Goal: Transaction & Acquisition: Register for event/course

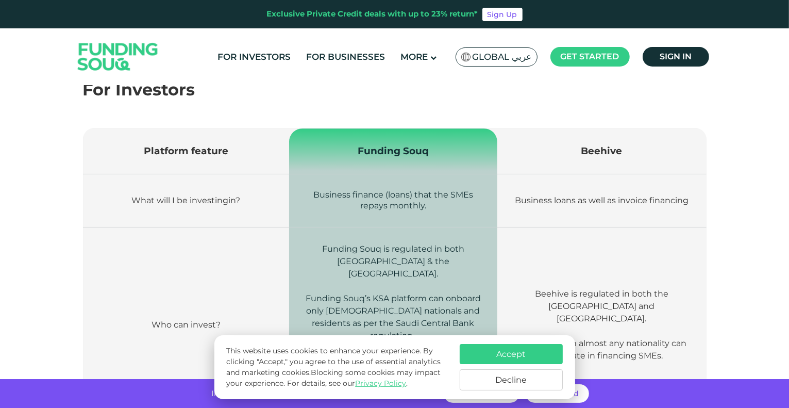
scroll to position [339, 0]
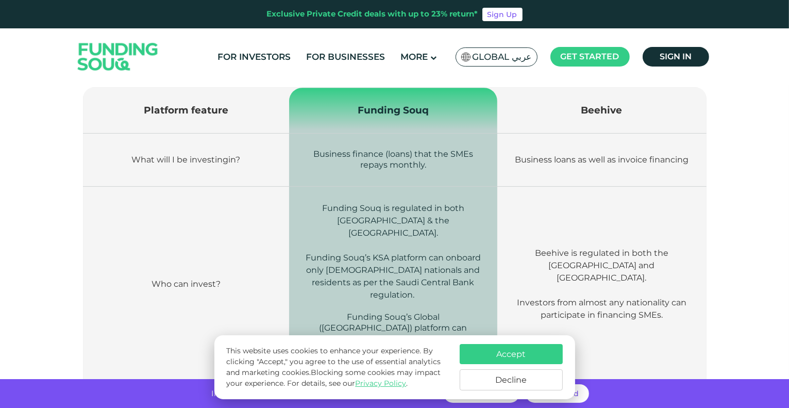
click at [398, 154] on span "Business finance (loans) that the SMEs repays monthly." at bounding box center [393, 159] width 160 height 21
drag, startPoint x: 398, startPoint y: 154, endPoint x: 406, endPoint y: 162, distance: 11.7
click at [406, 162] on span "Business finance (loans) that the SMEs repays monthly." at bounding box center [393, 159] width 160 height 21
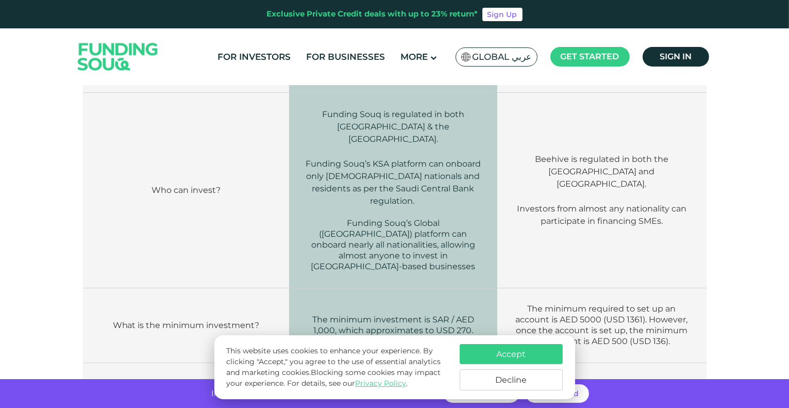
scroll to position [438, 0]
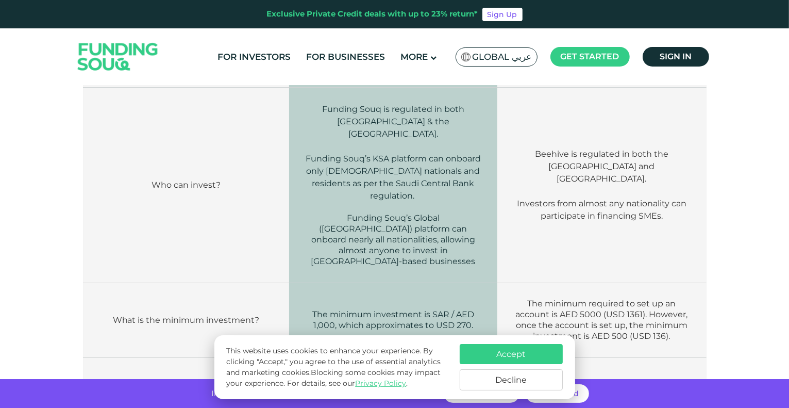
click at [401, 154] on span "Funding Souq’s KSA platform can onboard only Saudi nationals and residents as p…" at bounding box center [393, 177] width 175 height 47
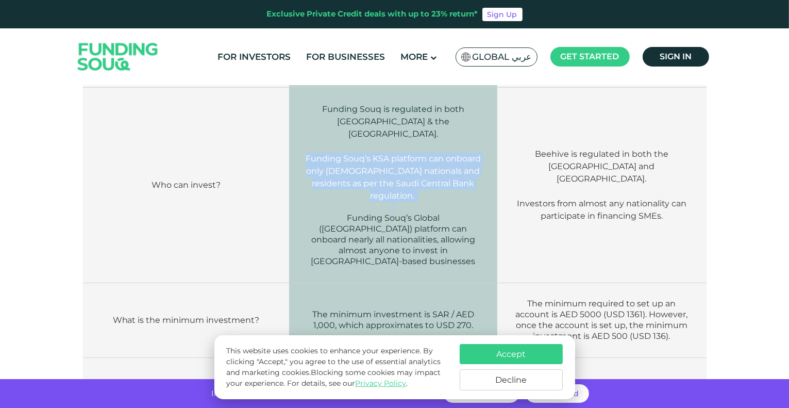
click at [401, 154] on span "Funding Souq’s KSA platform can onboard only Saudi nationals and residents as p…" at bounding box center [393, 177] width 175 height 47
drag, startPoint x: 401, startPoint y: 146, endPoint x: 404, endPoint y: 175, distance: 29.1
click at [404, 175] on span "Funding Souq’s KSA platform can onboard only Saudi nationals and residents as p…" at bounding box center [393, 177] width 175 height 47
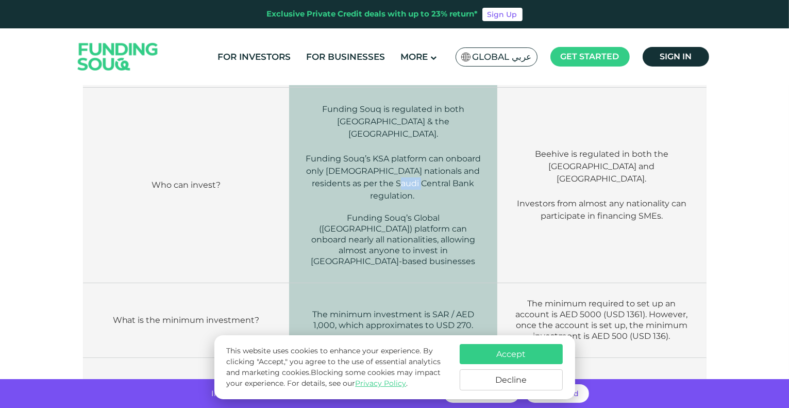
click at [404, 175] on span "Funding Souq’s KSA platform can onboard only Saudi nationals and residents as p…" at bounding box center [393, 177] width 175 height 47
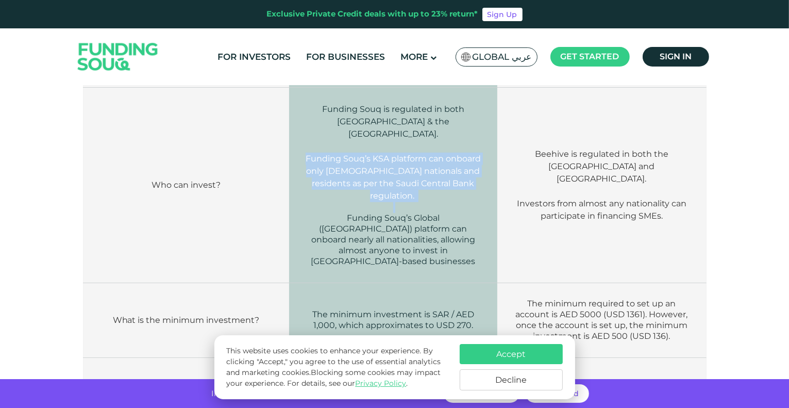
click at [404, 175] on span "Funding Souq’s KSA platform can onboard only Saudi nationals and residents as p…" at bounding box center [393, 177] width 175 height 47
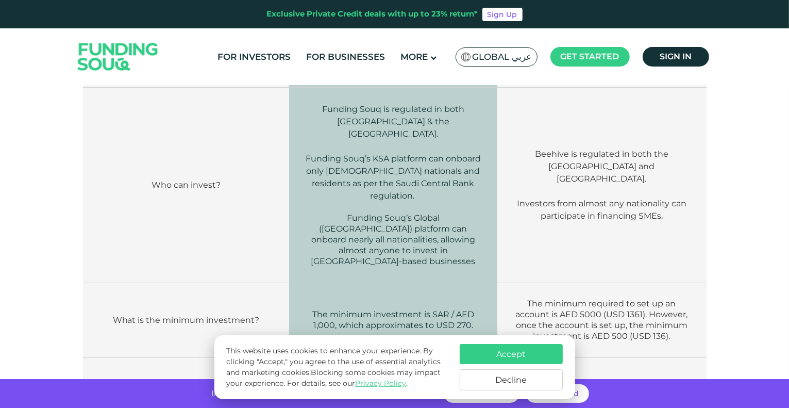
click at [412, 214] on span "Funding Souq’s Global (UAE) platform can onboard nearly all nationalities, allo…" at bounding box center [393, 239] width 164 height 53
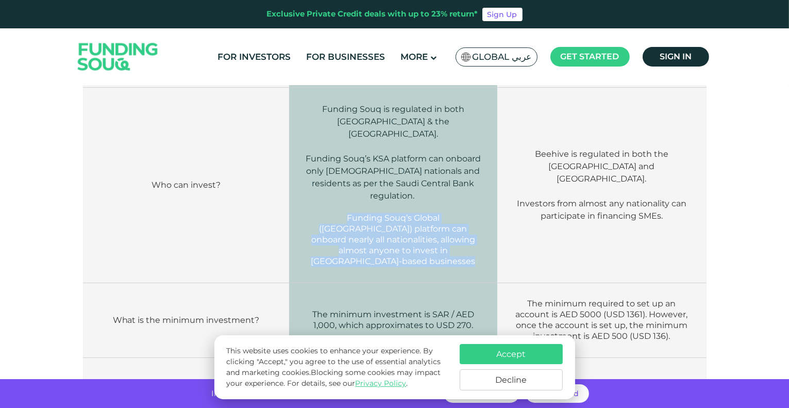
click at [412, 214] on span "Funding Souq’s Global (UAE) platform can onboard nearly all nationalities, allo…" at bounding box center [393, 239] width 164 height 53
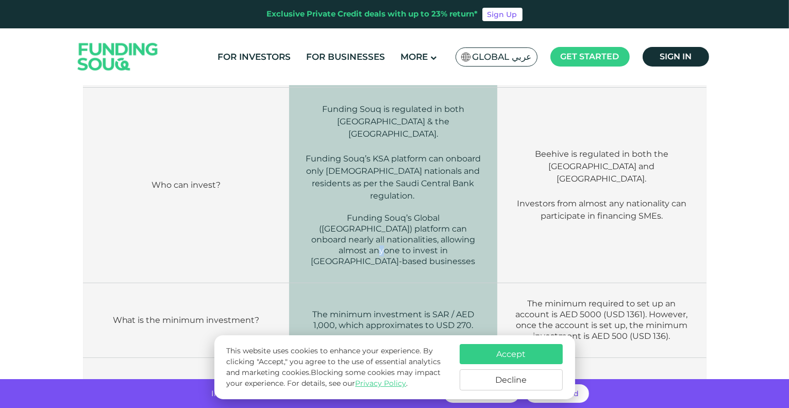
click at [412, 214] on span "Funding Souq’s Global (UAE) platform can onboard nearly all nationalities, allo…" at bounding box center [393, 239] width 164 height 53
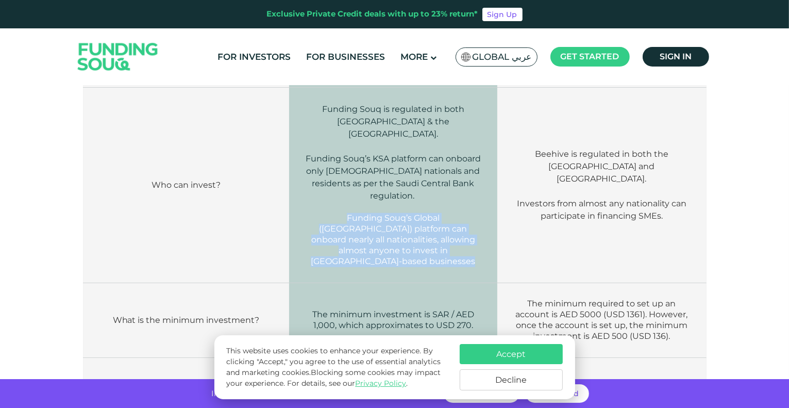
click at [412, 214] on span "Funding Souq’s Global (UAE) platform can onboard nearly all nationalities, allo…" at bounding box center [393, 239] width 164 height 53
drag, startPoint x: 412, startPoint y: 214, endPoint x: 413, endPoint y: 249, distance: 35.1
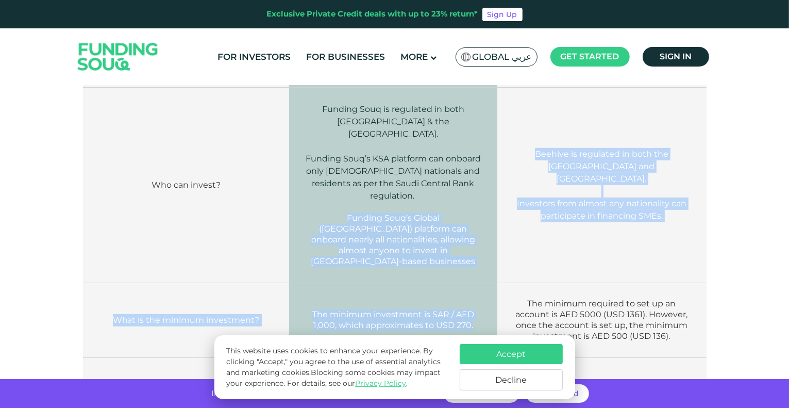
click at [413, 283] on td "The minimum investment is SAR / AED 1,000, which approximates to USD 270." at bounding box center [393, 320] width 209 height 75
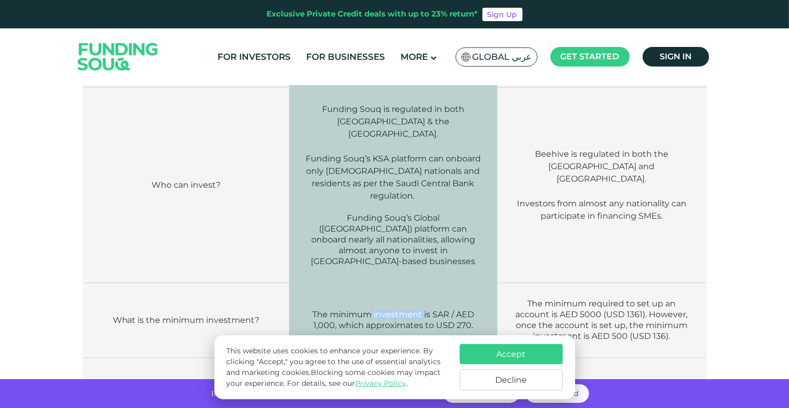
click at [413, 283] on td "The minimum investment is SAR / AED 1,000, which approximates to USD 270." at bounding box center [393, 320] width 209 height 75
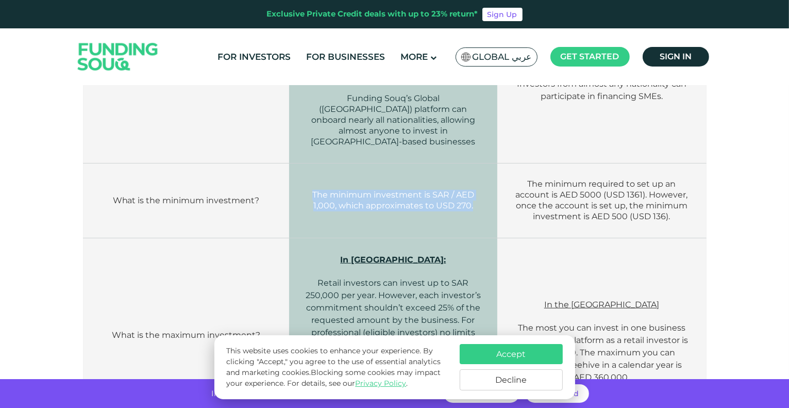
scroll to position [559, 0]
click at [630, 178] on span "The minimum required to set up an account is AED 5000 (USD 1361). However, once…" at bounding box center [601, 199] width 172 height 42
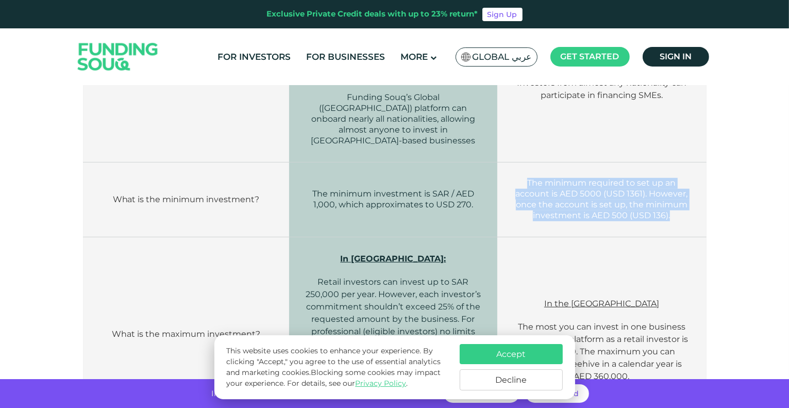
click at [629, 178] on span "The minimum required to set up an account is AED 5000 (USD 1361). However, once…" at bounding box center [601, 199] width 172 height 42
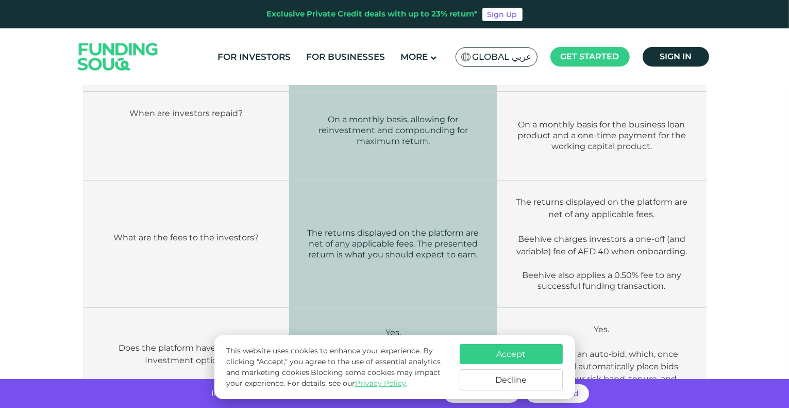
scroll to position [977, 0]
click at [381, 228] on span "The returns displayed on the platform are net of any applicable fees. The prese…" at bounding box center [393, 243] width 172 height 31
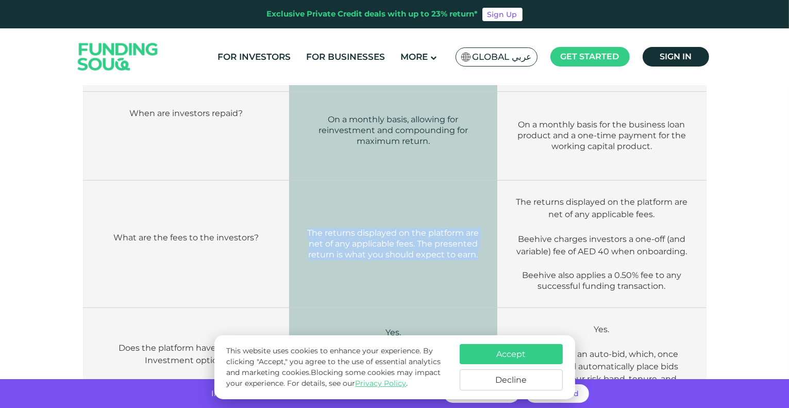
click at [381, 228] on span "The returns displayed on the platform are net of any applicable fees. The prese…" at bounding box center [393, 243] width 172 height 31
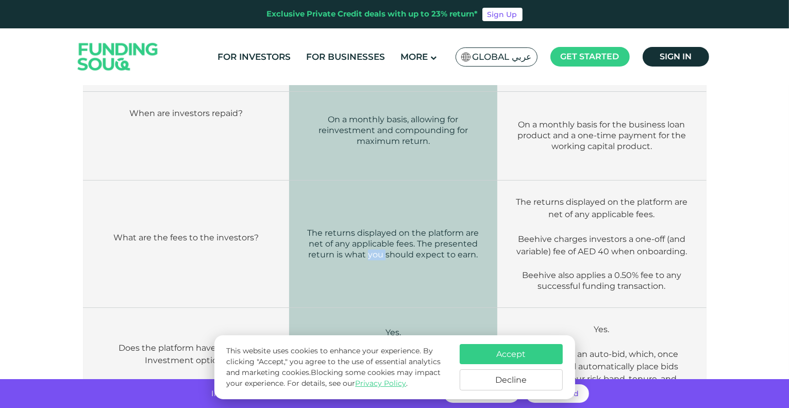
click at [381, 228] on span "The returns displayed on the platform are net of any applicable fees. The prese…" at bounding box center [393, 243] width 172 height 31
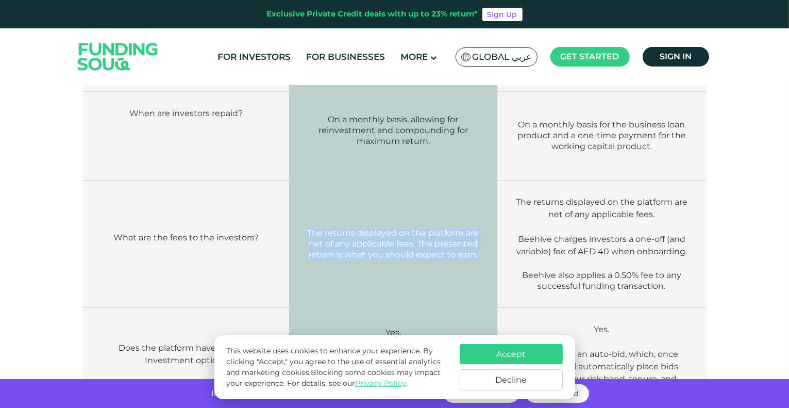
click at [381, 228] on span "The returns displayed on the platform are net of any applicable fees. The prese…" at bounding box center [393, 243] width 172 height 31
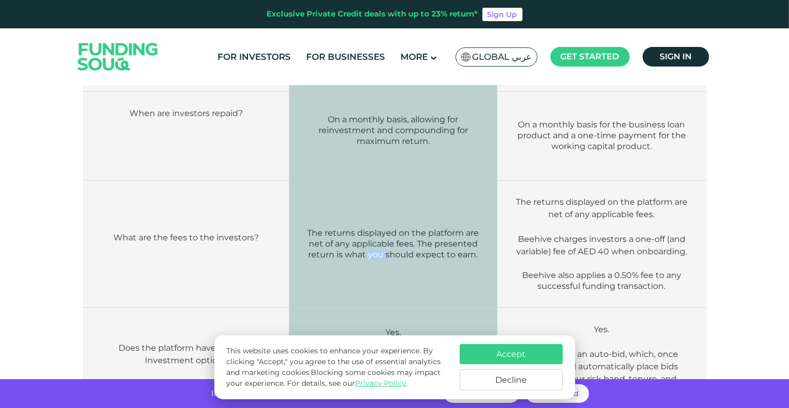
click at [381, 228] on span "The returns displayed on the platform are net of any applicable fees. The prese…" at bounding box center [393, 243] width 172 height 31
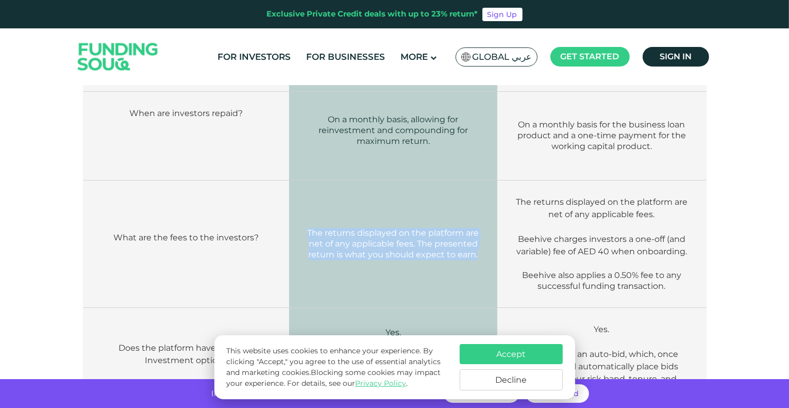
click at [381, 228] on span "The returns displayed on the platform are net of any applicable fees. The prese…" at bounding box center [393, 243] width 172 height 31
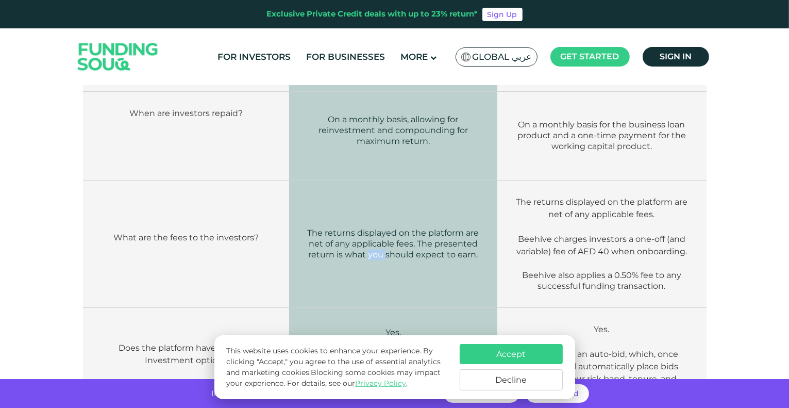
click at [381, 228] on span "The returns displayed on the platform are net of any applicable fees. The prese…" at bounding box center [393, 243] width 172 height 31
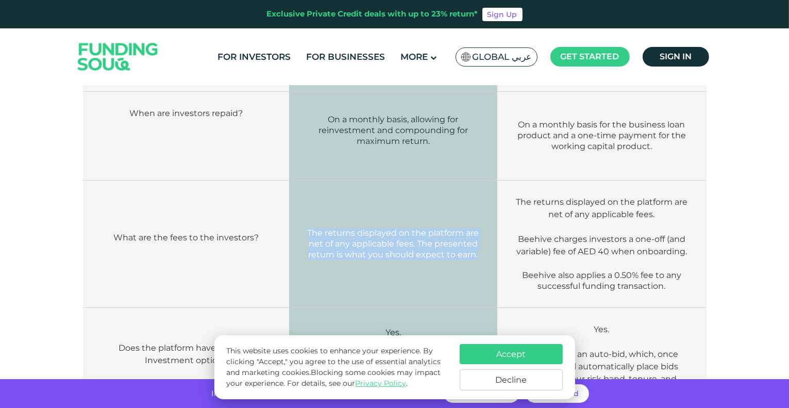
click at [381, 228] on span "The returns displayed on the platform are net of any applicable fees. The prese…" at bounding box center [393, 243] width 172 height 31
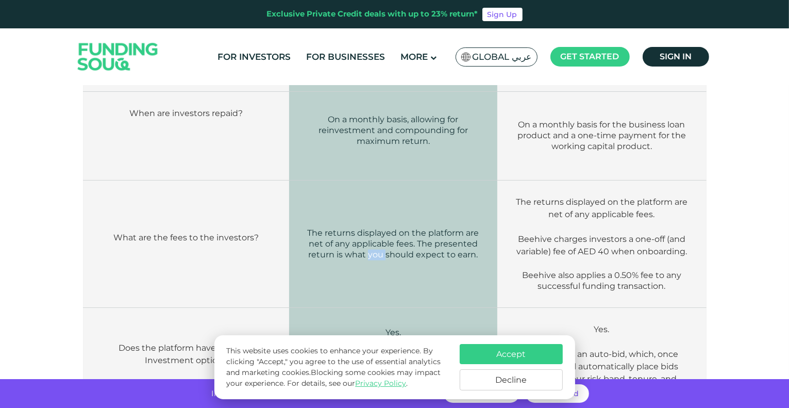
click at [381, 228] on span "The returns displayed on the platform are net of any applicable fees. The prese…" at bounding box center [393, 243] width 172 height 31
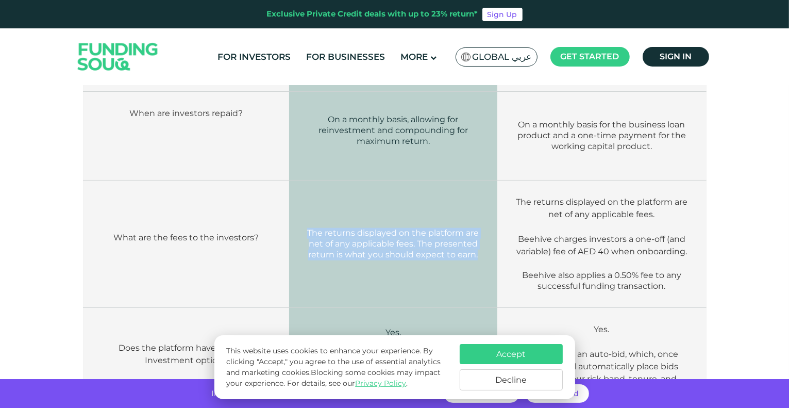
click at [381, 228] on span "The returns displayed on the platform are net of any applicable fees. The prese…" at bounding box center [393, 243] width 172 height 31
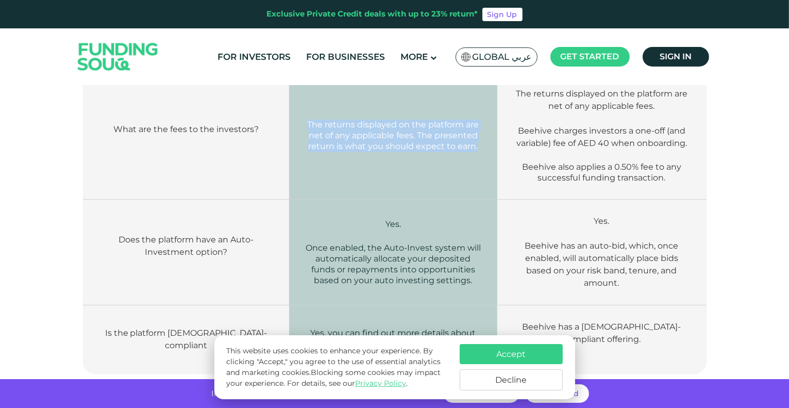
scroll to position [1086, 0]
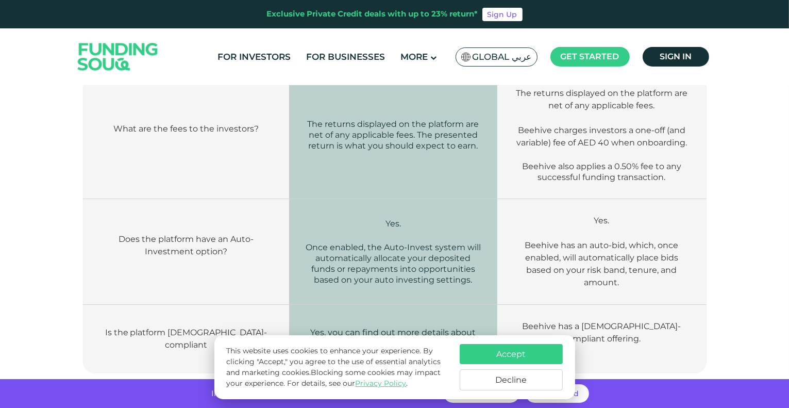
click at [381, 242] on span "Once enabled, the Auto-Invest system will automatically allocate your deposited…" at bounding box center [393, 263] width 175 height 42
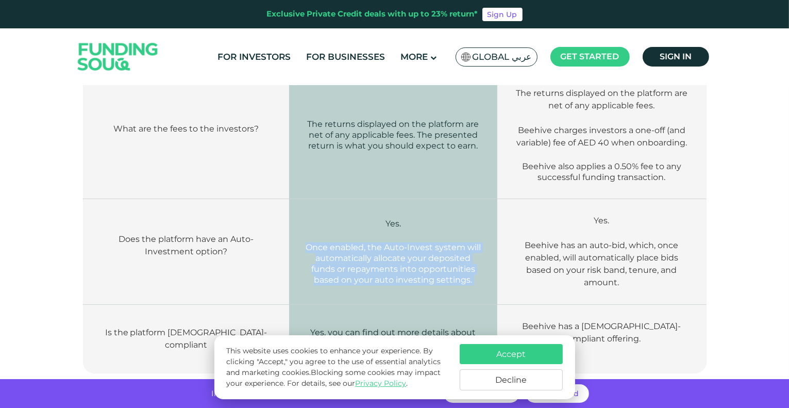
click at [381, 242] on span "Once enabled, the Auto-Invest system will automatically allocate your deposited…" at bounding box center [393, 263] width 175 height 42
click at [378, 242] on span "Once enabled, the Auto-Invest system will automatically allocate your deposited…" at bounding box center [393, 263] width 175 height 42
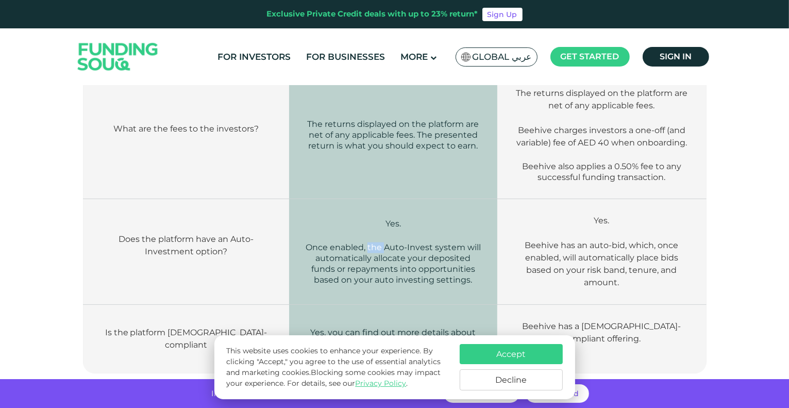
click at [378, 242] on span "Once enabled, the Auto-Invest system will automatically allocate your deposited…" at bounding box center [393, 263] width 175 height 42
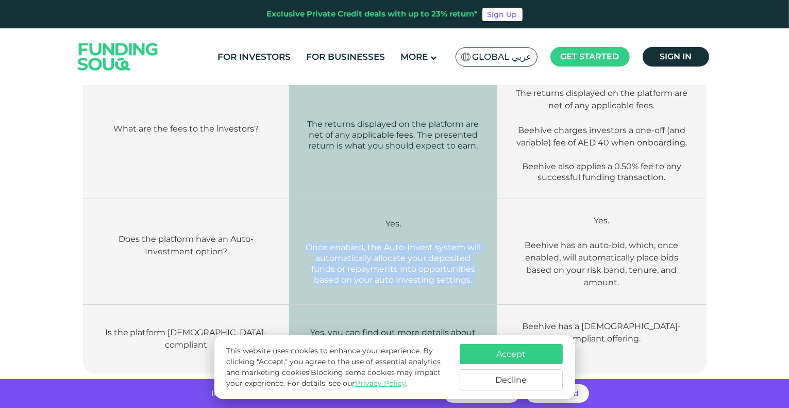
click at [378, 242] on span "Once enabled, the Auto-Invest system will automatically allocate your deposited…" at bounding box center [393, 263] width 175 height 42
drag, startPoint x: 378, startPoint y: 214, endPoint x: 387, endPoint y: 224, distance: 13.2
click at [387, 242] on span "Once enabled, the Auto-Invest system will automatically allocate your deposited…" at bounding box center [393, 263] width 175 height 42
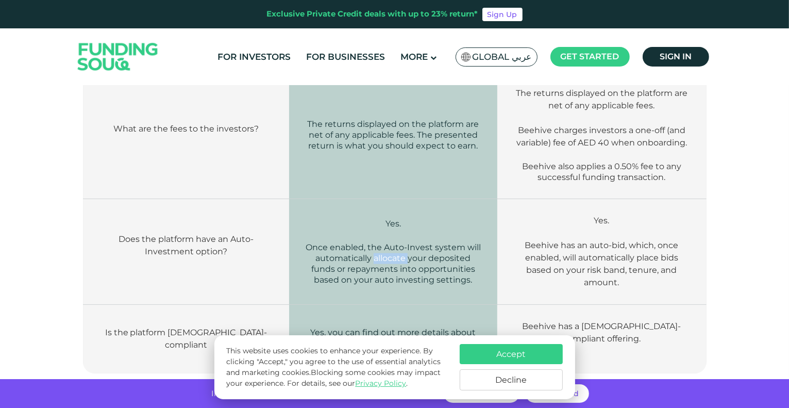
click at [387, 242] on span "Once enabled, the Auto-Invest system will automatically allocate your deposited…" at bounding box center [393, 263] width 175 height 42
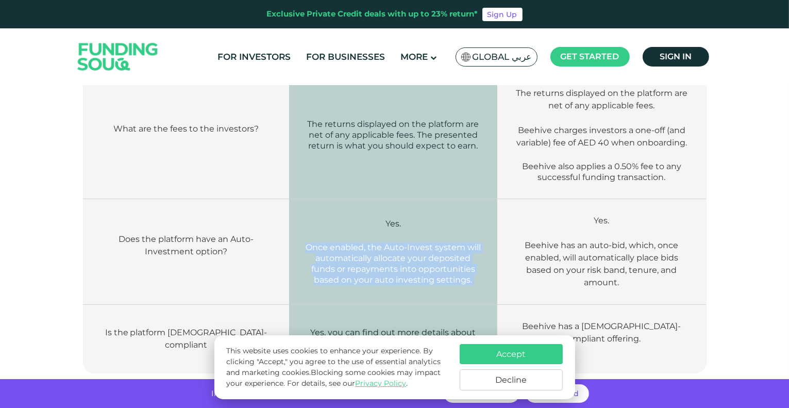
click at [387, 242] on span "Once enabled, the Auto-Invest system will automatically allocate your deposited…" at bounding box center [393, 263] width 175 height 42
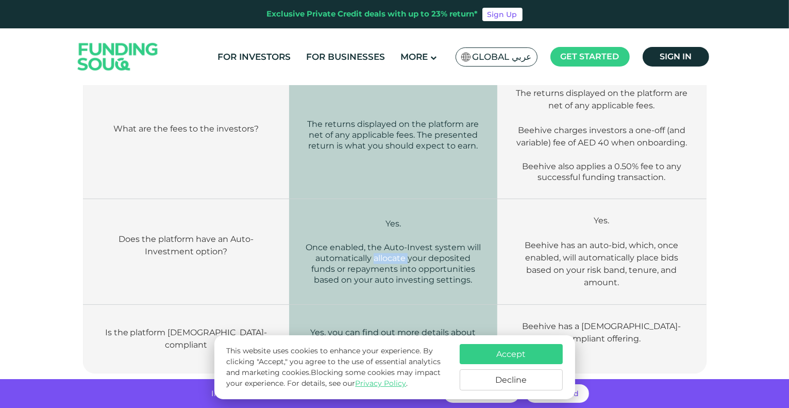
click at [387, 242] on span "Once enabled, the Auto-Invest system will automatically allocate your deposited…" at bounding box center [393, 263] width 175 height 42
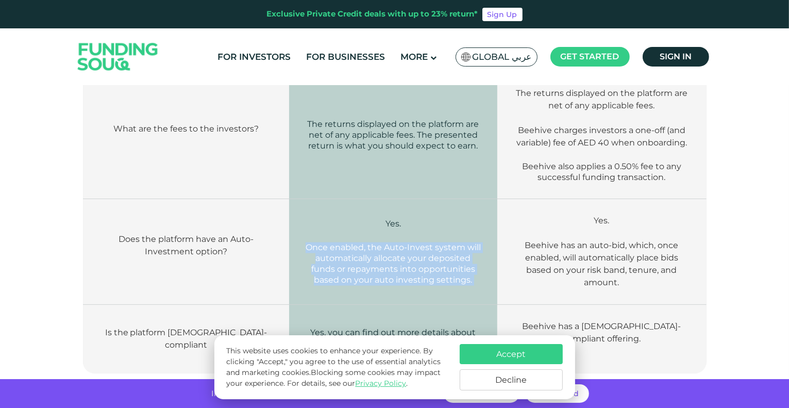
click at [387, 242] on span "Once enabled, the Auto-Invest system will automatically allocate your deposited…" at bounding box center [393, 263] width 175 height 42
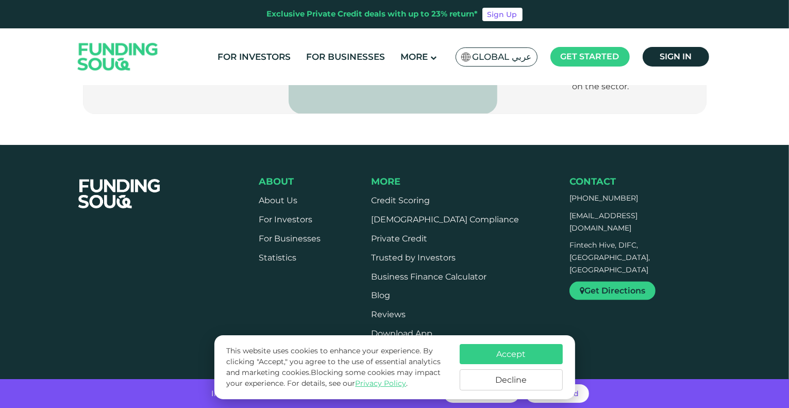
scroll to position [1677, 0]
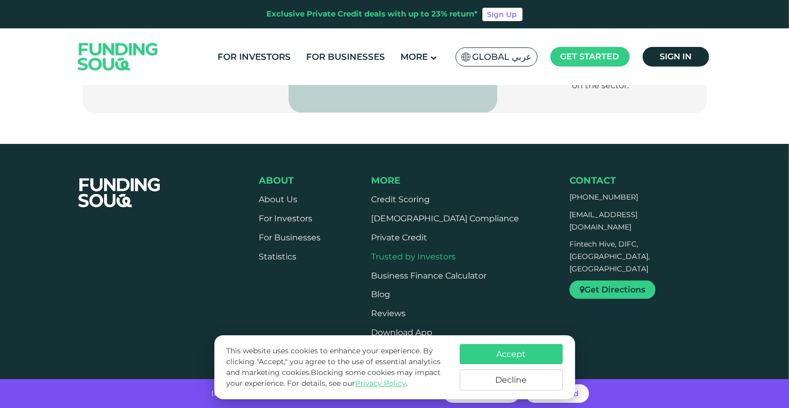
click at [412, 252] on link "Trusted by Investors" at bounding box center [413, 257] width 85 height 10
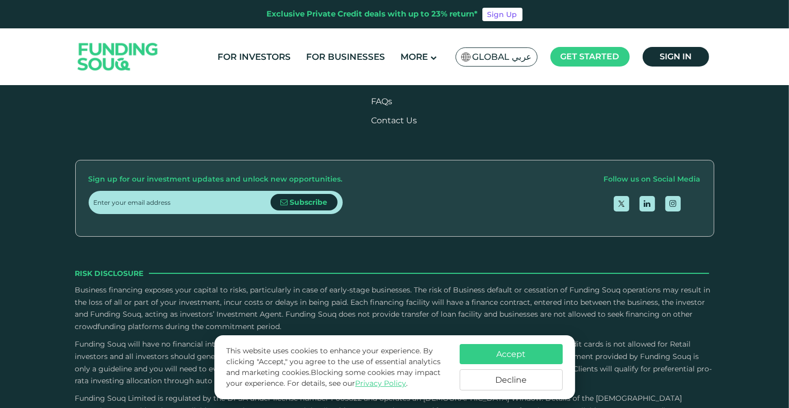
scroll to position [825, 0]
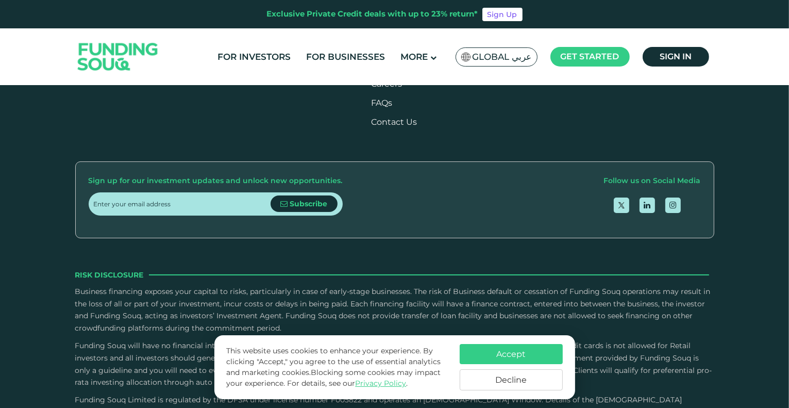
click at [334, 29] on link "View More" at bounding box center [329, 19] width 66 height 19
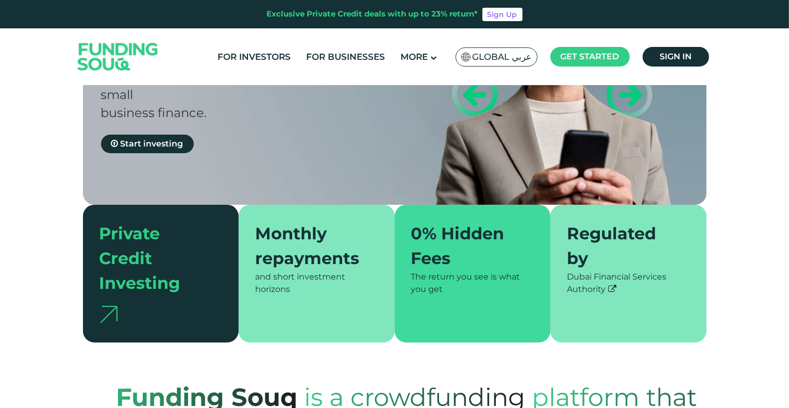
type tc-range-slider "4"
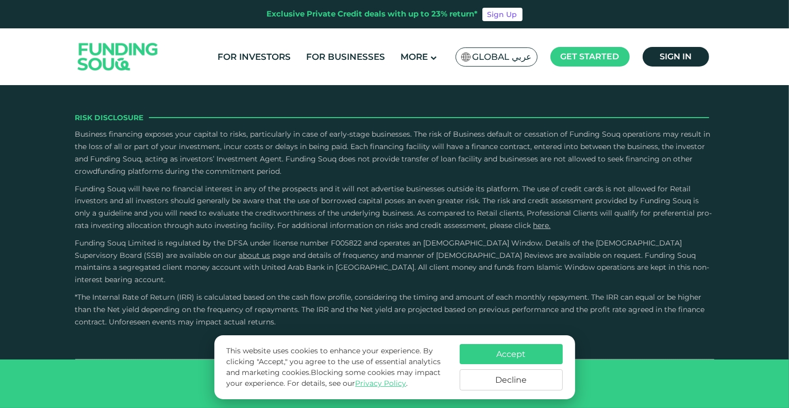
scroll to position [2268, 0]
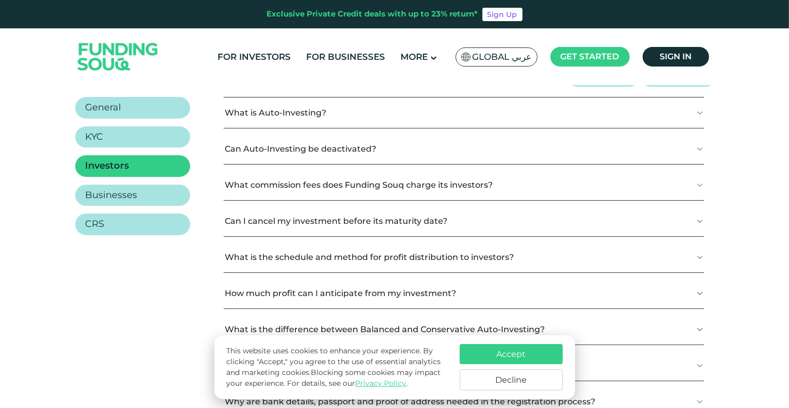
scroll to position [171, 0]
click at [392, 147] on button "Can Auto-Investing be deactivated?" at bounding box center [464, 149] width 480 height 30
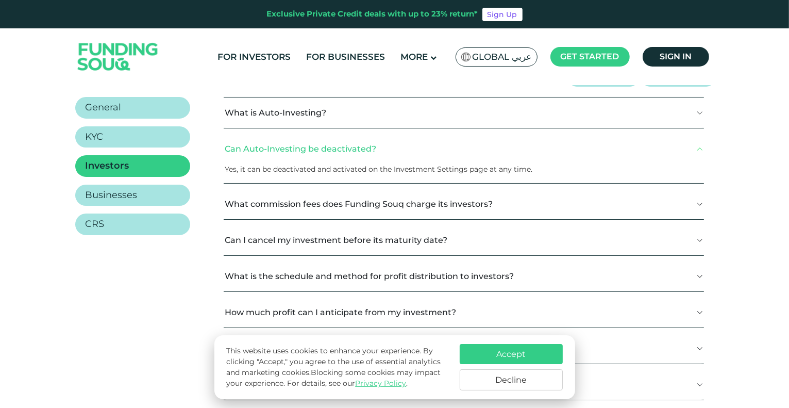
click at [415, 201] on button "What commission fees does Funding Souq charge its investors?" at bounding box center [464, 204] width 480 height 30
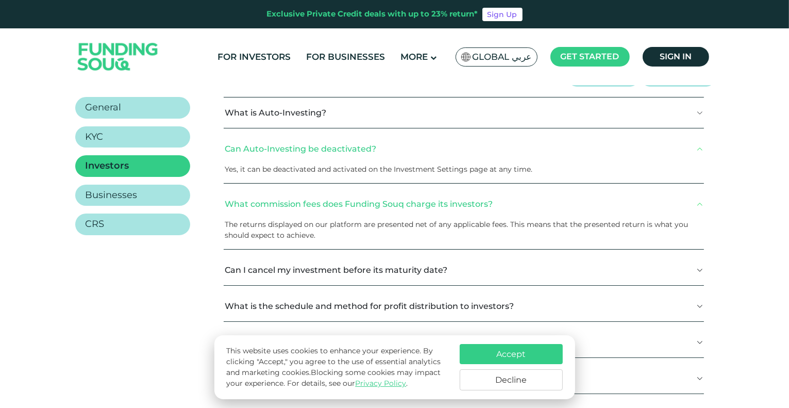
click at [429, 110] on button "What is Auto-Investing?" at bounding box center [464, 112] width 480 height 30
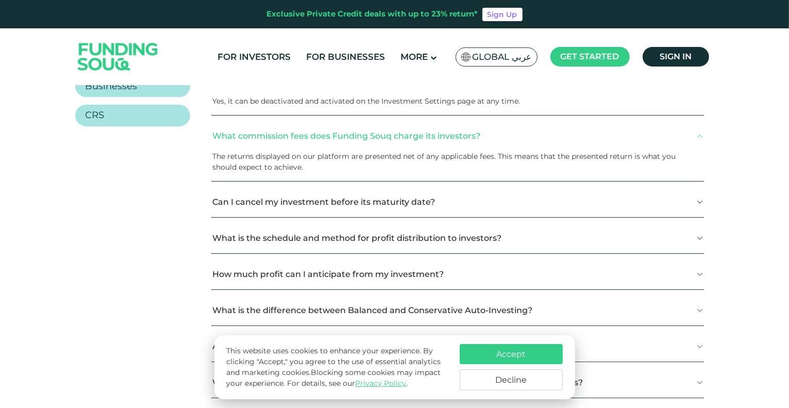
scroll to position [280, 0]
click at [424, 202] on button "Can I cancel my investment before its maturity date?" at bounding box center [457, 201] width 492 height 30
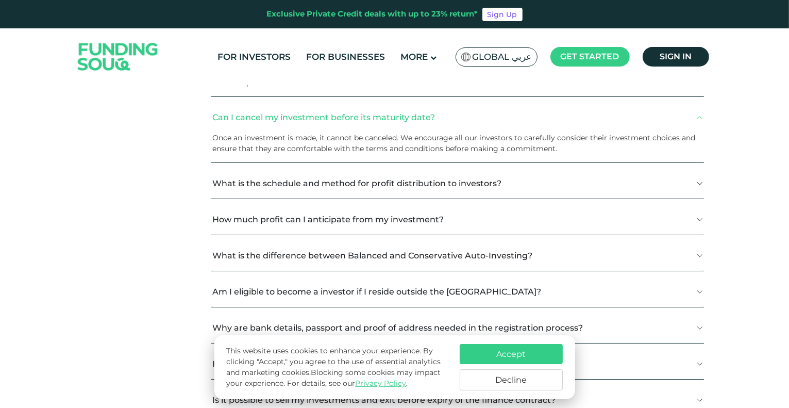
scroll to position [365, 0]
click at [428, 172] on button "What is the schedule and method for profit distribution to investors?" at bounding box center [457, 183] width 492 height 30
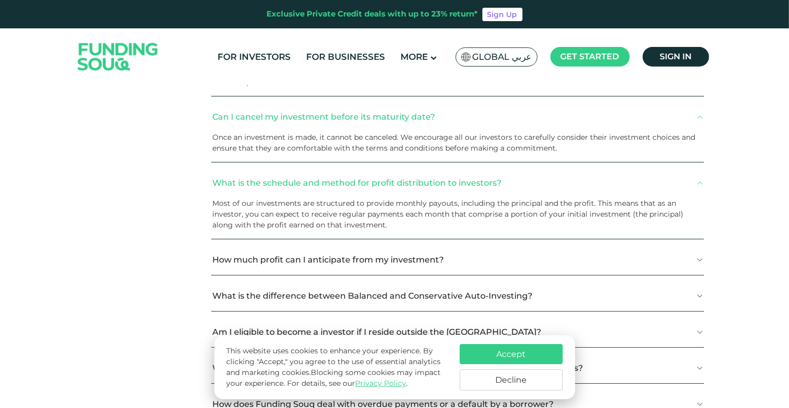
click at [350, 204] on span "Most of our investments are structured to provide monthly payouts, including th…" at bounding box center [447, 213] width 471 height 31
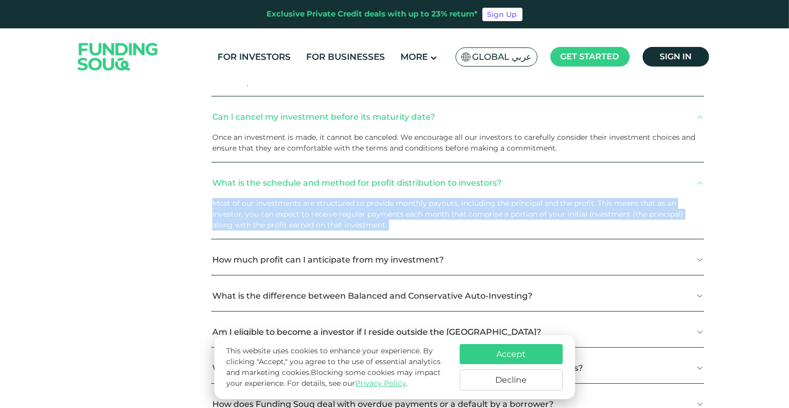
click at [350, 204] on span "Most of our investments are structured to provide monthly payouts, including th…" at bounding box center [447, 213] width 471 height 31
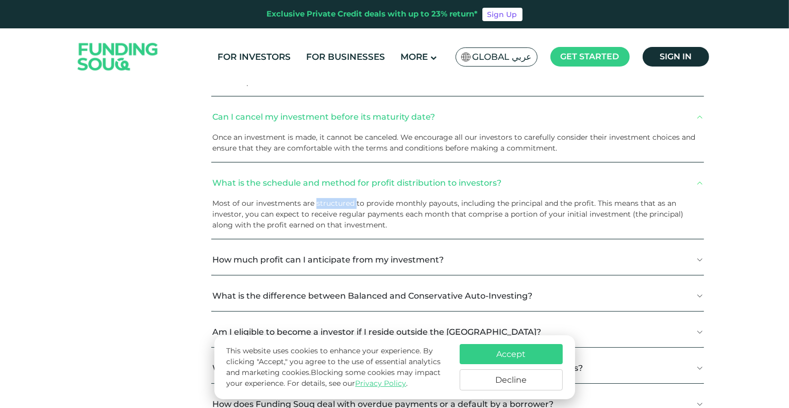
click at [350, 204] on span "Most of our investments are structured to provide monthly payouts, including th…" at bounding box center [447, 213] width 471 height 31
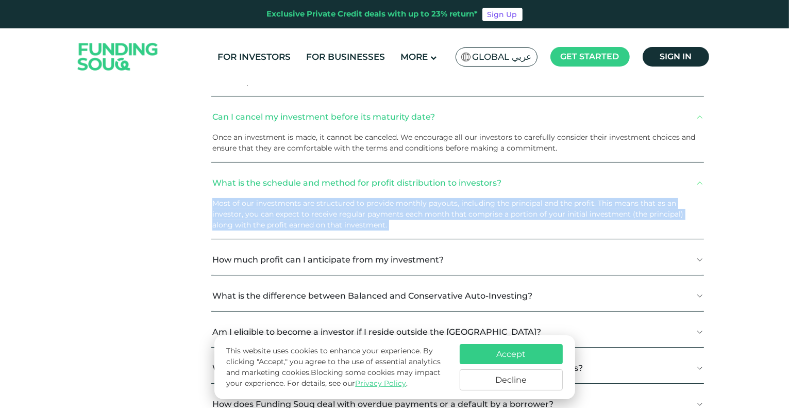
click at [351, 208] on p "Most of our investments are structured to provide monthly payouts, including th…" at bounding box center [453, 214] width 483 height 32
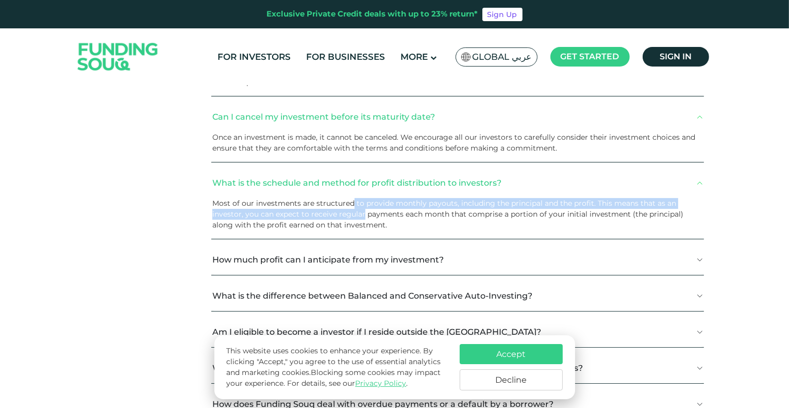
drag, startPoint x: 351, startPoint y: 208, endPoint x: 353, endPoint y: 218, distance: 10.4
click at [353, 218] on p "Most of our investments are structured to provide monthly payouts, including th…" at bounding box center [453, 214] width 483 height 32
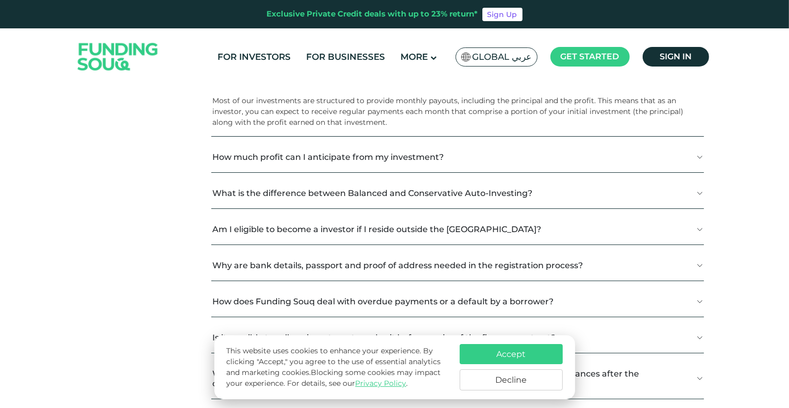
scroll to position [466, 0]
click at [380, 154] on button "How much profit can I anticipate from my investment?" at bounding box center [457, 158] width 492 height 30
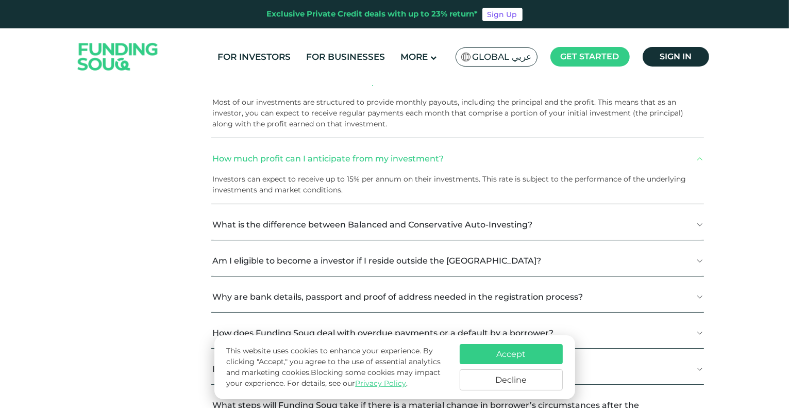
click at [400, 232] on button "What is the difference between Balanced and Conservative Auto-Investing?" at bounding box center [457, 224] width 492 height 30
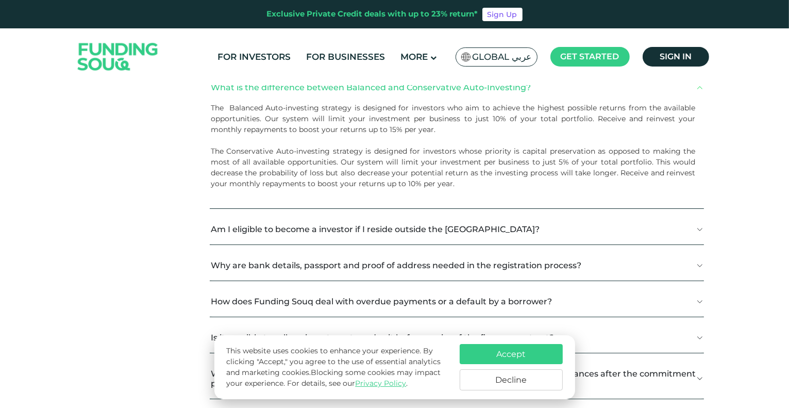
scroll to position [604, 0]
click at [394, 117] on p "The Balanced Auto-investing strategy is designed for investors who aim to achie…" at bounding box center [453, 118] width 485 height 32
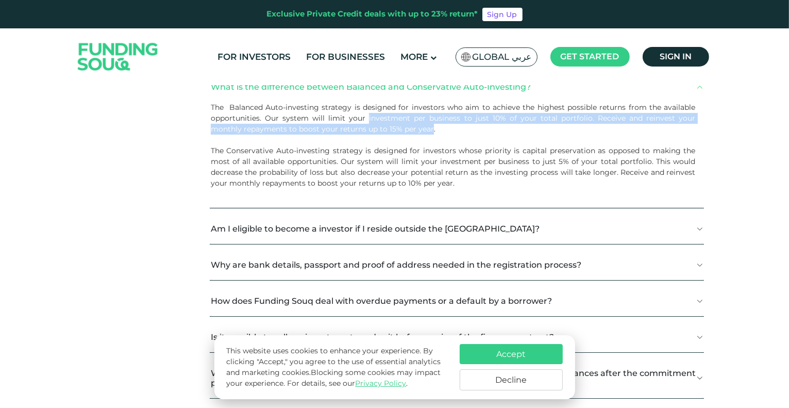
drag, startPoint x: 394, startPoint y: 117, endPoint x: 394, endPoint y: 132, distance: 15.5
click at [394, 132] on p "The Balanced Auto-investing strategy is designed for investors who aim to achie…" at bounding box center [453, 118] width 485 height 32
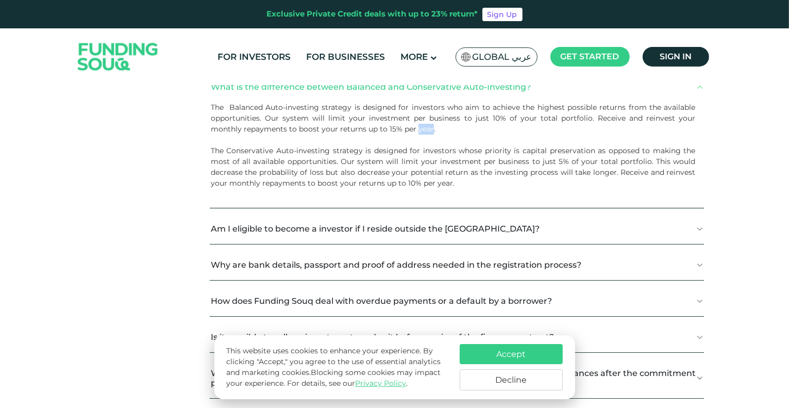
click at [394, 132] on p "The Balanced Auto-investing strategy is designed for investors who aim to achie…" at bounding box center [453, 118] width 485 height 32
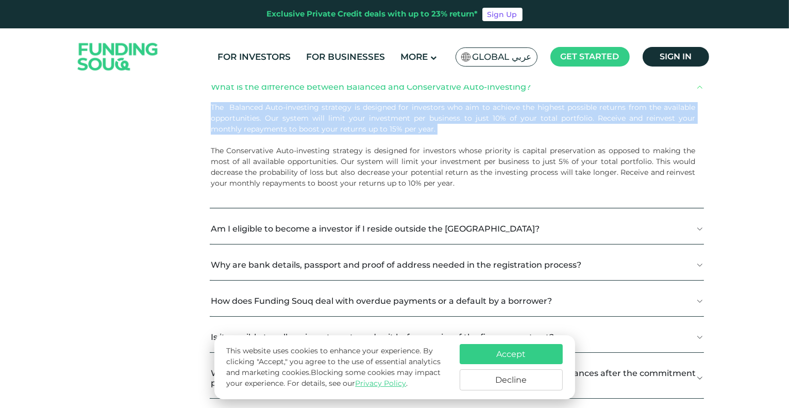
click at [394, 132] on p "The Balanced Auto-investing strategy is designed for investors who aim to achie…" at bounding box center [453, 118] width 485 height 32
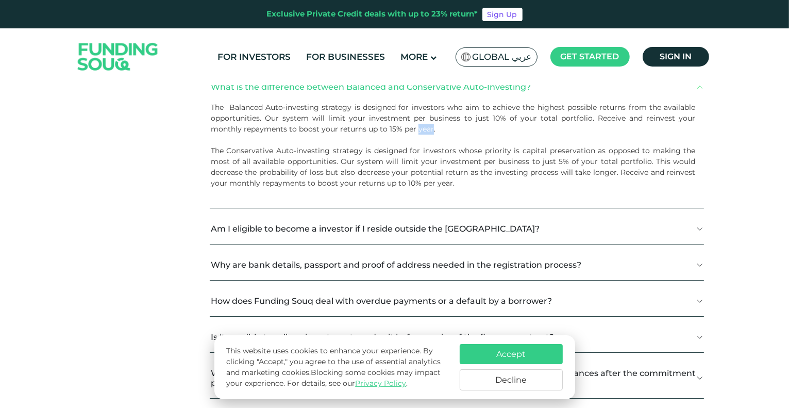
click at [394, 132] on p "The Balanced Auto-investing strategy is designed for investors who aim to achie…" at bounding box center [453, 118] width 485 height 32
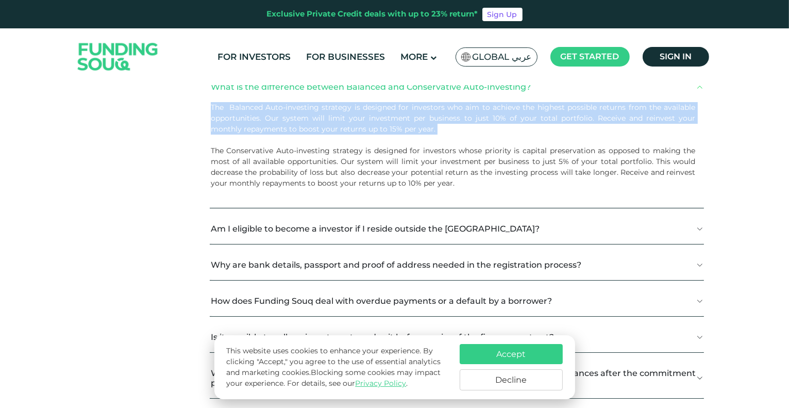
click at [394, 132] on p "The Balanced Auto-investing strategy is designed for investors who aim to achie…" at bounding box center [453, 118] width 485 height 32
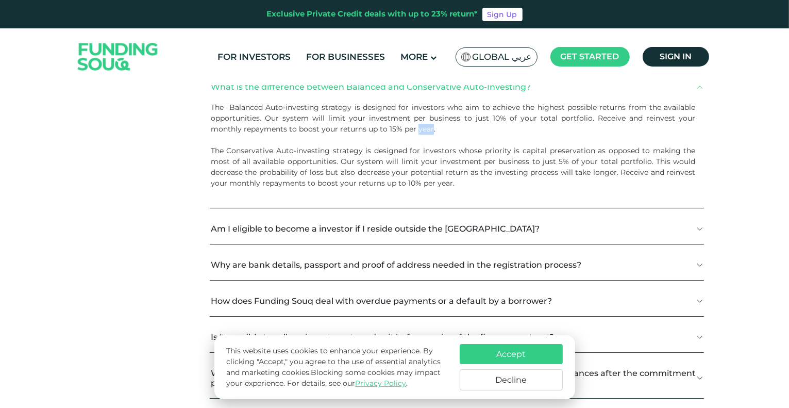
click at [394, 132] on p "The Balanced Auto-investing strategy is designed for investors who aim to achie…" at bounding box center [453, 118] width 485 height 32
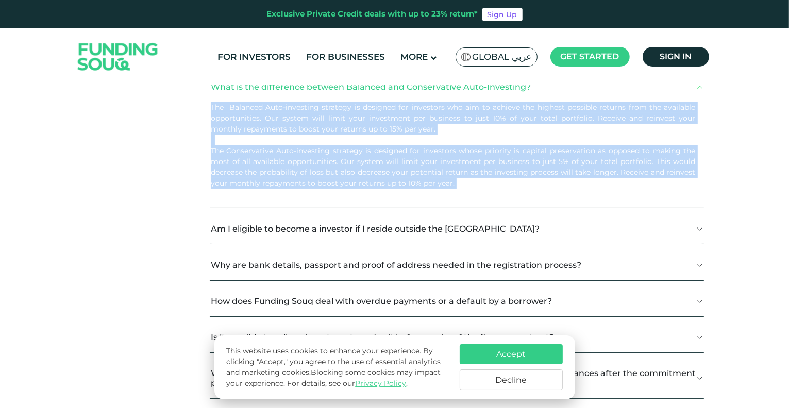
drag, startPoint x: 394, startPoint y: 132, endPoint x: 402, endPoint y: 146, distance: 15.7
click at [402, 146] on div "The Balanced Auto-investing strategy is designed for investors who aim to achie…" at bounding box center [457, 155] width 494 height 106
click at [402, 146] on p "The Conservative Auto-investing strategy is designed for investors whose priori…" at bounding box center [453, 166] width 485 height 43
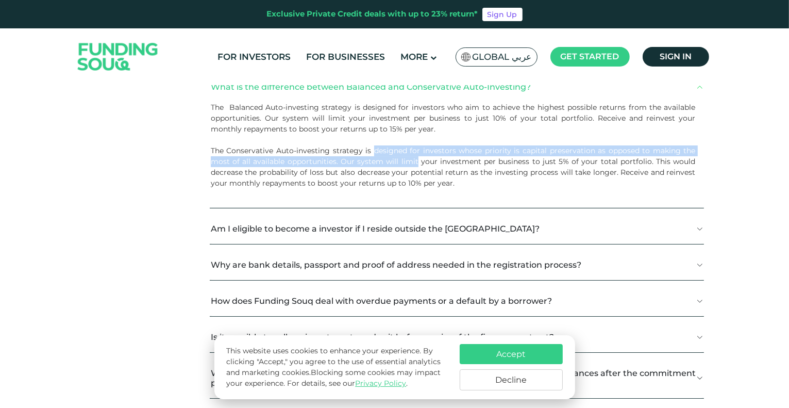
drag, startPoint x: 402, startPoint y: 146, endPoint x: 411, endPoint y: 160, distance: 16.7
click at [411, 160] on p "The Conservative Auto-investing strategy is designed for investors whose priori…" at bounding box center [453, 166] width 485 height 43
click at [435, 227] on button "Am I eligible to become a investor if I reside outside the UAE?" at bounding box center [457, 228] width 494 height 30
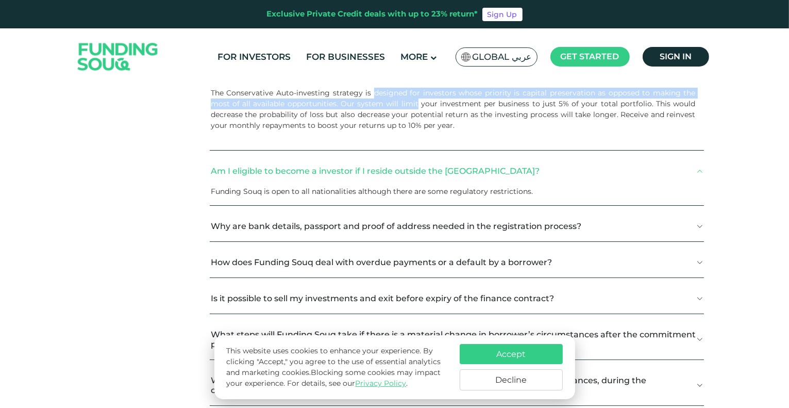
scroll to position [663, 0]
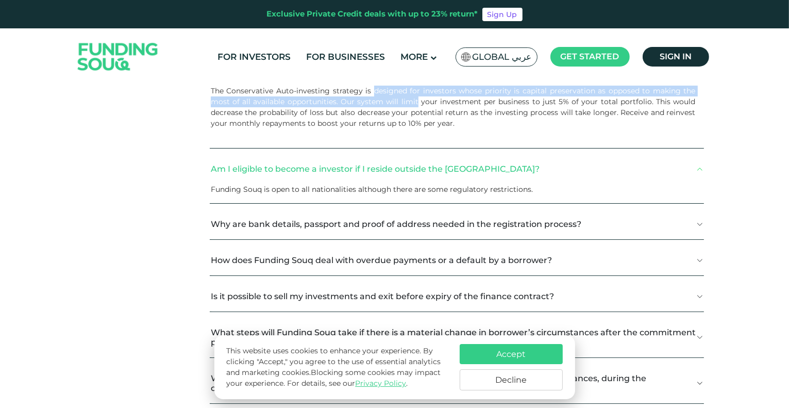
click at [435, 227] on button "Why are bank details, passport and proof of address needed in the registration …" at bounding box center [457, 224] width 494 height 30
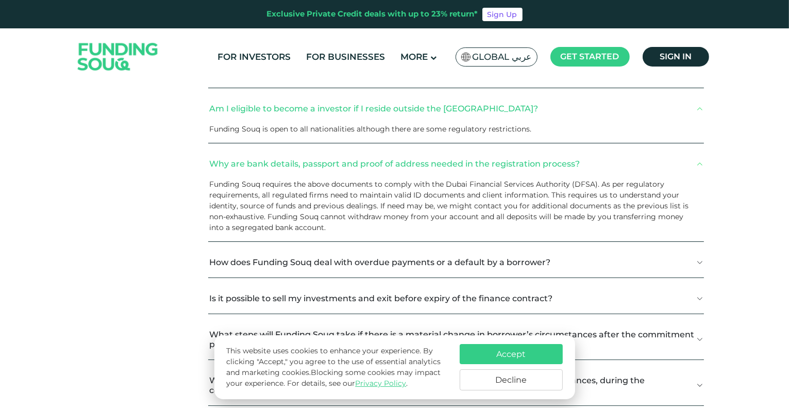
scroll to position [725, 0]
click at [457, 255] on button "How does Funding Souq deal with overdue payments or a default by a borrower?" at bounding box center [456, 261] width 496 height 30
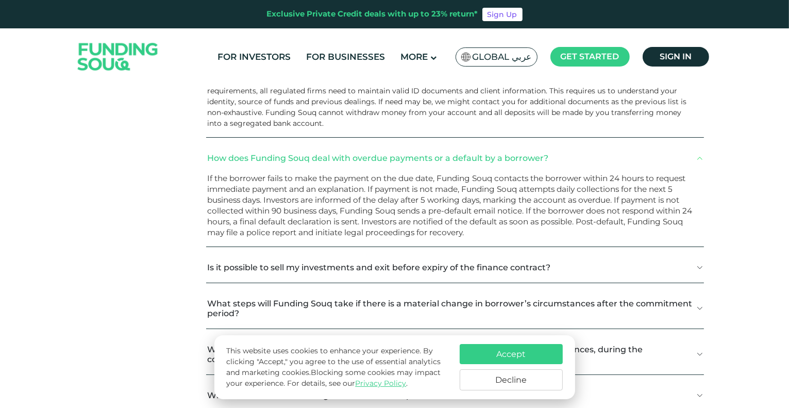
scroll to position [829, 0]
click at [457, 255] on button "Is it possible to sell my investments and exit before expiry of the finance con…" at bounding box center [454, 266] width 497 height 30
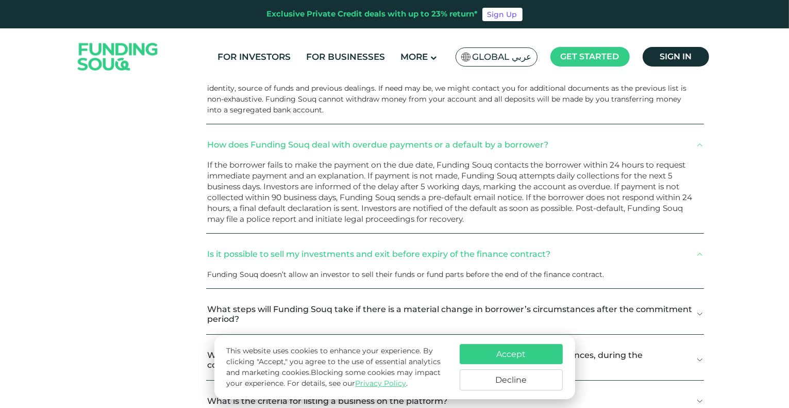
scroll to position [842, 0]
click at [471, 273] on span "Funding Souq doesn’t allow an investor to sell their funds or fund parts before…" at bounding box center [405, 273] width 397 height 9
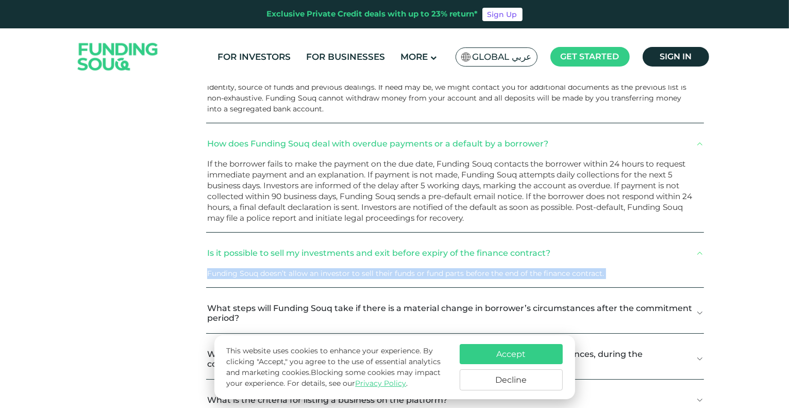
click at [471, 273] on span "Funding Souq doesn’t allow an investor to sell their funds or fund parts before…" at bounding box center [405, 273] width 397 height 9
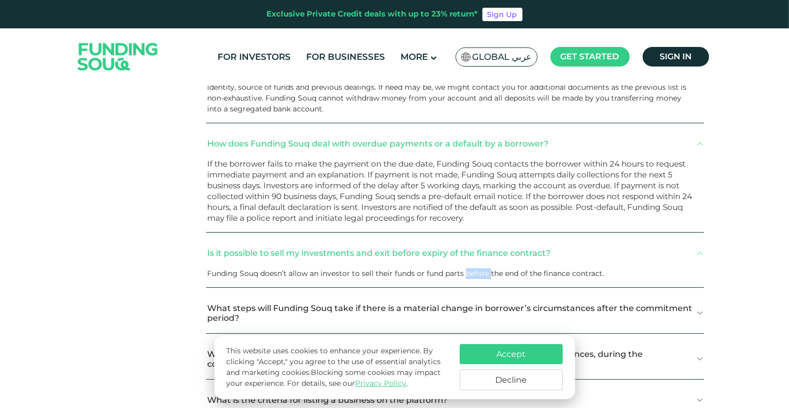
click at [471, 273] on span "Funding Souq doesn’t allow an investor to sell their funds or fund parts before…" at bounding box center [405, 273] width 397 height 9
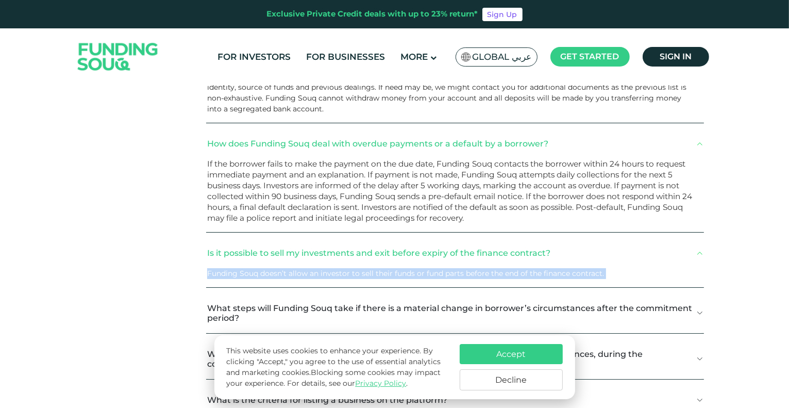
drag, startPoint x: 471, startPoint y: 273, endPoint x: 466, endPoint y: 287, distance: 14.2
click at [466, 287] on div "Is it possible to sell my investments and exit before expiry of the finance con…" at bounding box center [454, 263] width 497 height 50
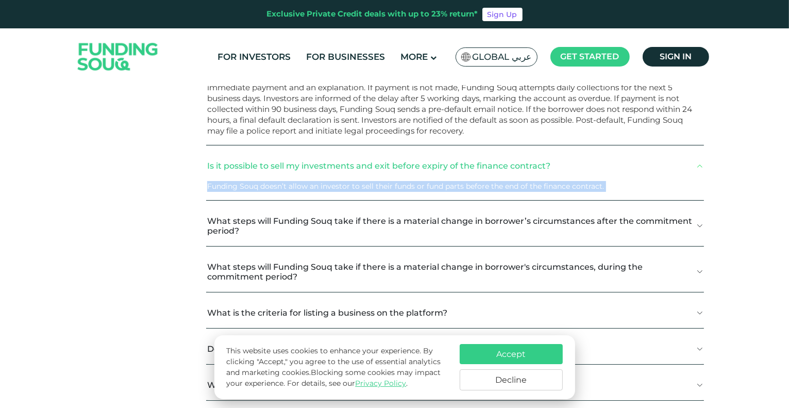
scroll to position [929, 0]
click at [467, 222] on button "What steps will Funding Souq take if there is a material change in borrower’s c…" at bounding box center [454, 226] width 497 height 40
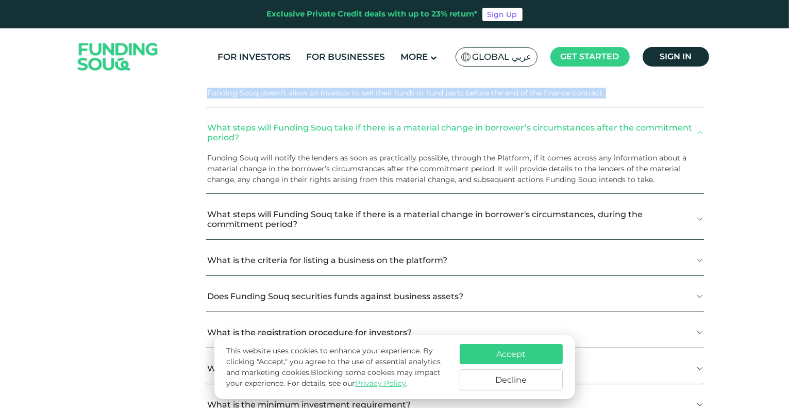
scroll to position [1026, 0]
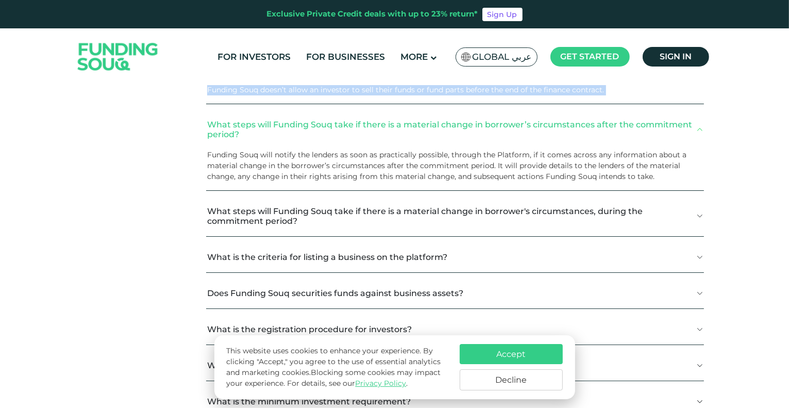
click at [467, 222] on button "What steps will Funding Souq take if there is a material change in borrower's c…" at bounding box center [454, 216] width 497 height 40
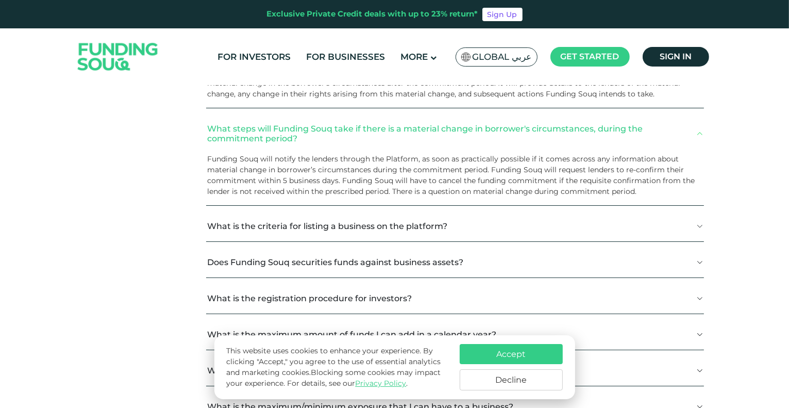
scroll to position [1110, 0]
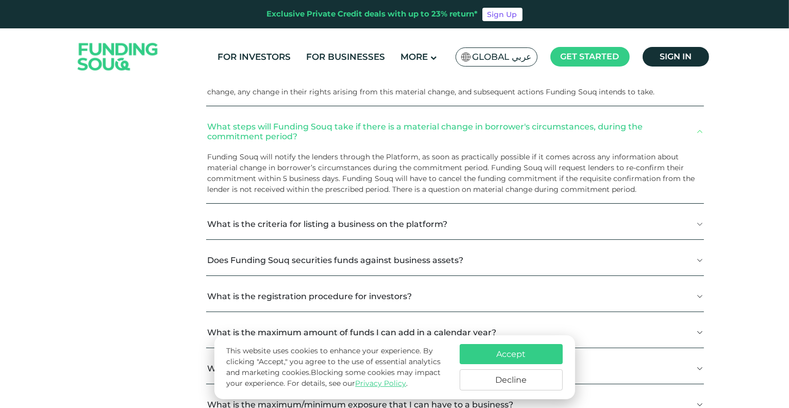
click at [467, 222] on button "What is the criteria for listing a business on the platform?" at bounding box center [454, 224] width 497 height 30
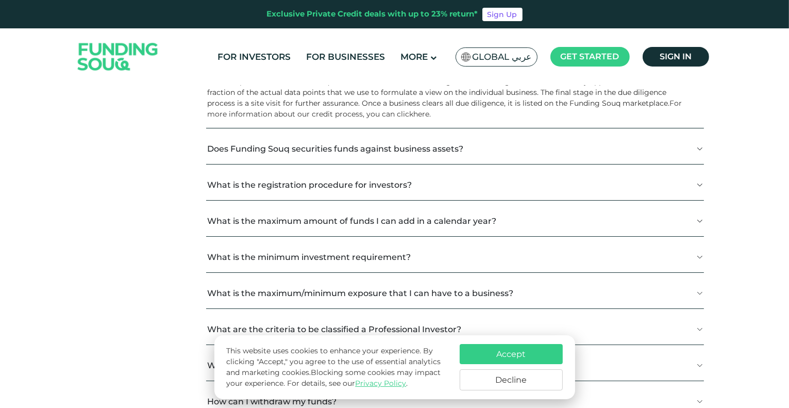
scroll to position [1286, 0]
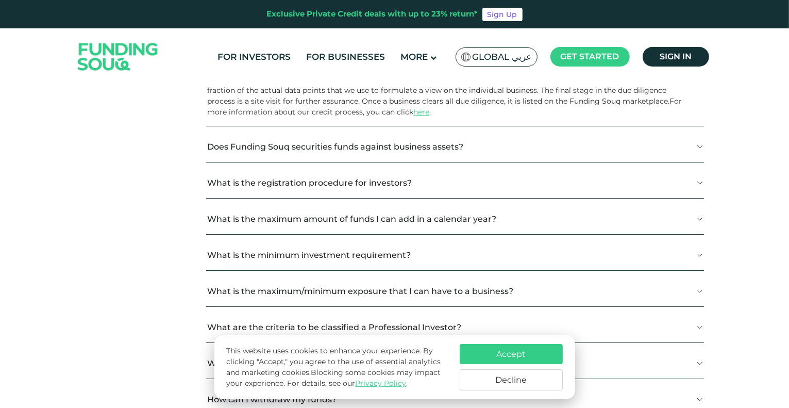
click at [384, 140] on button "Does Funding Souq securities funds against business assets?" at bounding box center [454, 146] width 497 height 30
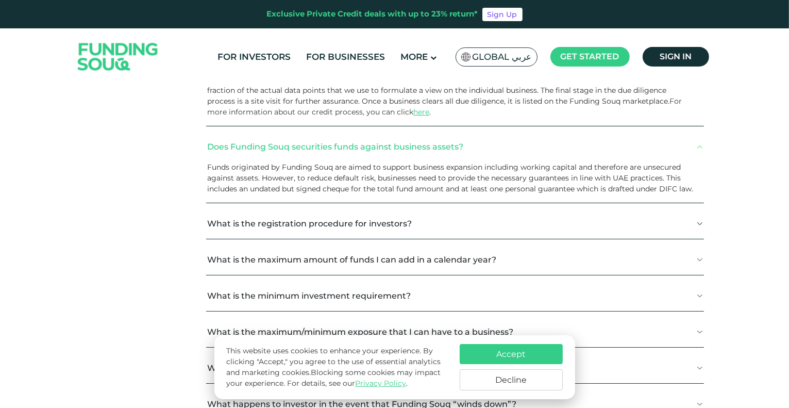
click at [410, 230] on button "What is the registration procedure for investors?" at bounding box center [454, 223] width 497 height 30
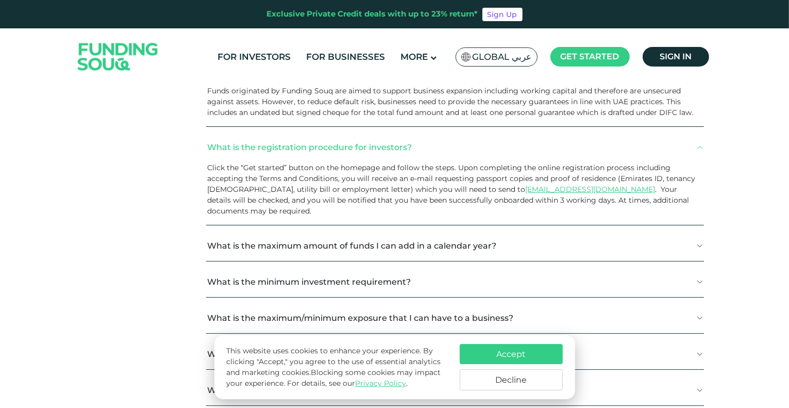
scroll to position [1363, 0]
click at [416, 235] on button "What is the maximum amount of funds I can add in a calendar year?" at bounding box center [454, 245] width 497 height 30
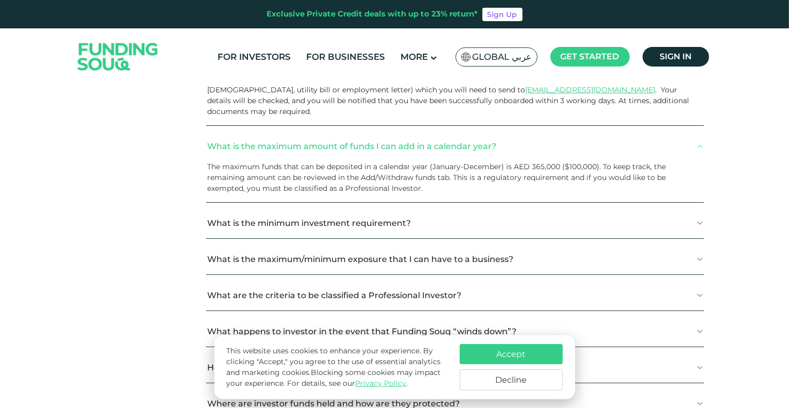
scroll to position [1463, 0]
click at [417, 215] on button "What is the minimum investment requirement?" at bounding box center [454, 222] width 497 height 30
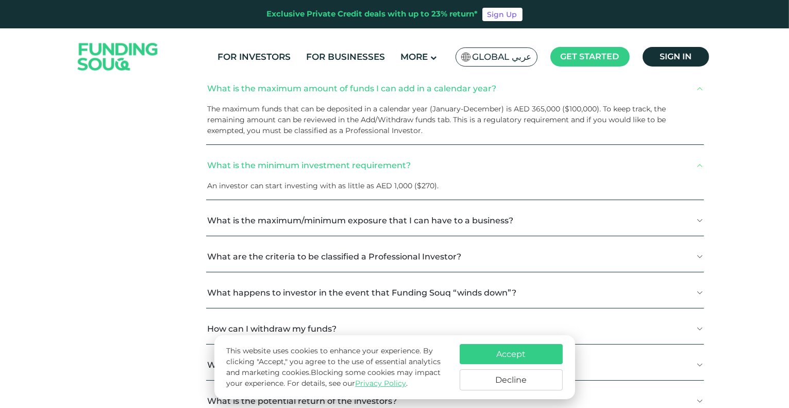
scroll to position [1521, 0]
click at [417, 215] on button "What is the maximum/minimum exposure that I can have to a business?" at bounding box center [454, 219] width 497 height 30
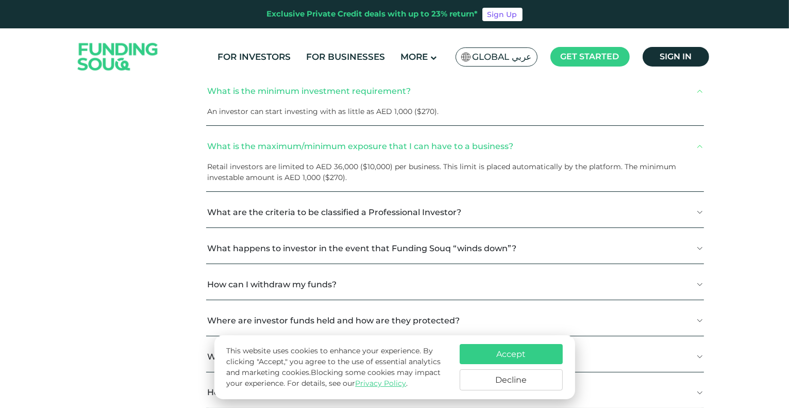
scroll to position [1603, 0]
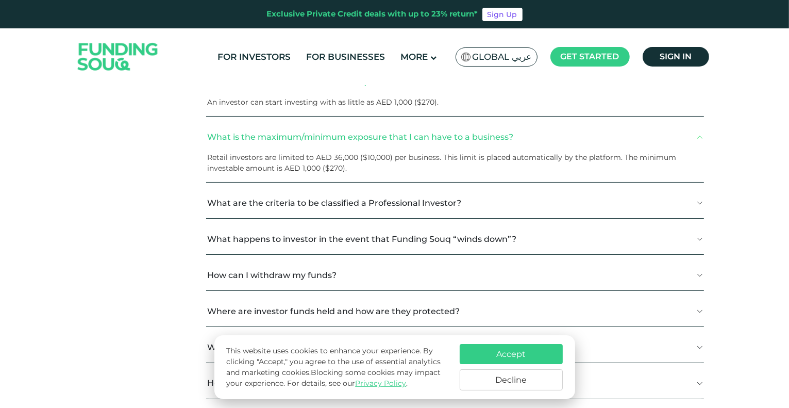
click at [418, 197] on button "What are the criteria to be classified a Professional Investor?" at bounding box center [454, 203] width 497 height 30
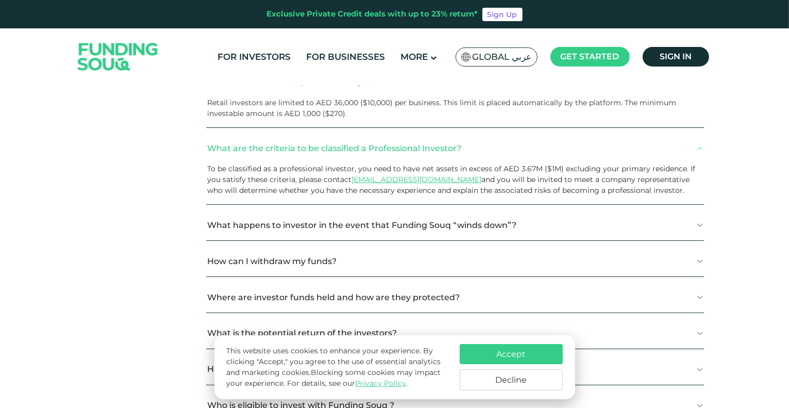
scroll to position [1658, 0]
click at [436, 218] on button "What happens to investor in the event that Funding Souq “winds down”?" at bounding box center [454, 225] width 497 height 30
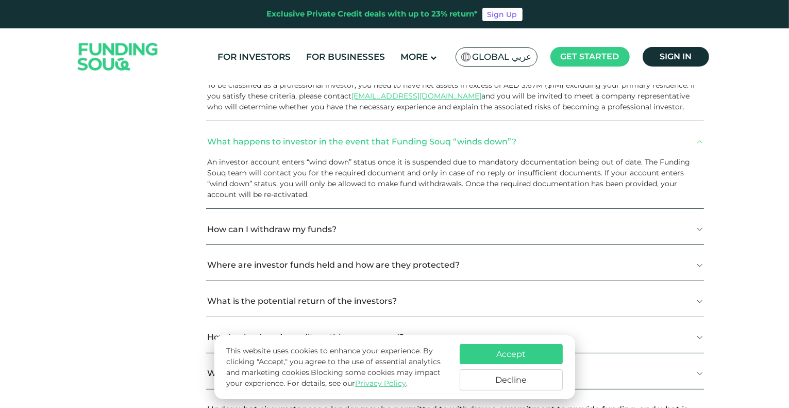
scroll to position [1742, 0]
click at [436, 218] on button "How can I withdraw my funds?" at bounding box center [454, 228] width 497 height 30
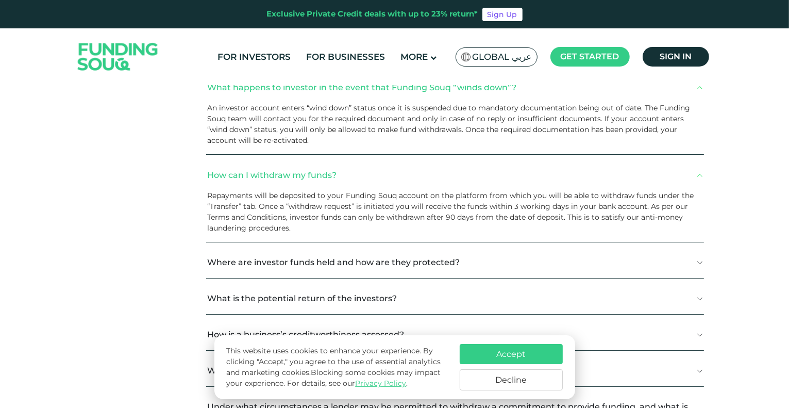
scroll to position [1796, 0]
click at [445, 250] on button "Where are investor funds held and how are they protected?" at bounding box center [454, 262] width 497 height 30
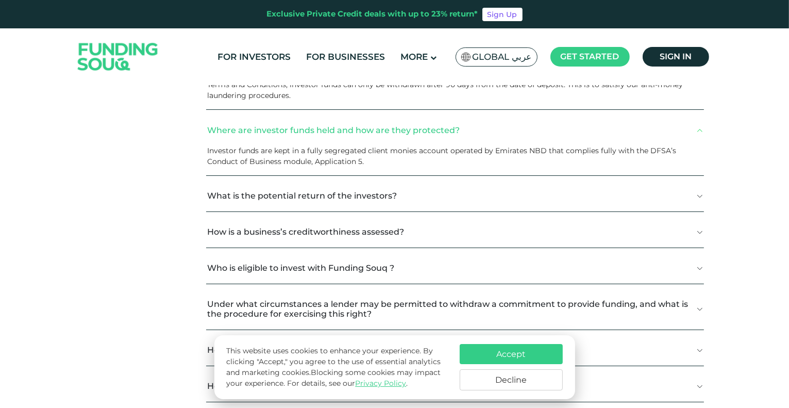
scroll to position [1950, 0]
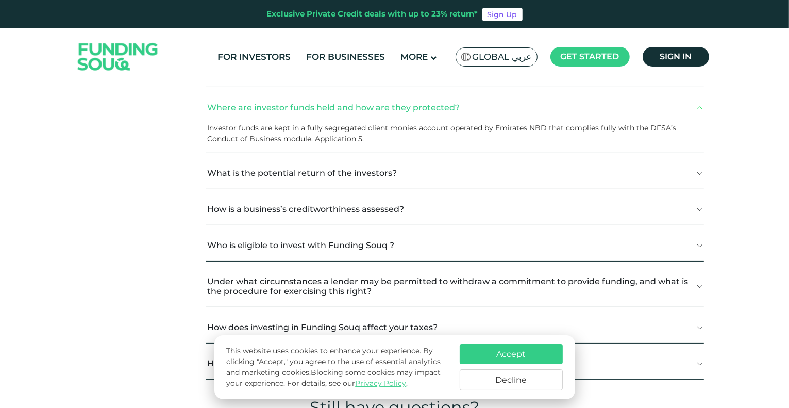
click at [443, 166] on button "What is the potential return of the investors?" at bounding box center [454, 173] width 497 height 30
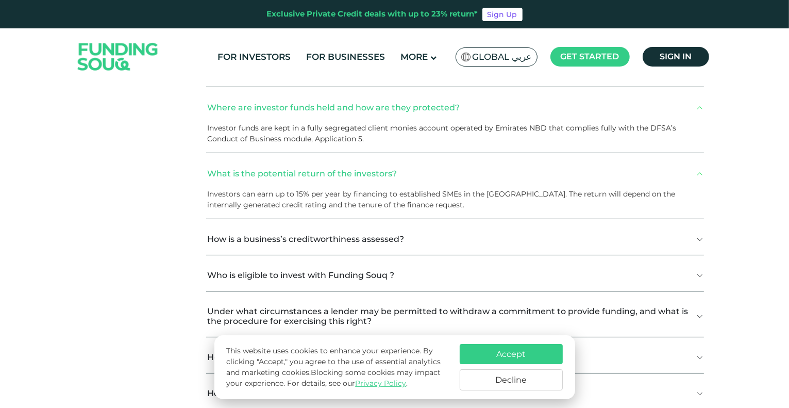
click at [460, 232] on button "How is a business’s creditworthiness assessed?" at bounding box center [454, 239] width 497 height 30
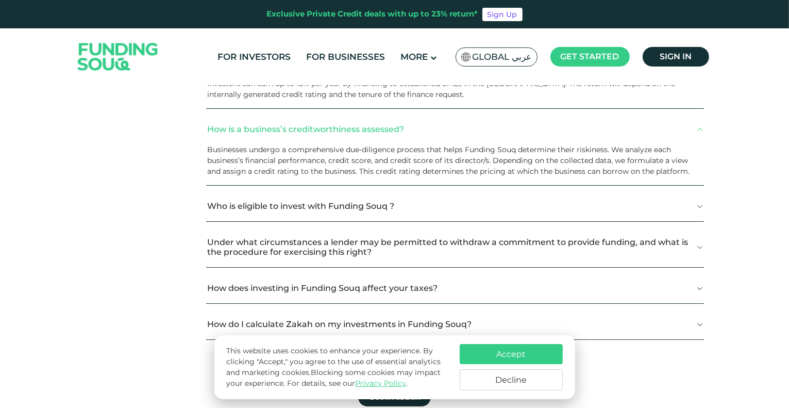
scroll to position [2061, 0]
click at [460, 204] on button "Who is eligible to invest with Funding Souq ?" at bounding box center [454, 205] width 497 height 30
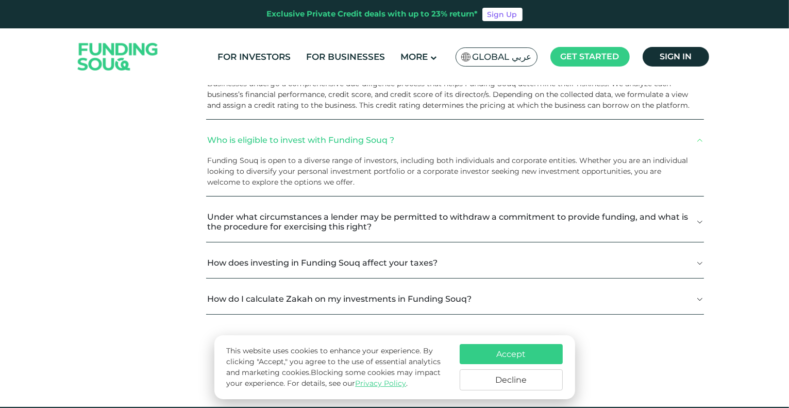
scroll to position [2127, 0]
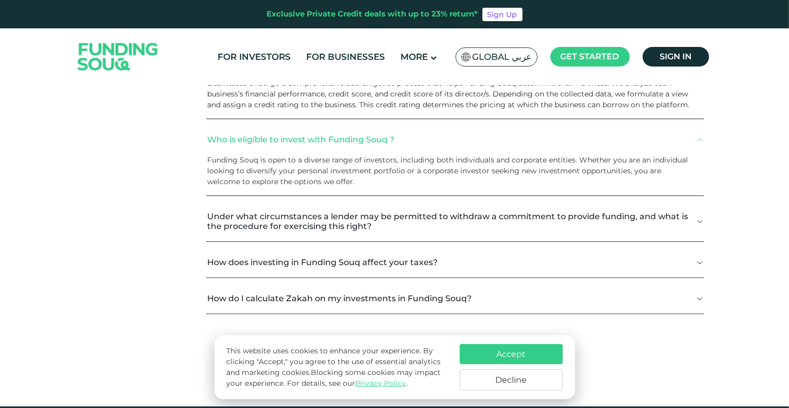
click at [460, 204] on button "Under what circumstances a lender may be permitted to withdraw a commitment to …" at bounding box center [454, 221] width 497 height 40
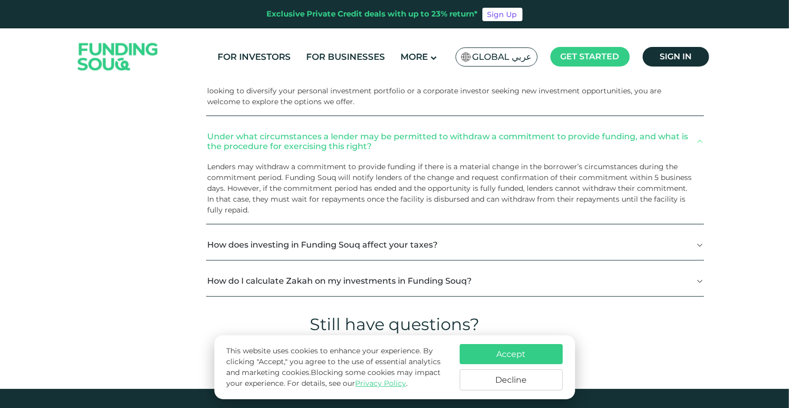
scroll to position [2208, 0]
click at [476, 278] on button "How do I calculate Zakah on my investments in Funding Souq?" at bounding box center [454, 280] width 497 height 30
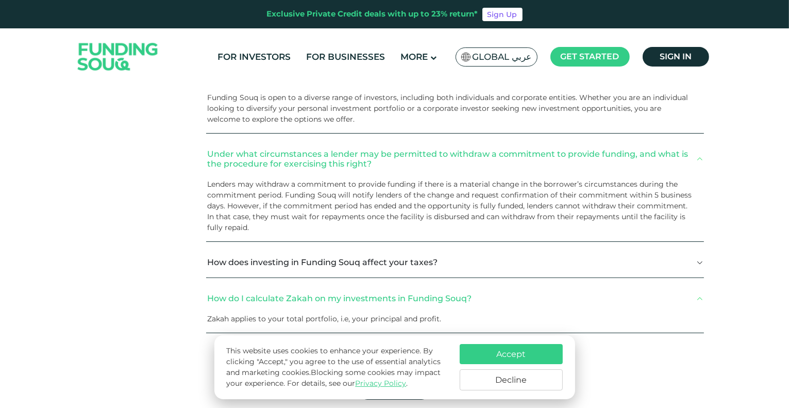
scroll to position [2189, 0]
click at [476, 260] on button "How does investing in Funding Souq affect your taxes?" at bounding box center [454, 262] width 497 height 30
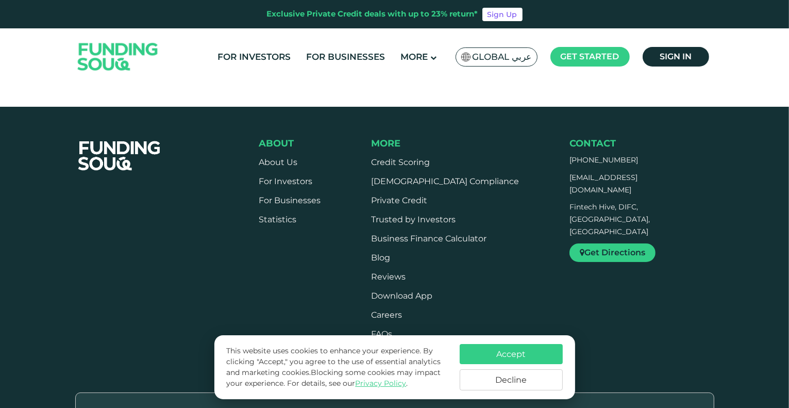
scroll to position [2528, 0]
click at [301, 185] on link "For Investors" at bounding box center [286, 181] width 54 height 10
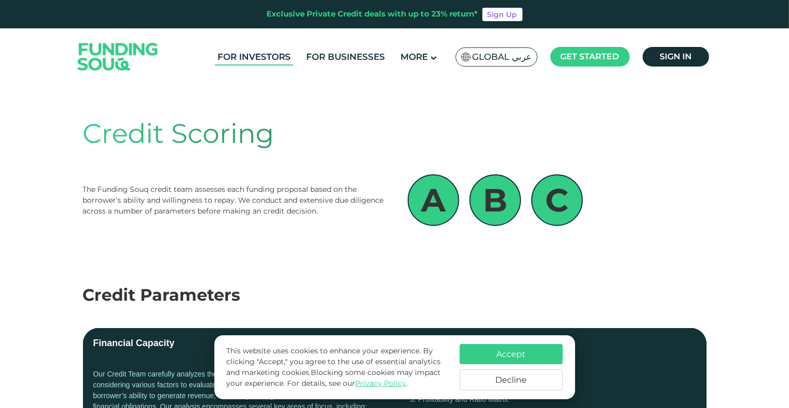
click at [268, 61] on link "For Investors" at bounding box center [254, 56] width 78 height 17
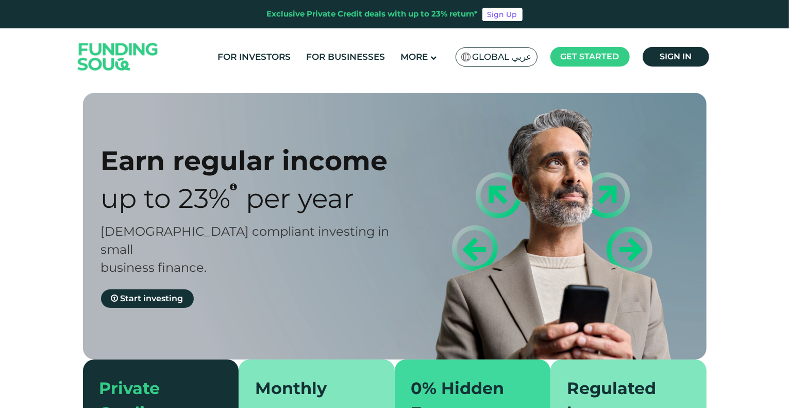
type tc-range-slider "4"
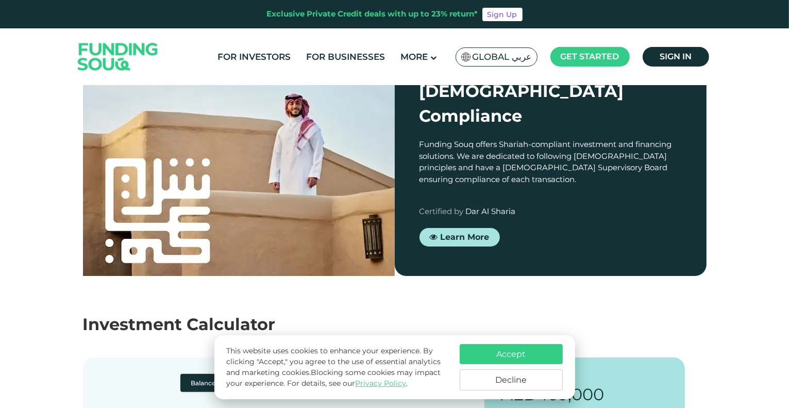
scroll to position [907, 0]
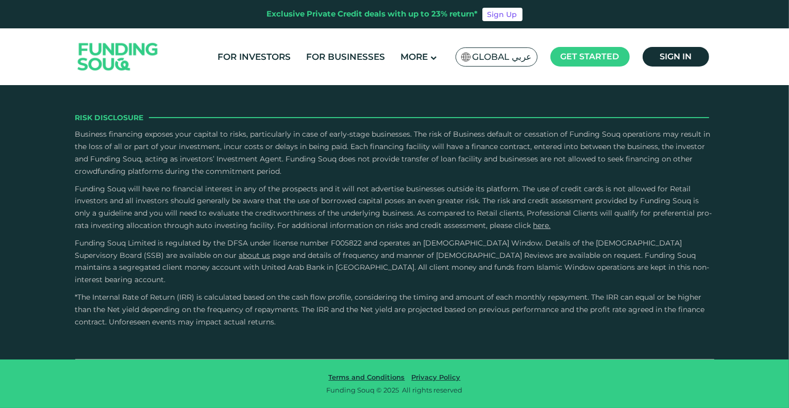
type tc-range-slider "4"
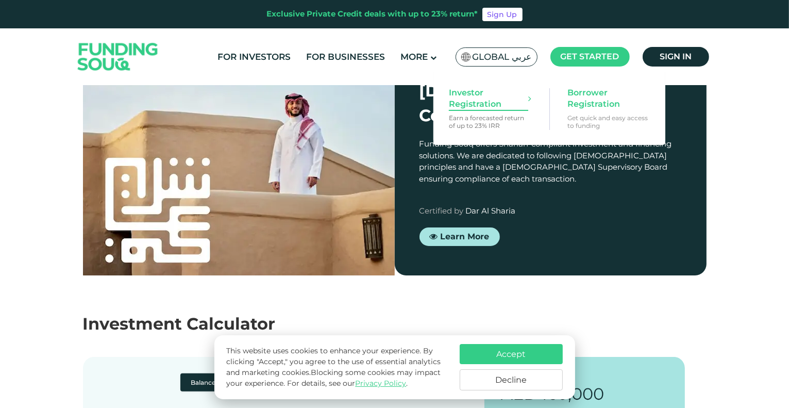
click at [482, 108] on span "Investor Registration" at bounding box center [488, 98] width 79 height 23
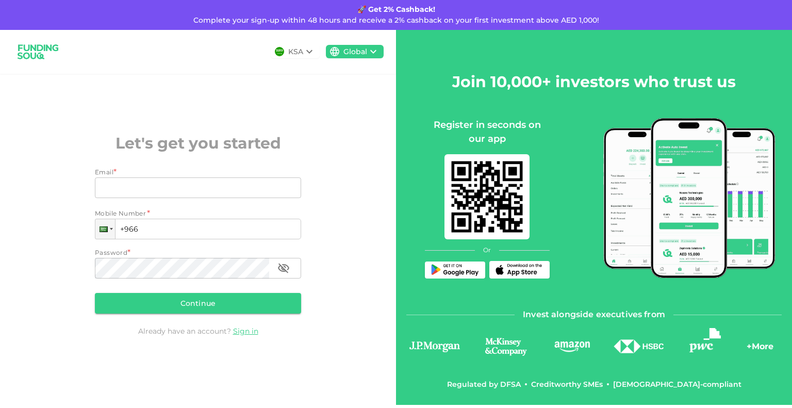
click at [310, 52] on icon at bounding box center [309, 52] width 6 height 4
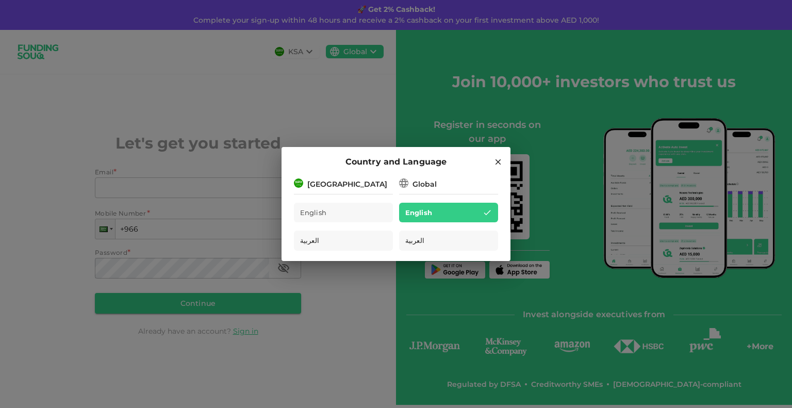
click at [421, 182] on div "Global" at bounding box center [424, 184] width 24 height 11
click at [495, 161] on icon at bounding box center [497, 161] width 9 height 9
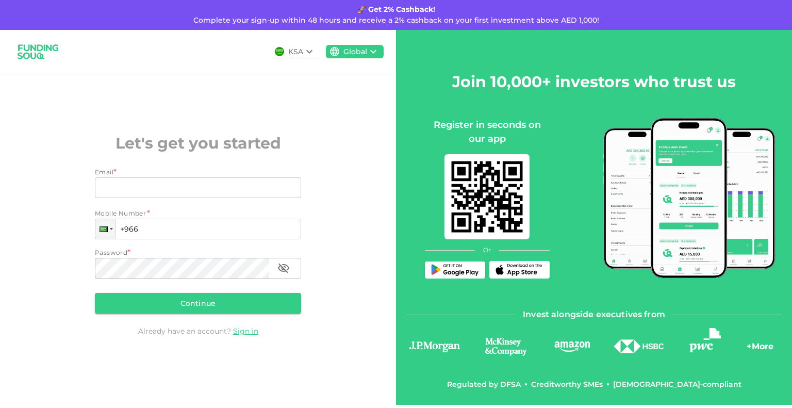
click at [301, 55] on div "KSA" at bounding box center [295, 51] width 15 height 11
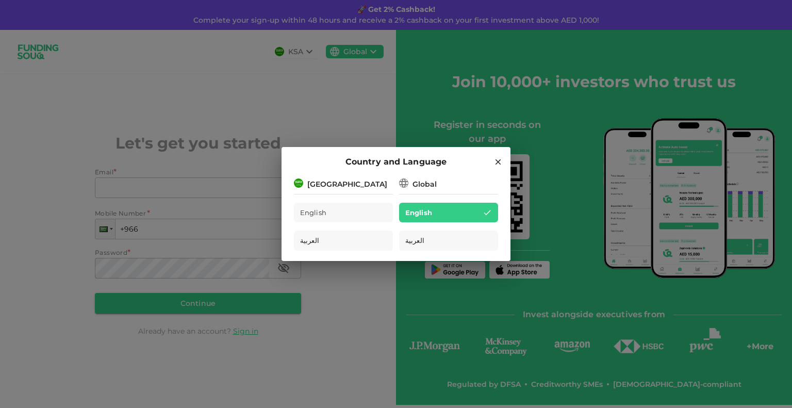
click at [358, 51] on div "Country and Language Saudi Arabia English العربية Global English العربية" at bounding box center [396, 204] width 792 height 408
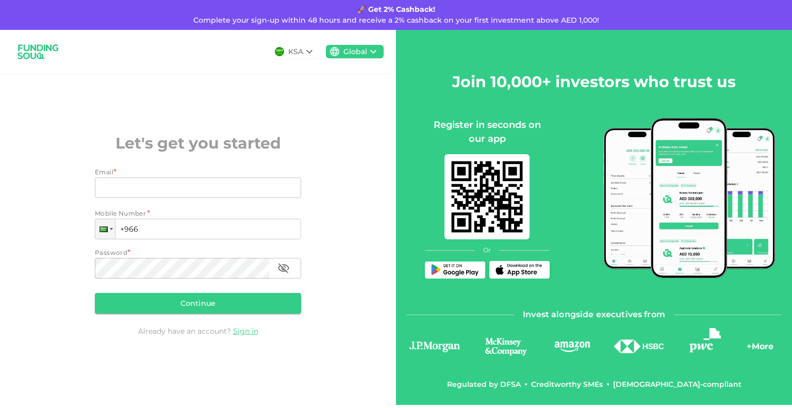
click at [358, 51] on div "Global" at bounding box center [355, 51] width 24 height 11
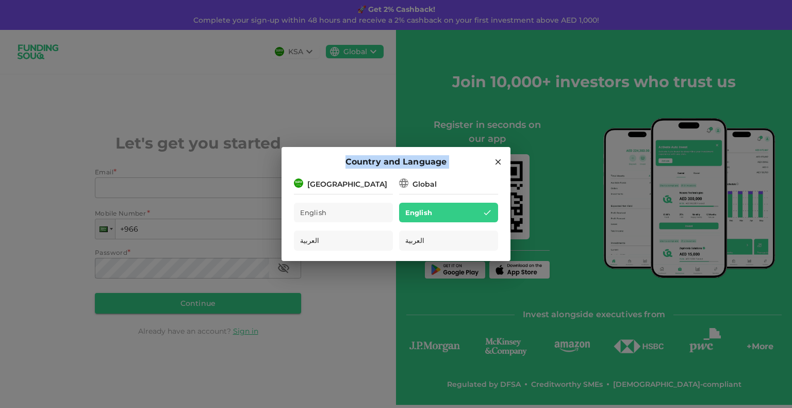
click at [358, 51] on div "Country and Language Saudi Arabia English العربية Global English العربية" at bounding box center [396, 204] width 792 height 408
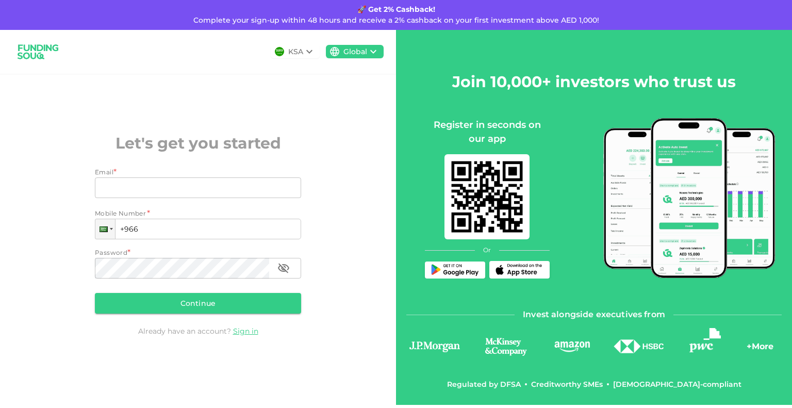
click at [358, 51] on div "Global" at bounding box center [355, 51] width 24 height 11
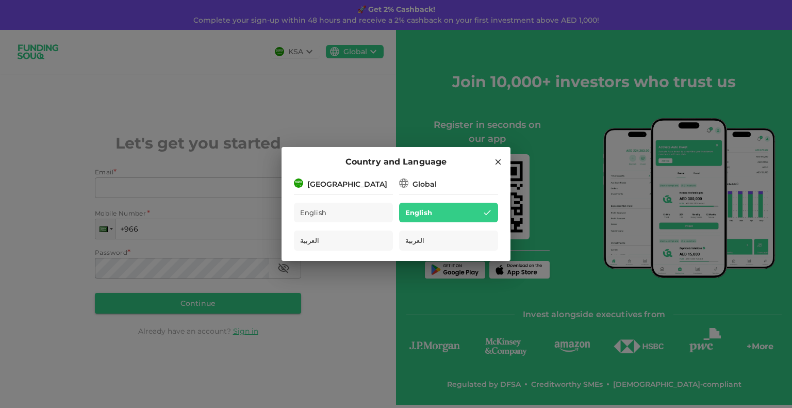
click at [425, 182] on div "Global" at bounding box center [424, 184] width 24 height 11
click at [497, 160] on icon at bounding box center [497, 161] width 9 height 9
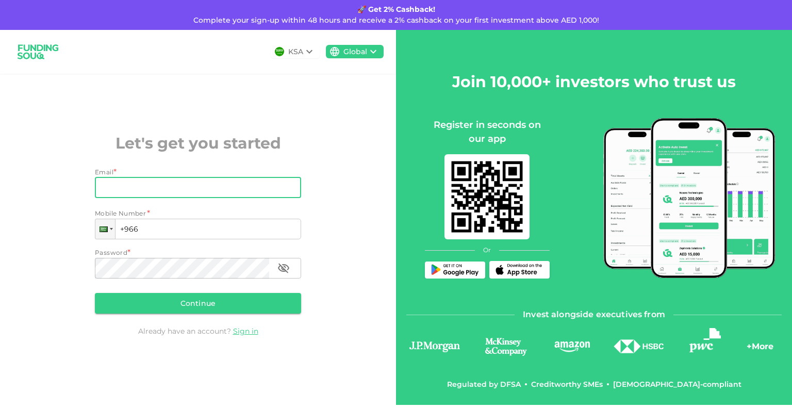
click at [180, 184] on input "Email" at bounding box center [192, 187] width 195 height 21
type input "gupta.shorya@sojitz.com"
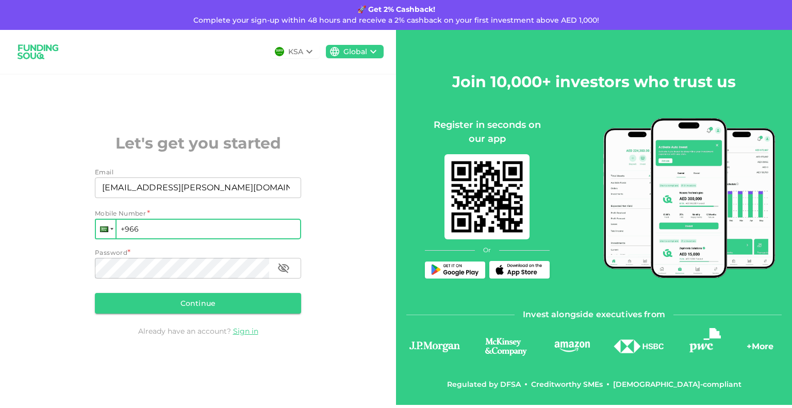
click at [111, 231] on div at bounding box center [106, 229] width 20 height 19
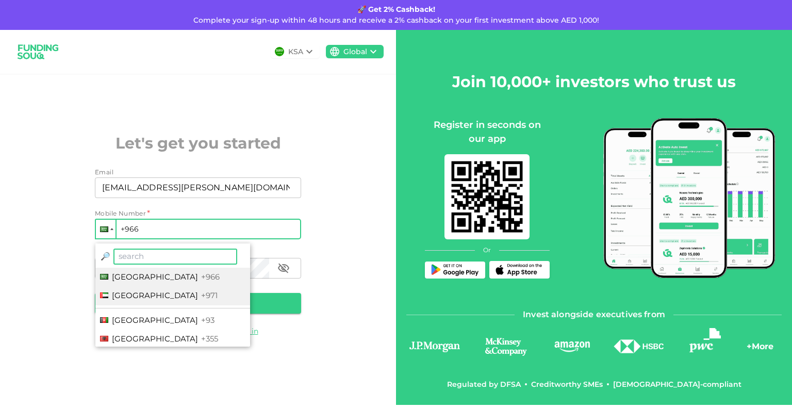
click at [139, 293] on span "United Arab Emirates" at bounding box center [155, 295] width 86 height 10
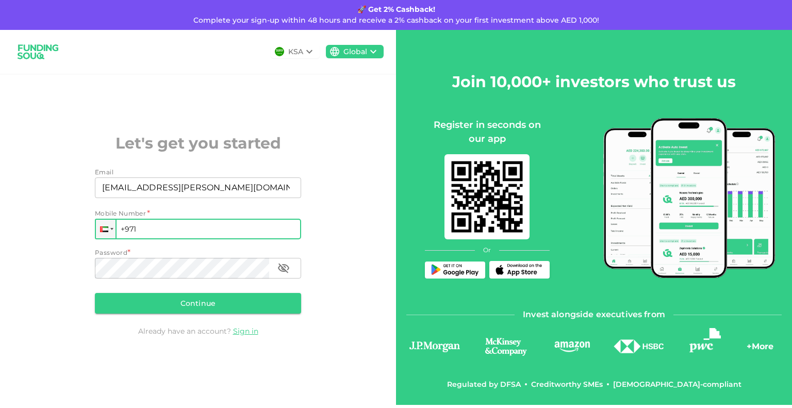
click at [193, 226] on input "+971" at bounding box center [198, 229] width 206 height 21
type input "+971 563 193 594"
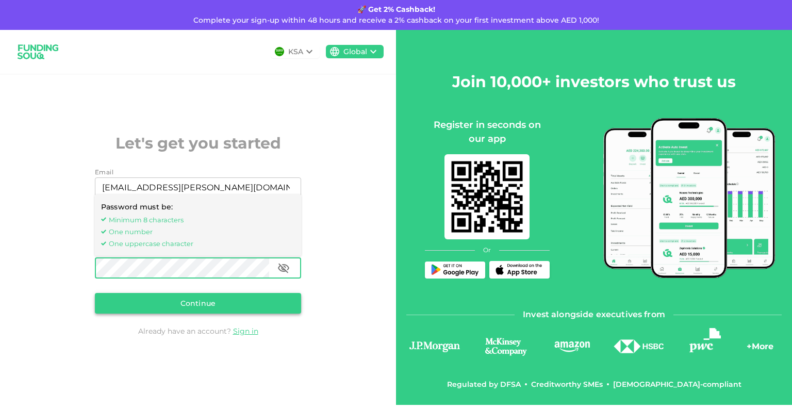
click at [217, 306] on button "Continue" at bounding box center [198, 303] width 206 height 21
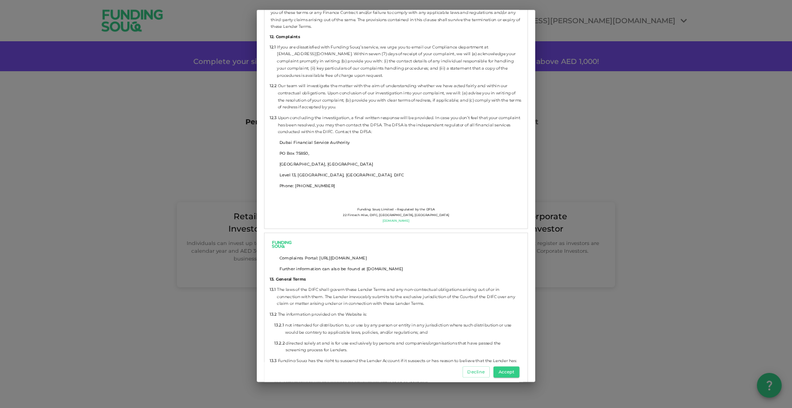
scroll to position [5825, 0]
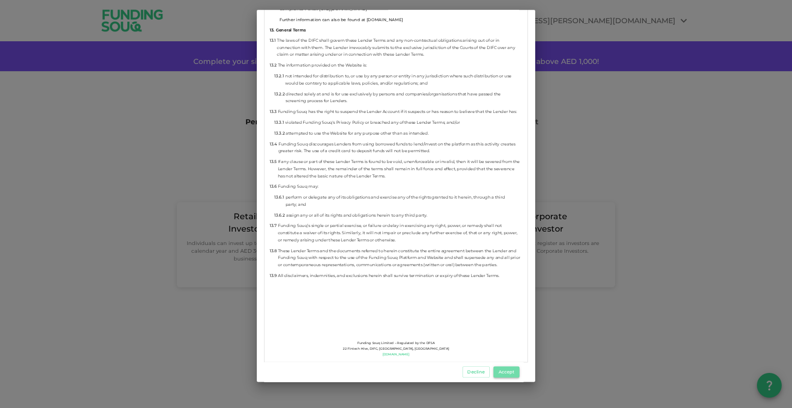
click at [511, 374] on button "Accept" at bounding box center [506, 371] width 26 height 11
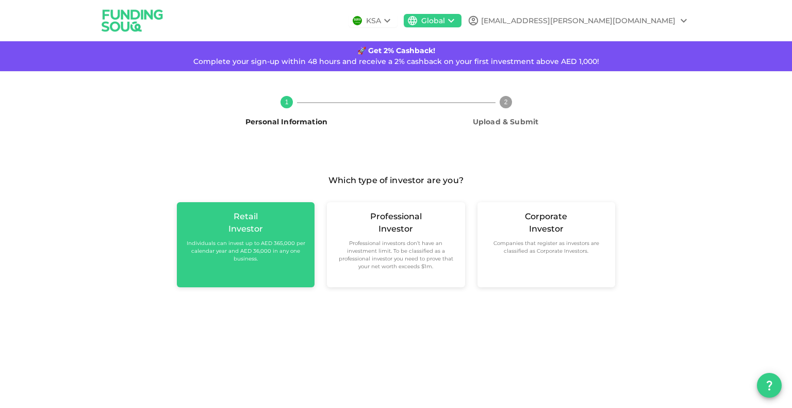
click at [276, 255] on small "Individuals can invest up to AED 365,000 per calendar year and AED 36,000 in an…" at bounding box center [245, 250] width 121 height 23
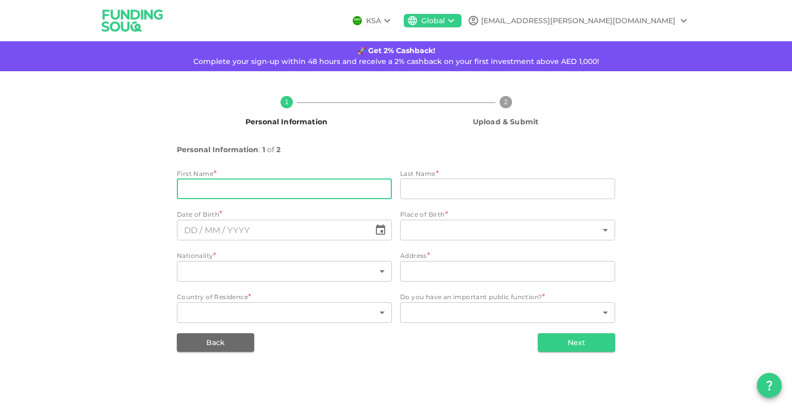
click at [289, 189] on input "firstName" at bounding box center [284, 188] width 215 height 21
type input "Shorya"
type input "Gupta"
type input "United Arab Emirates"
type input "1707, Lakeshore Tower, Cluster Y, JLT"
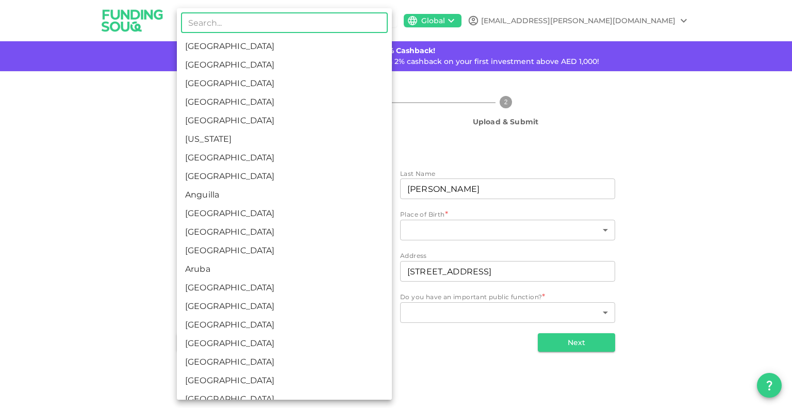
click at [374, 276] on body "KSA Global gupta.shorya@sojitz.com 🚀 Get 2% Cashback! Complete your sign-up wit…" at bounding box center [396, 204] width 792 height 408
type input "in"
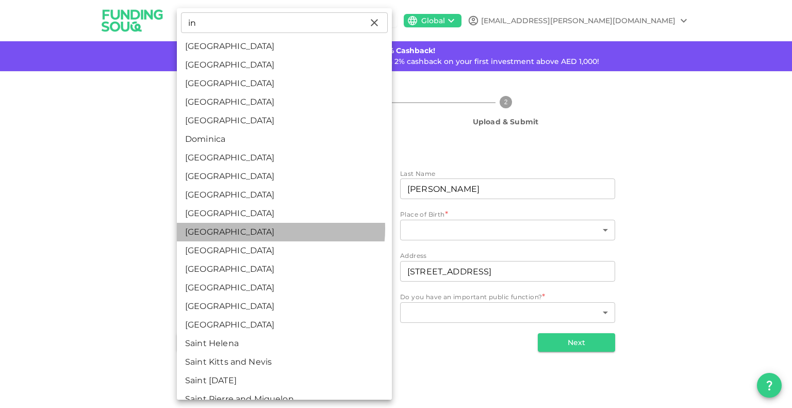
click at [251, 228] on li "India" at bounding box center [284, 232] width 215 height 19
type input "88"
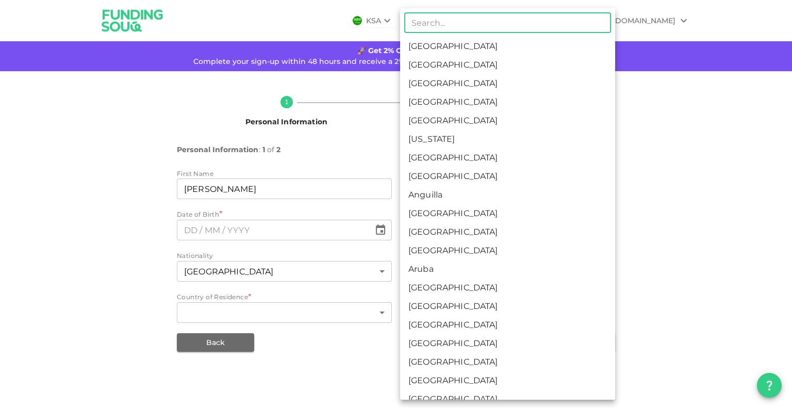
click at [567, 227] on body "KSA Global gupta.shorya@sojitz.com 🚀 Get 2% Cashback! Complete your sign-up wit…" at bounding box center [396, 204] width 792 height 408
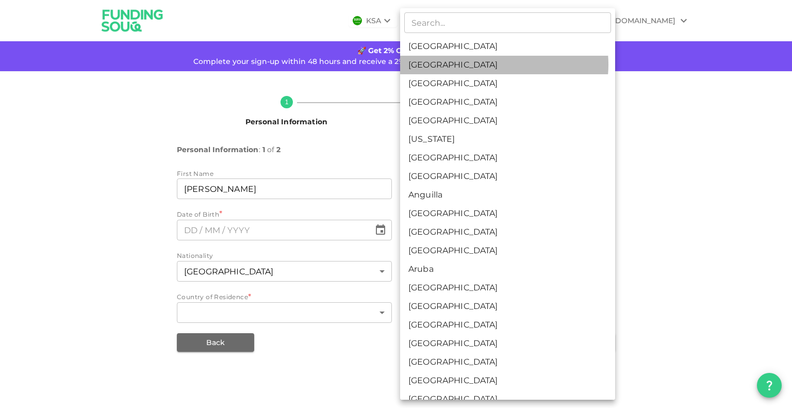
click at [494, 64] on li "United Arab Emirates" at bounding box center [507, 65] width 215 height 19
type input "2"
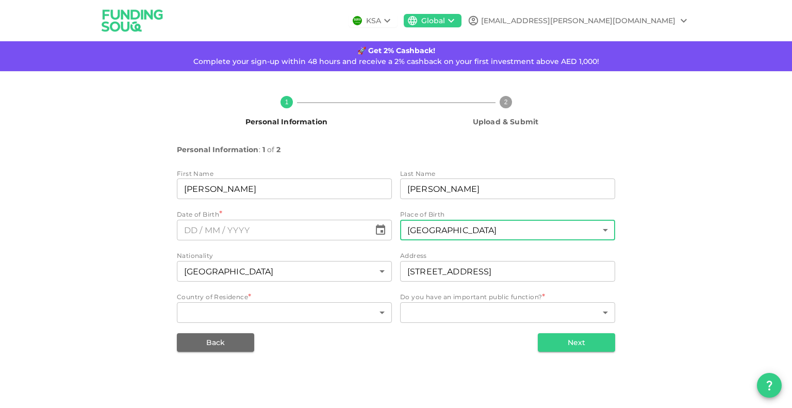
click at [479, 235] on body "KSA Global gupta.shorya@sojitz.com 🚀 Get 2% Cashback! Complete your sign-up wit…" at bounding box center [396, 204] width 792 height 408
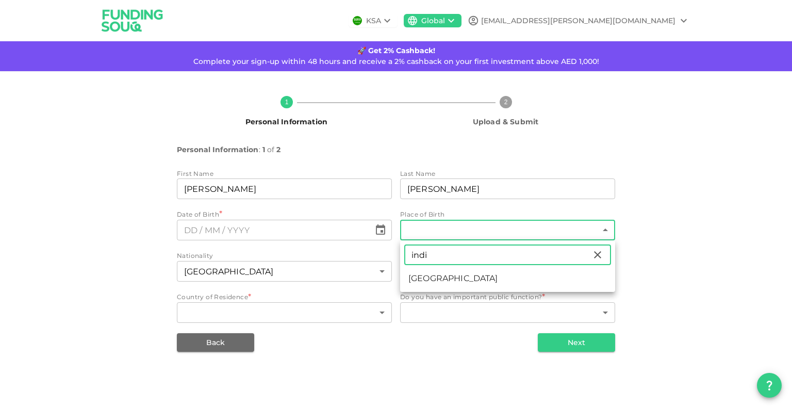
type input "indi"
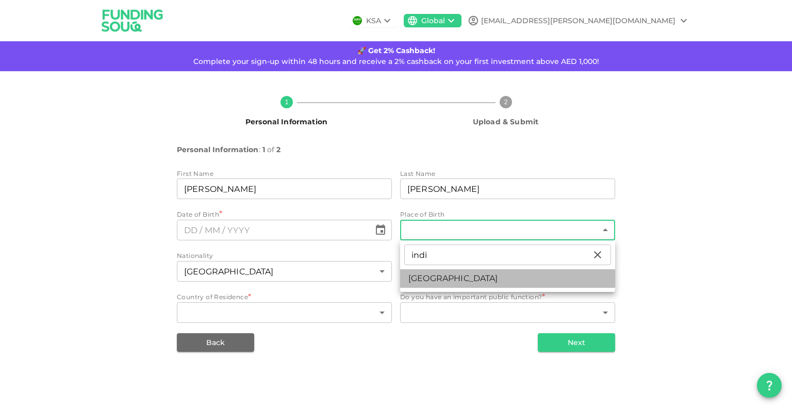
click at [463, 280] on li "India" at bounding box center [507, 278] width 215 height 19
type input "88"
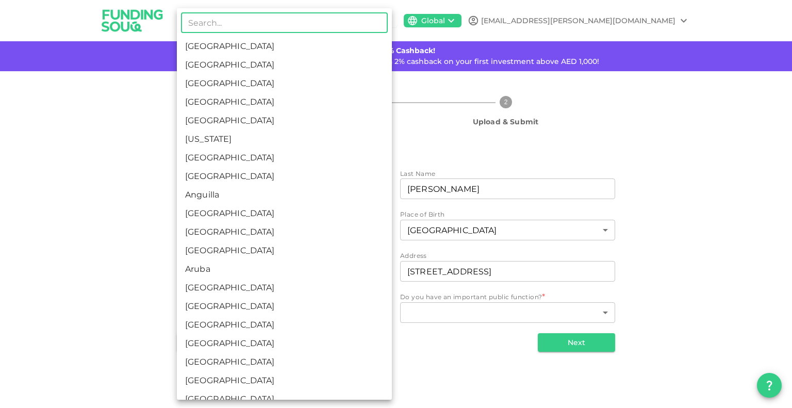
click at [319, 316] on body "KSA Global gupta.shorya@sojitz.com 🚀 Get 2% Cashback! Complete your sign-up wit…" at bounding box center [396, 204] width 792 height 408
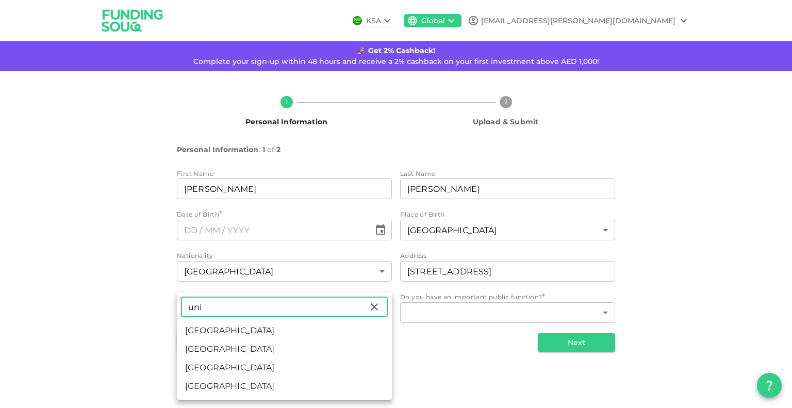
type input "uni"
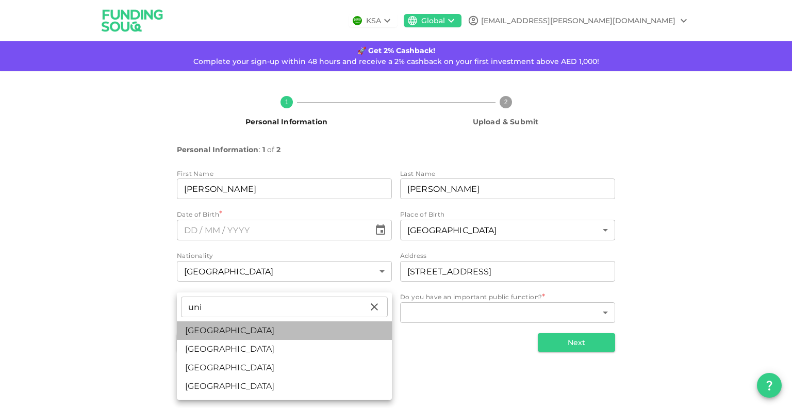
click at [214, 324] on li "United Arab Emirates" at bounding box center [284, 330] width 215 height 19
type input "2"
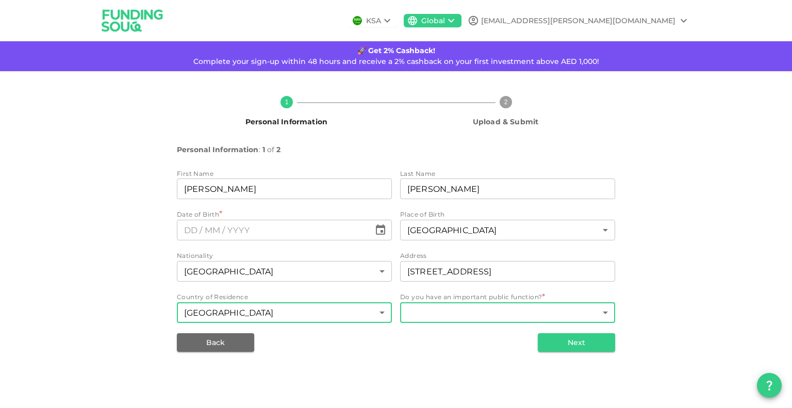
click at [481, 316] on body "KSA Global gupta.shorya@sojitz.com 🚀 Get 2% Cashback! Complete your sign-up wit…" at bounding box center [396, 204] width 792 height 408
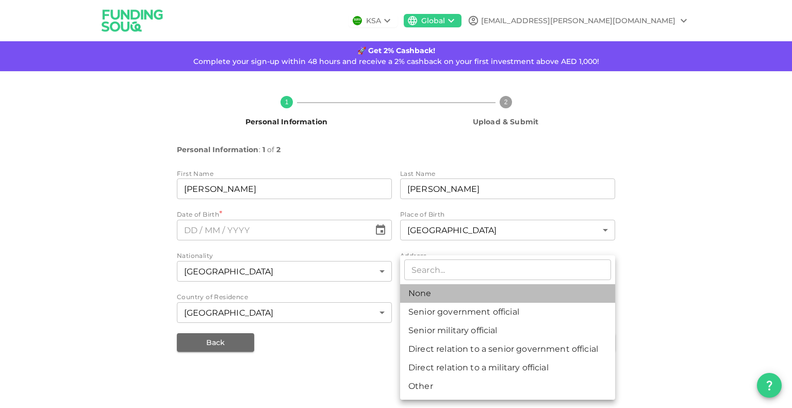
click at [467, 298] on li "None" at bounding box center [507, 293] width 215 height 19
type input "1"
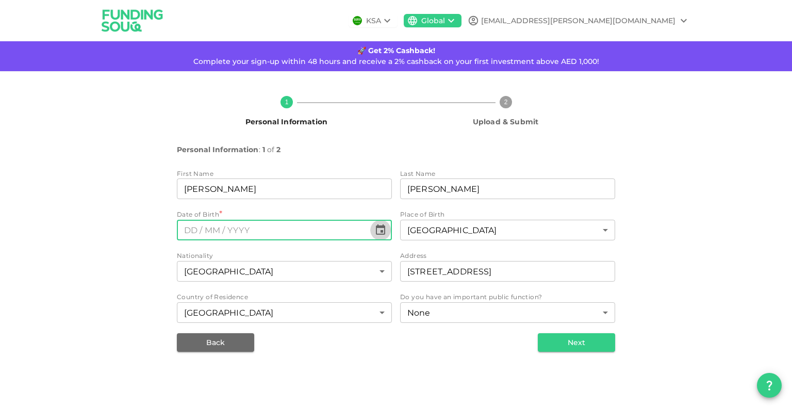
click at [385, 224] on icon "Choose date" at bounding box center [380, 230] width 12 height 12
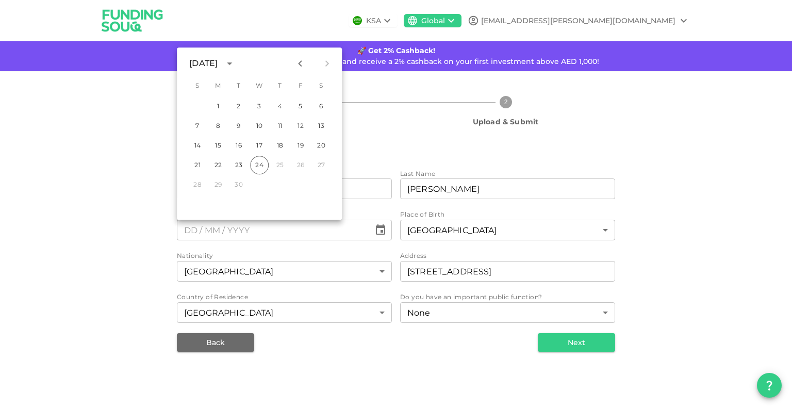
click at [221, 67] on div "September 2025" at bounding box center [204, 63] width 31 height 12
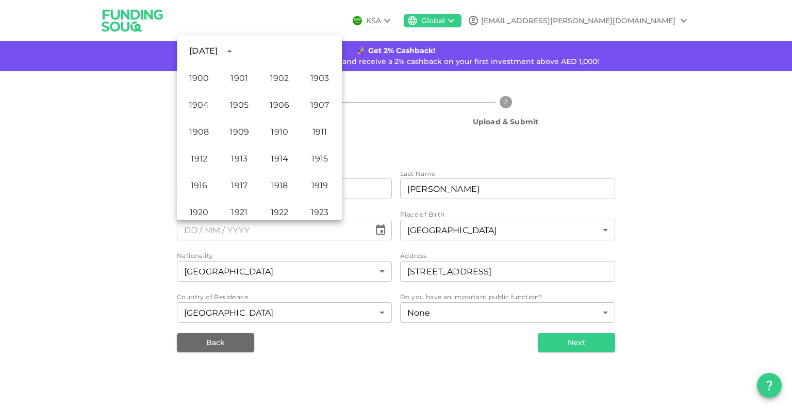
scroll to position [701, 0]
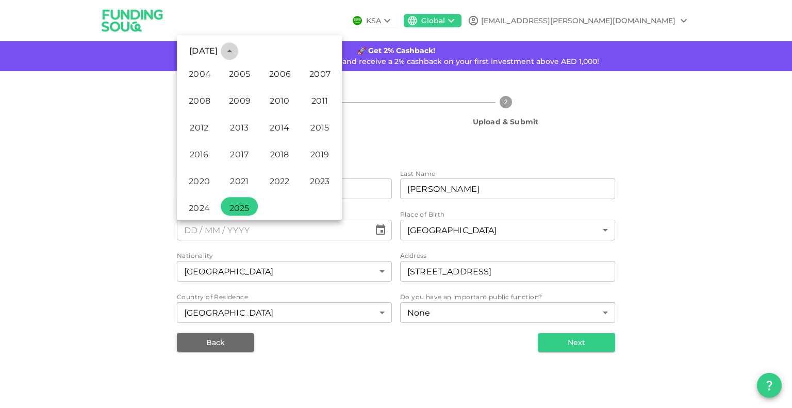
click at [236, 53] on icon "year view is open, switch to calendar view" at bounding box center [229, 51] width 12 height 12
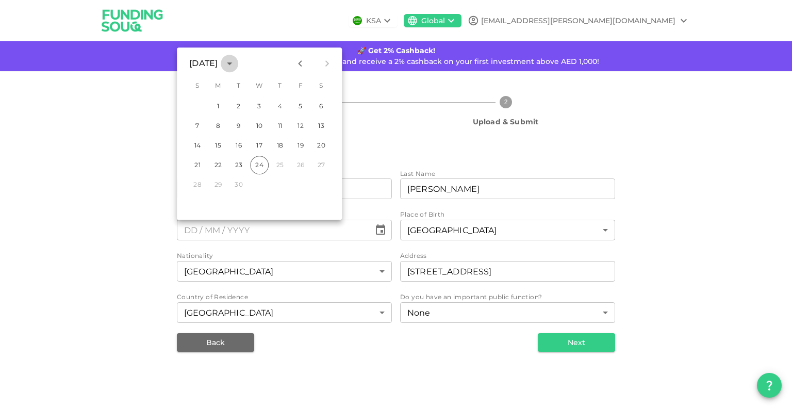
click at [236, 62] on icon "calendar view is open, switch to year view" at bounding box center [229, 63] width 12 height 12
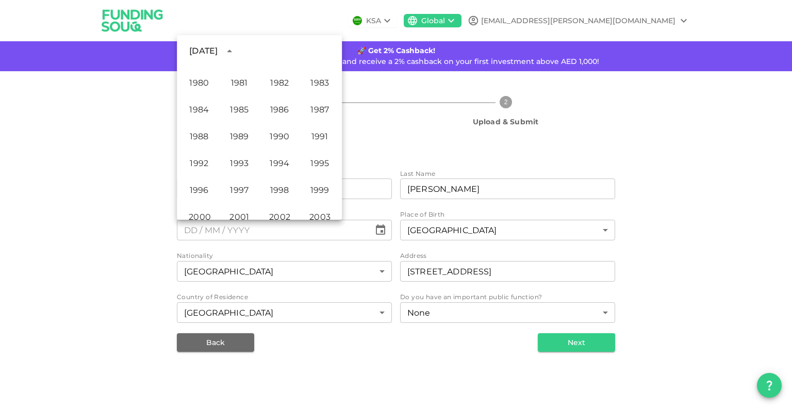
scroll to position [532, 0]
click at [321, 141] on button "1991" at bounding box center [319, 134] width 37 height 19
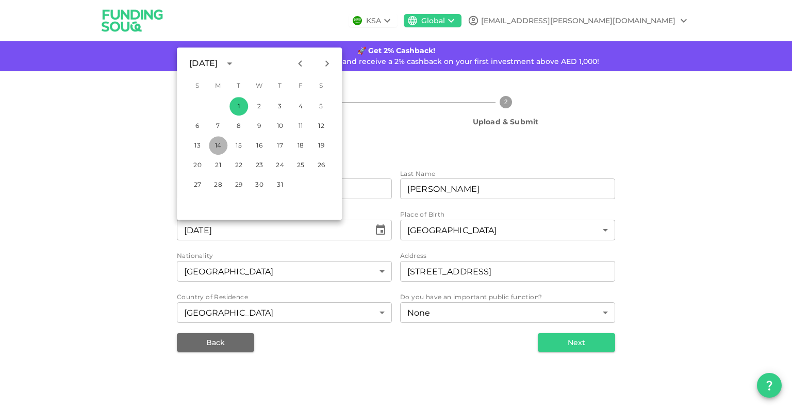
click at [223, 147] on button "14" at bounding box center [218, 145] width 19 height 19
type input "⁦⁨14⁩ / ⁨01⁩ / ⁨1991⁩⁩"
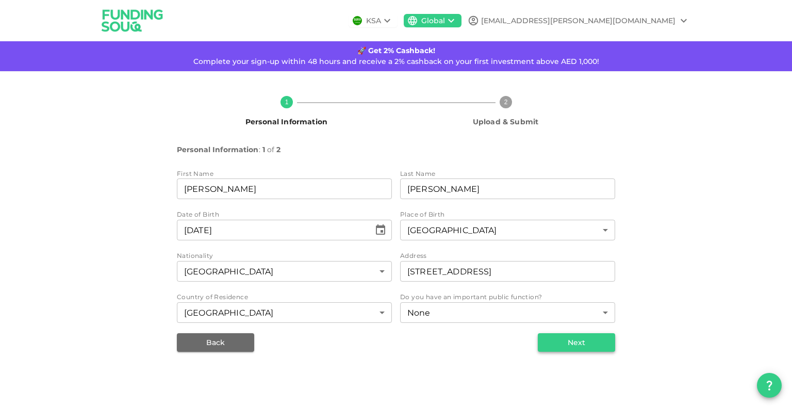
click at [559, 339] on button "Next" at bounding box center [576, 342] width 77 height 19
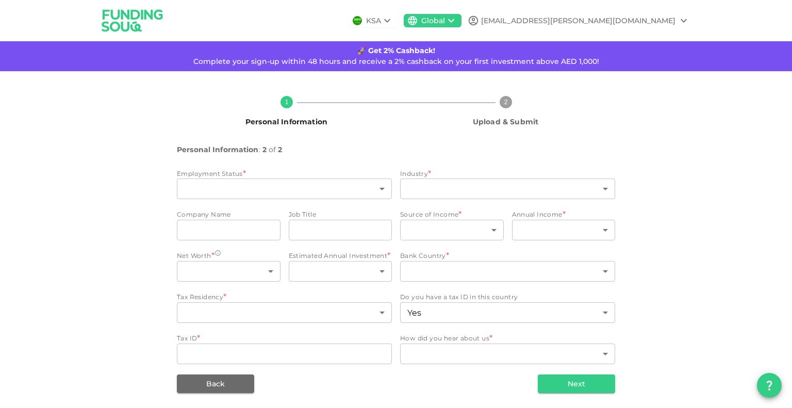
type input "2"
type input "false"
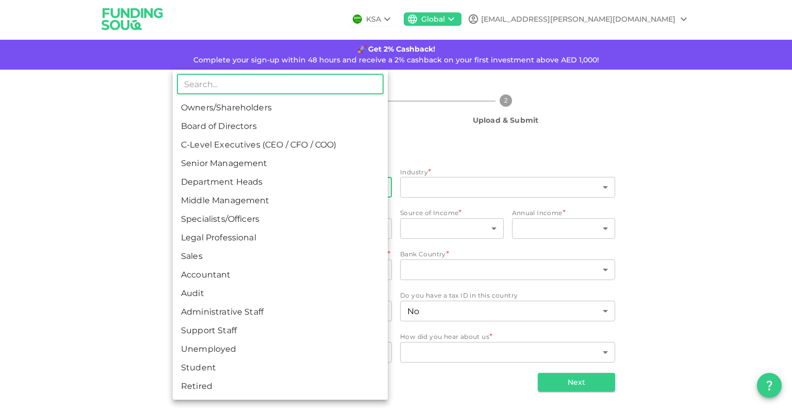
click at [266, 187] on body "KSA Global gupta.shorya@sojitz.com 🚀 Get 2% Cashback! Complete your sign-up wit…" at bounding box center [396, 204] width 792 height 408
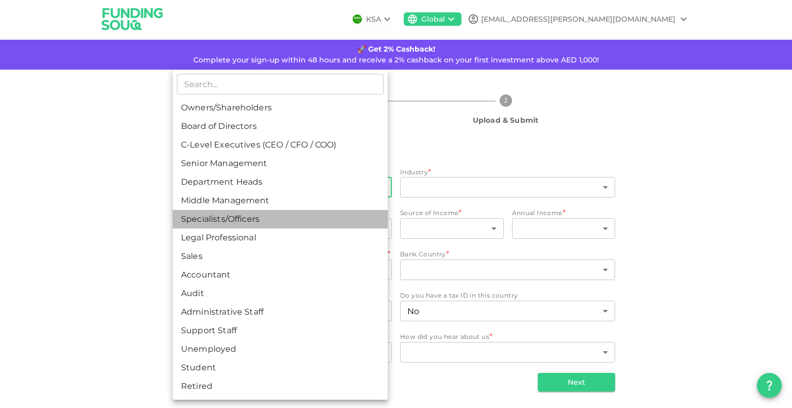
click at [318, 211] on li "Specialists/Officers" at bounding box center [280, 219] width 215 height 19
type input "7"
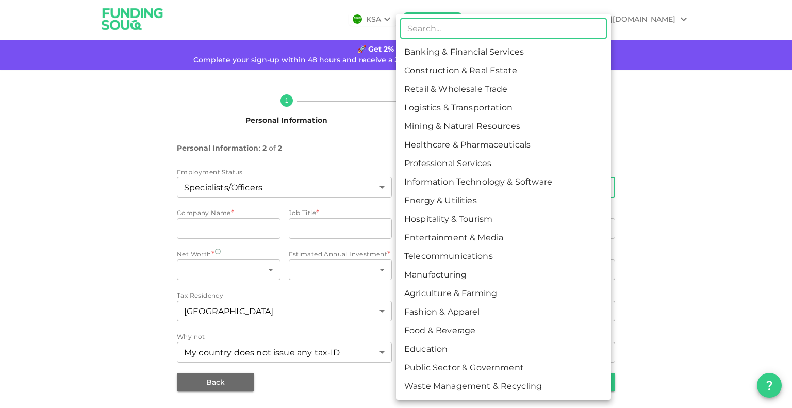
click at [511, 188] on body "KSA Global gupta.shorya@sojitz.com 🚀 Get 2% Cashback! Complete your sign-up wit…" at bounding box center [396, 204] width 792 height 408
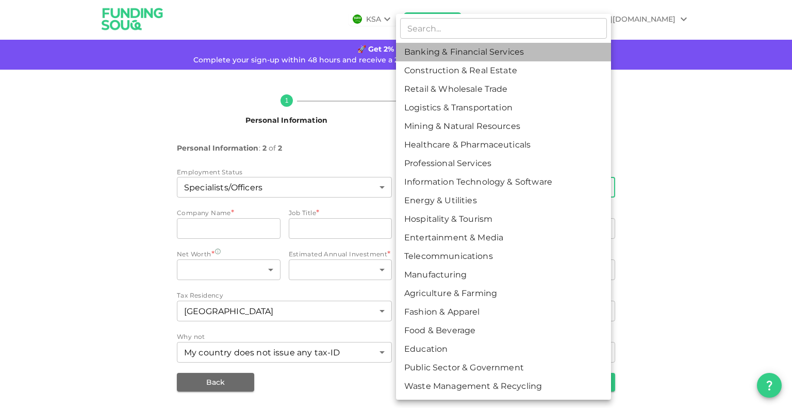
click at [490, 59] on li "Banking & Financial Services" at bounding box center [503, 52] width 215 height 19
type input "1"
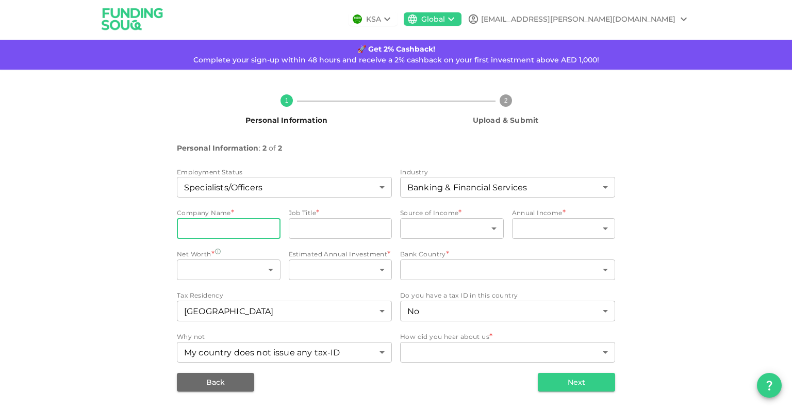
click at [249, 230] on input "companyName" at bounding box center [229, 228] width 104 height 21
type input "Sojitz Generation DMCC"
click at [321, 228] on input "jobTitle" at bounding box center [341, 228] width 104 height 21
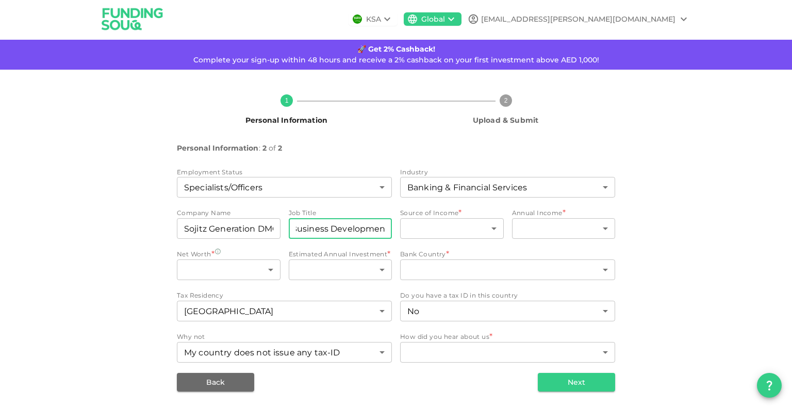
scroll to position [0, 76]
type input "Senior Manager Business Development"
click at [462, 230] on body "KSA Global gupta.shorya@sojitz.com 🚀 Get 2% Cashback! Complete your sign-up wit…" at bounding box center [396, 204] width 792 height 408
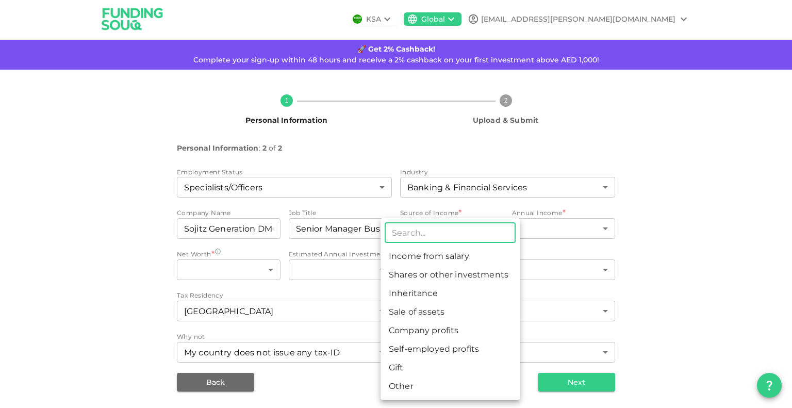
click at [467, 259] on li "Income from salary" at bounding box center [449, 256] width 139 height 19
type input "1"
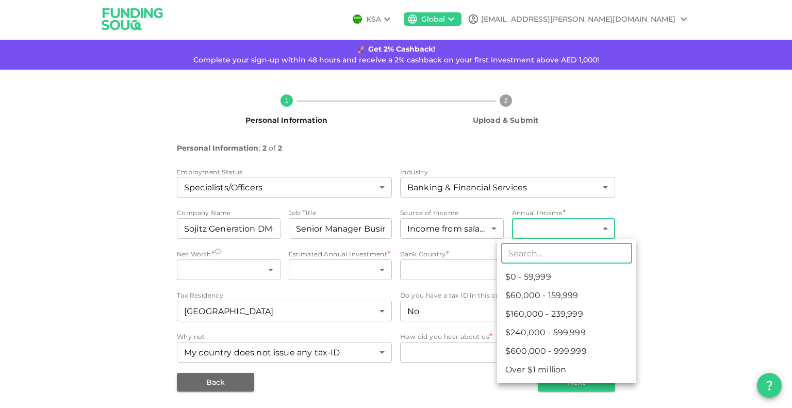
click at [582, 230] on body "KSA Global gupta.shorya@sojitz.com 🚀 Get 2% Cashback! Complete your sign-up wit…" at bounding box center [396, 204] width 792 height 408
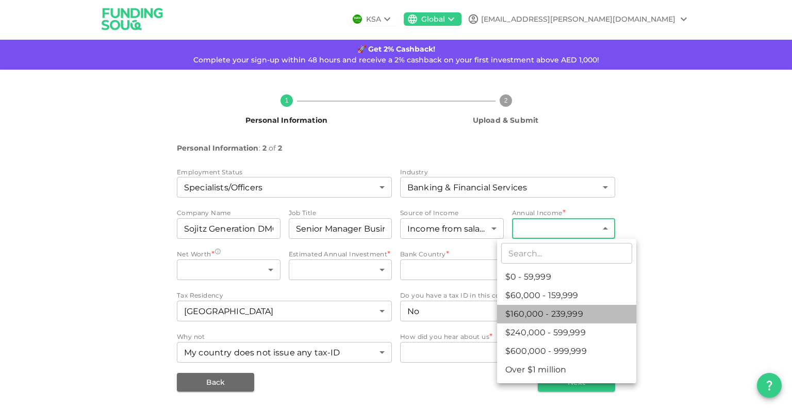
click at [570, 311] on li "$160,000 - 239,999" at bounding box center [566, 314] width 139 height 19
type input "3"
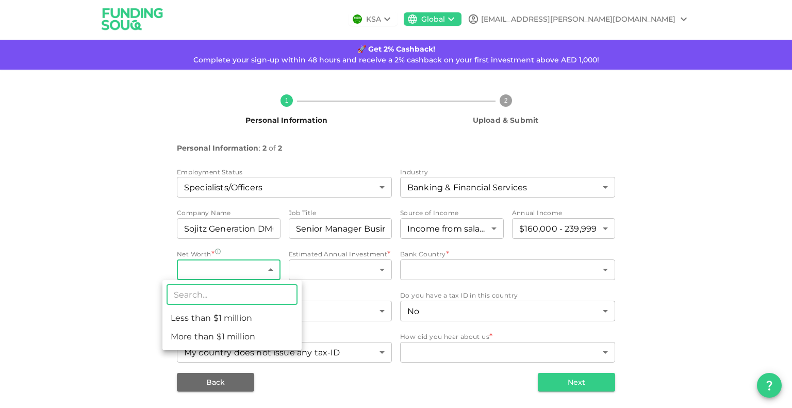
click at [262, 267] on body "KSA Global gupta.shorya@sojitz.com 🚀 Get 2% Cashback! Complete your sign-up wit…" at bounding box center [396, 204] width 792 height 408
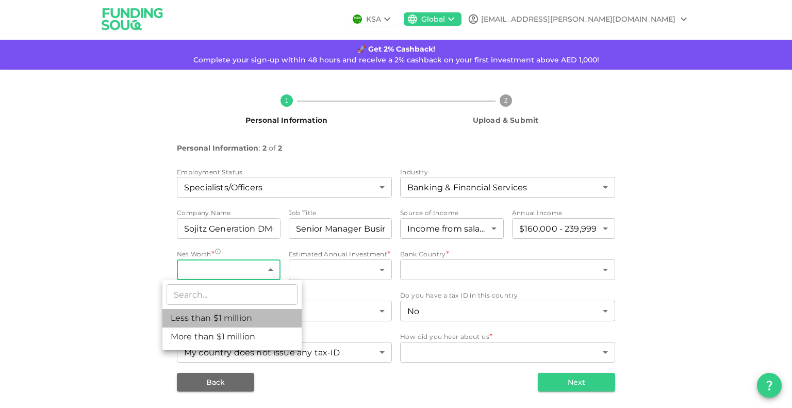
click at [253, 311] on li "Less than $1 million" at bounding box center [231, 318] width 139 height 19
type input "1"
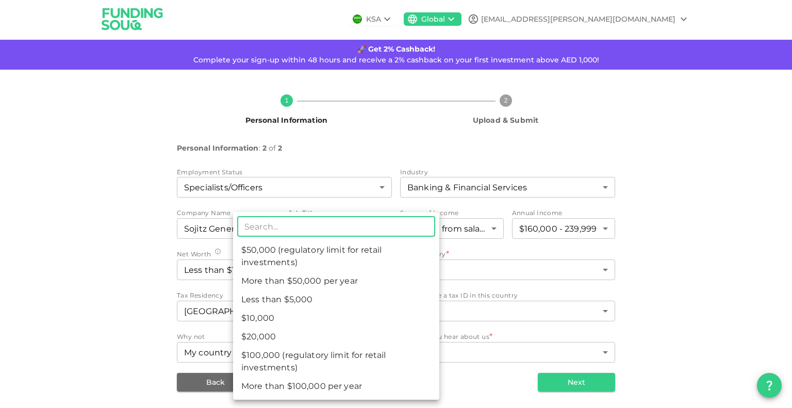
click at [355, 270] on body "KSA Global gupta.shorya@sojitz.com 🚀 Get 2% Cashback! Complete your sign-up wit…" at bounding box center [396, 204] width 792 height 408
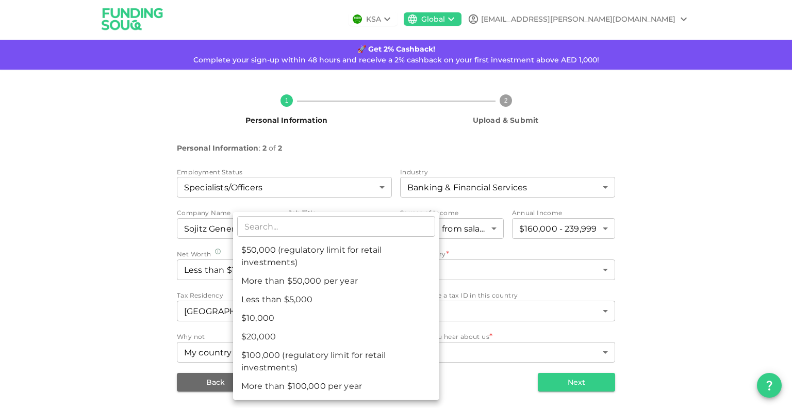
click at [477, 289] on div at bounding box center [396, 204] width 792 height 408
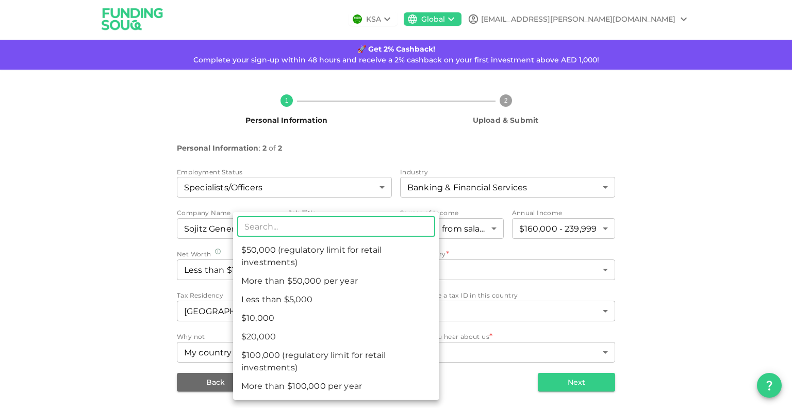
click at [334, 273] on body "KSA Global gupta.shorya@sojitz.com 🚀 Get 2% Cashback! Complete your sign-up wit…" at bounding box center [396, 204] width 792 height 408
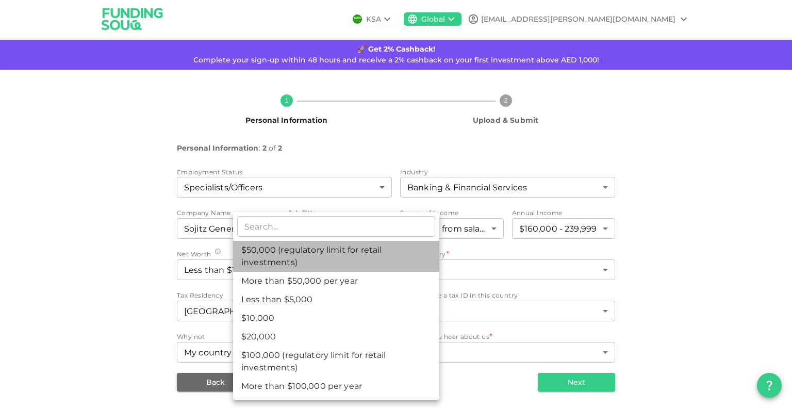
click at [328, 250] on li "$50,000 (regulatory limit for retail investments)" at bounding box center [336, 256] width 206 height 31
type input "4"
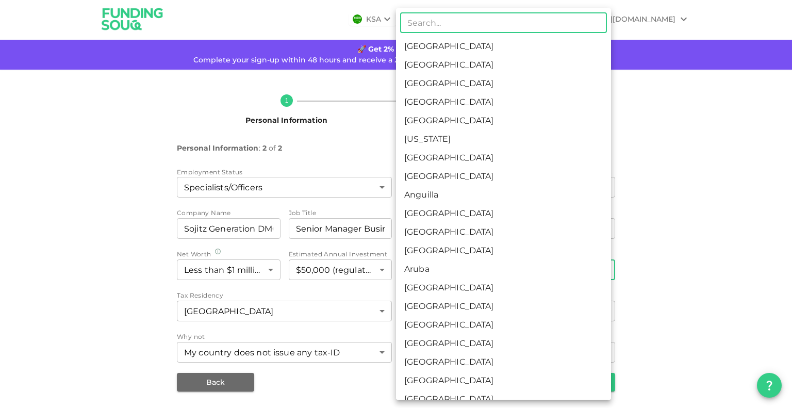
click at [483, 274] on body "KSA Global gupta.shorya@sojitz.com 🚀 Get 2% Cashback! Complete your sign-up wit…" at bounding box center [396, 204] width 792 height 408
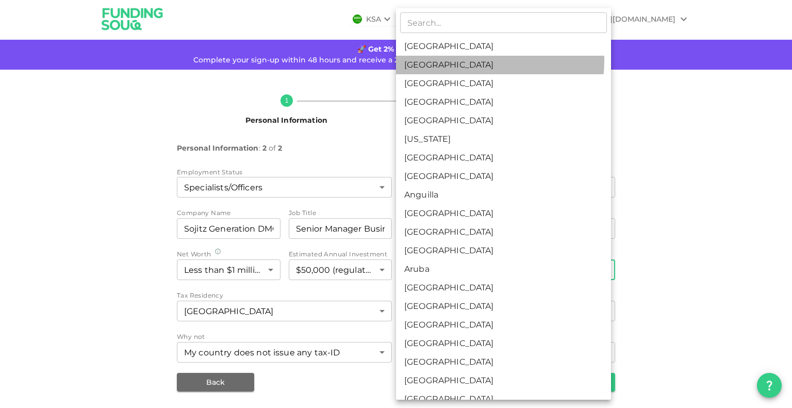
click at [460, 60] on li "United Arab Emirates" at bounding box center [503, 65] width 215 height 19
type input "2"
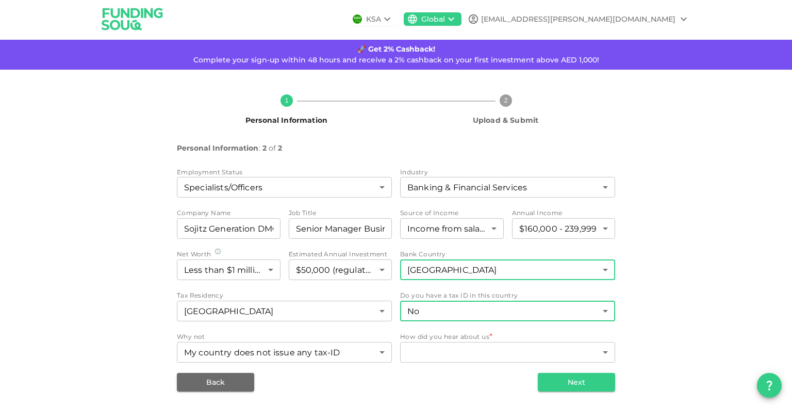
click at [485, 311] on body "KSA Global gupta.shorya@sojitz.com 🚀 Get 2% Cashback! Complete your sign-up wit…" at bounding box center [396, 204] width 792 height 408
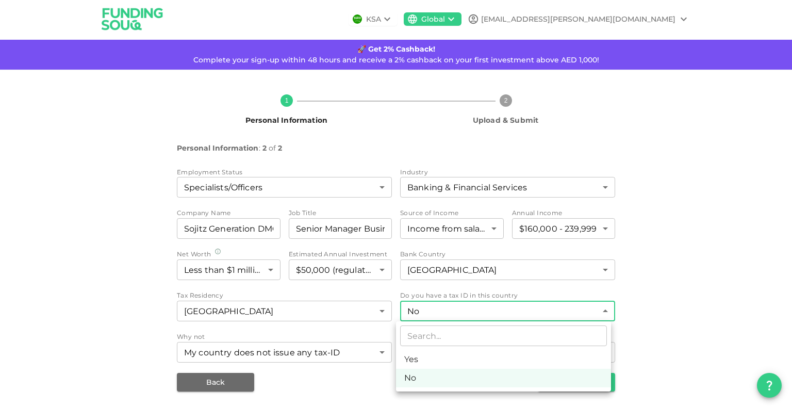
click at [485, 311] on div at bounding box center [396, 204] width 792 height 408
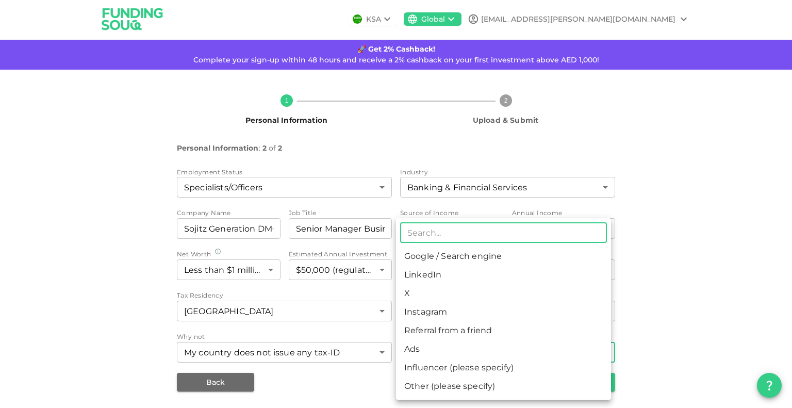
click at [450, 346] on body "KSA Global gupta.shorya@sojitz.com 🚀 Get 2% Cashback! Complete your sign-up wit…" at bounding box center [396, 204] width 792 height 408
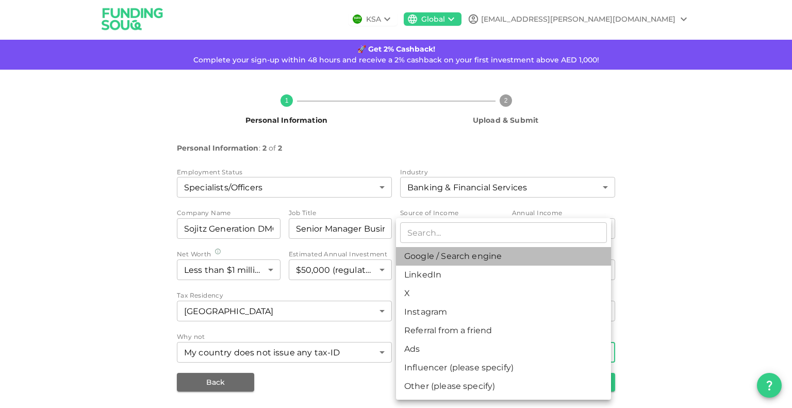
click at [456, 265] on li "Google / Search engine" at bounding box center [503, 256] width 215 height 19
type input "1"
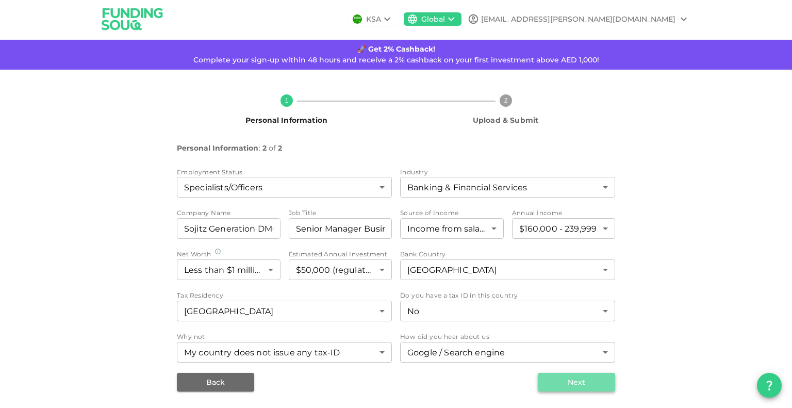
click at [558, 376] on button "Next" at bounding box center [576, 382] width 77 height 19
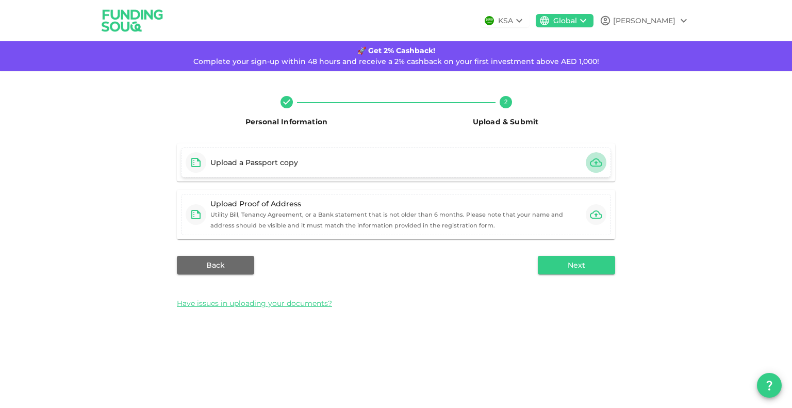
click at [598, 161] on icon "button" at bounding box center [596, 162] width 12 height 12
click at [400, 168] on div "Upload a Passport copy" at bounding box center [396, 162] width 430 height 30
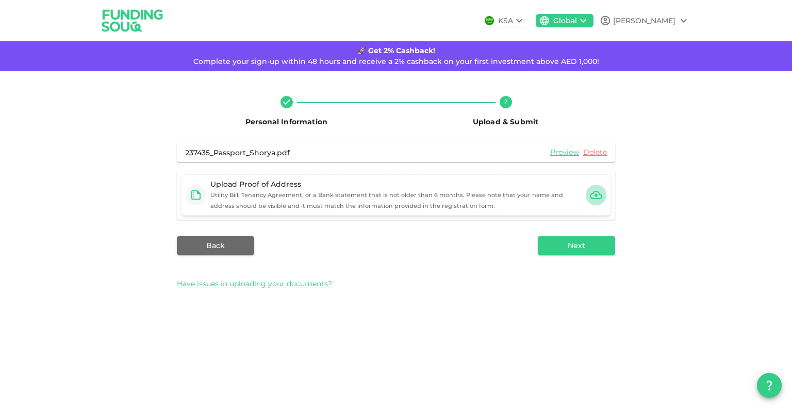
click at [595, 194] on icon "button" at bounding box center [596, 195] width 12 height 8
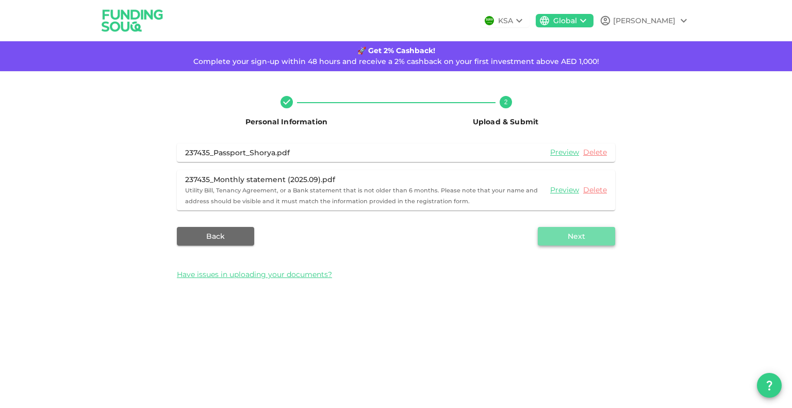
click at [581, 241] on button "Next" at bounding box center [576, 236] width 77 height 19
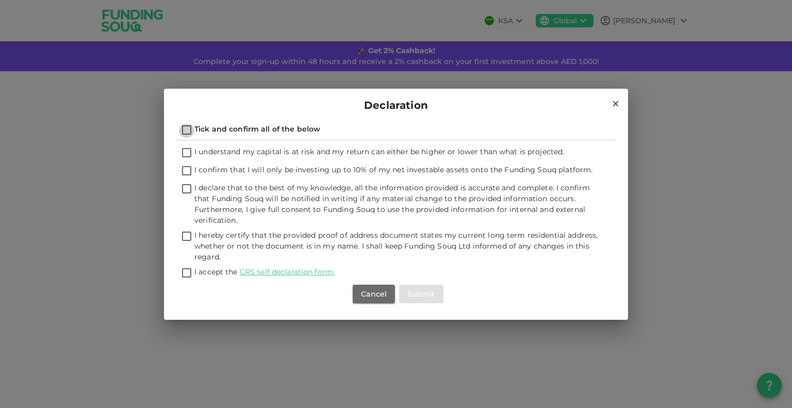
click at [185, 130] on input "Tick and confirm all of the below" at bounding box center [186, 131] width 15 height 14
checkbox input "true"
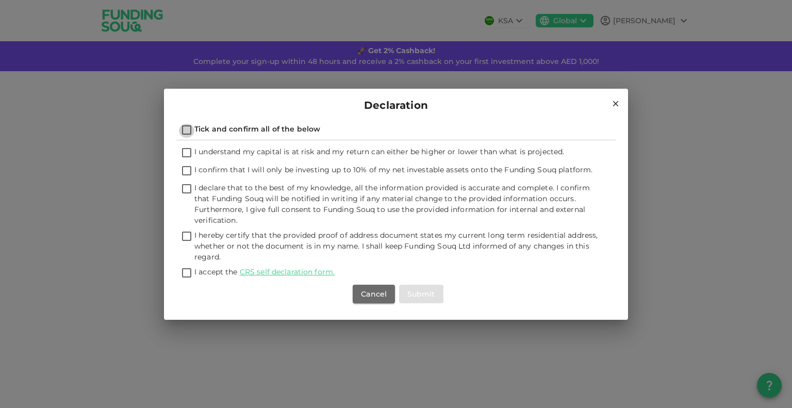
checkbox input "true"
click at [427, 292] on button "Submit" at bounding box center [421, 294] width 44 height 19
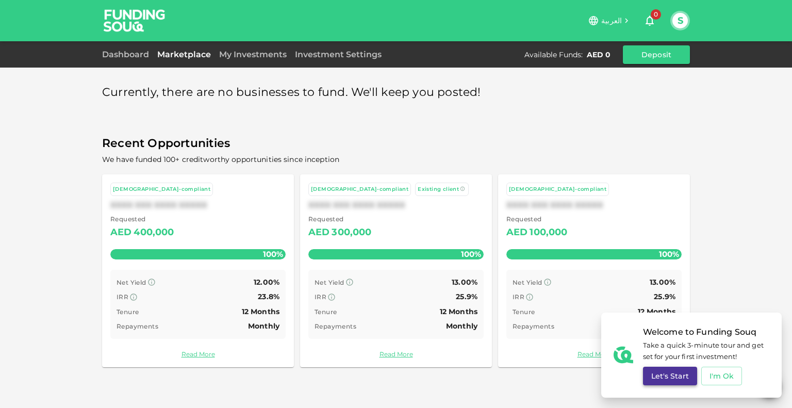
click at [668, 377] on button "Let's Start" at bounding box center [670, 375] width 54 height 19
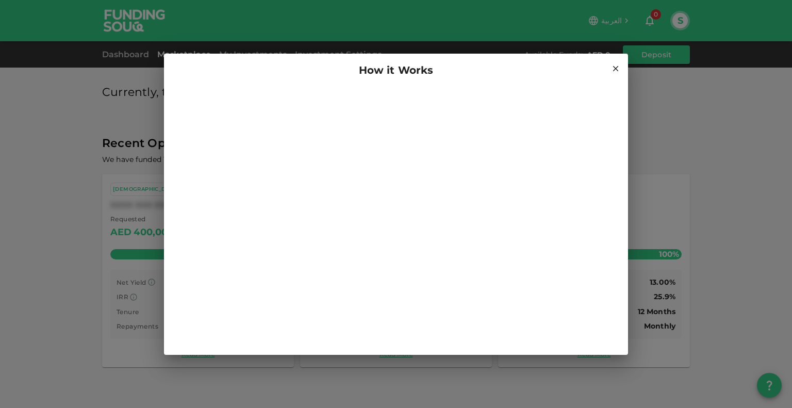
click at [617, 74] on h2 "How it Works" at bounding box center [396, 70] width 464 height 33
click at [614, 69] on icon at bounding box center [616, 68] width 6 height 6
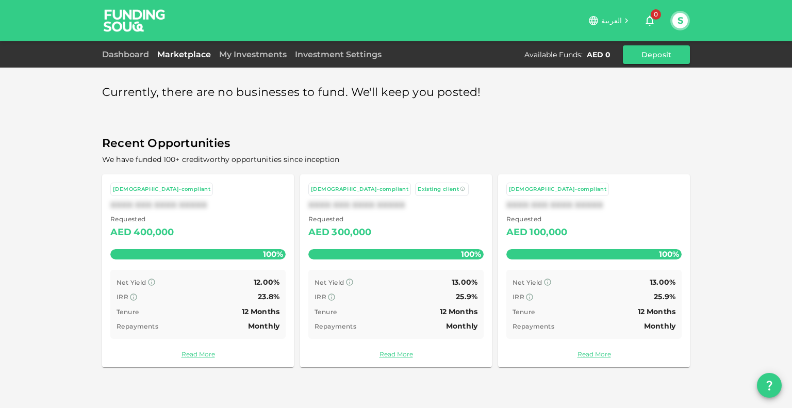
click at [191, 55] on link "Marketplace" at bounding box center [184, 54] width 62 height 10
click at [135, 25] on img at bounding box center [134, 20] width 77 height 41
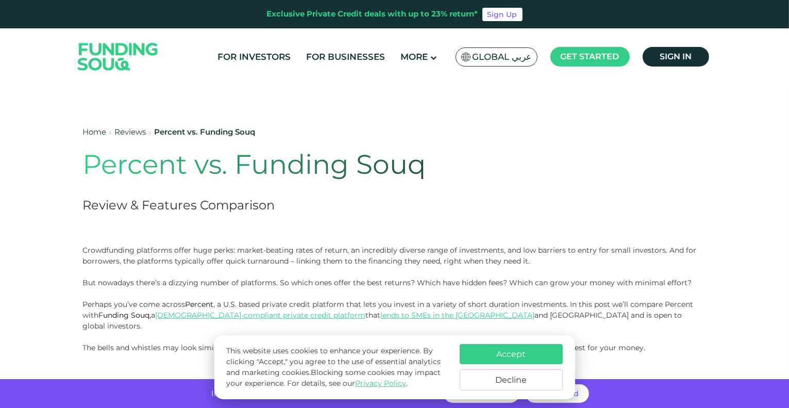
click at [128, 134] on link "Reviews" at bounding box center [130, 132] width 31 height 10
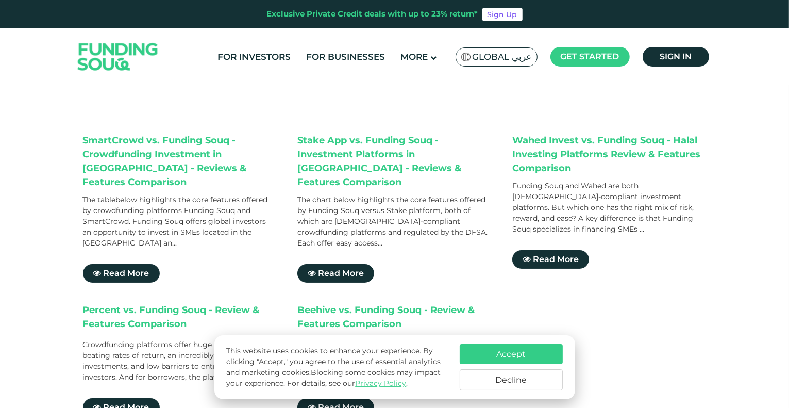
scroll to position [107, 0]
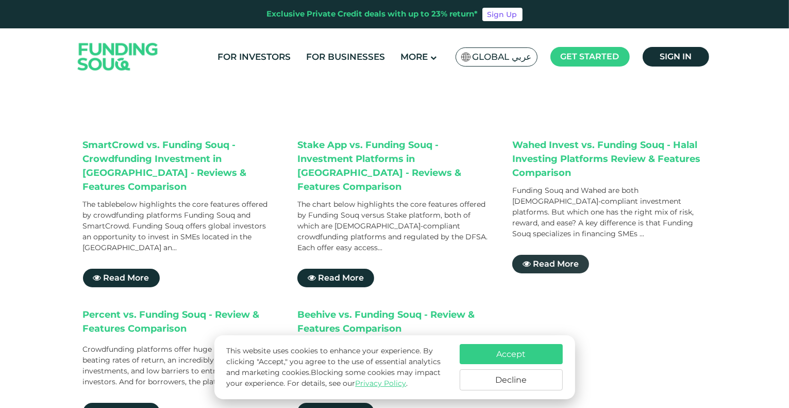
click at [570, 259] on span "Read More" at bounding box center [556, 264] width 46 height 10
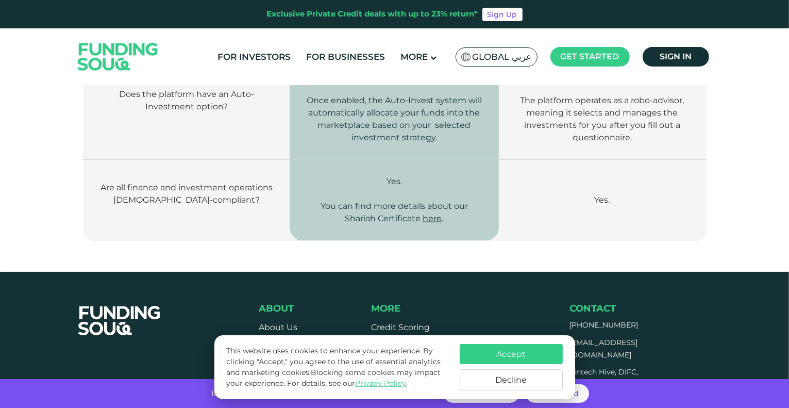
scroll to position [1353, 0]
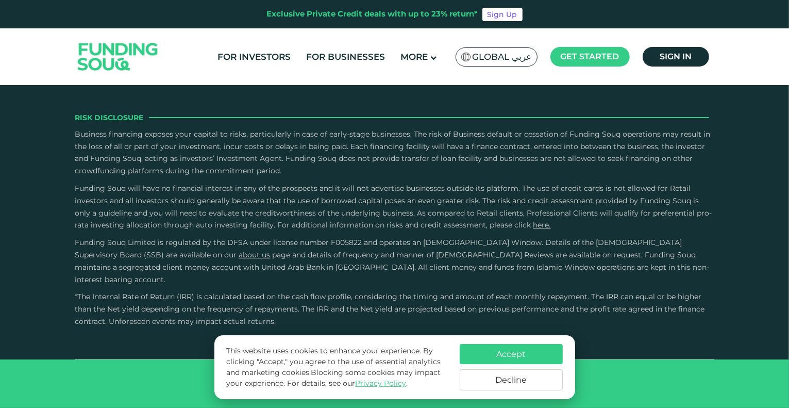
scroll to position [2724, 0]
click at [0, 0] on input "Credit History and Risk" at bounding box center [0, 0] width 0 height 0
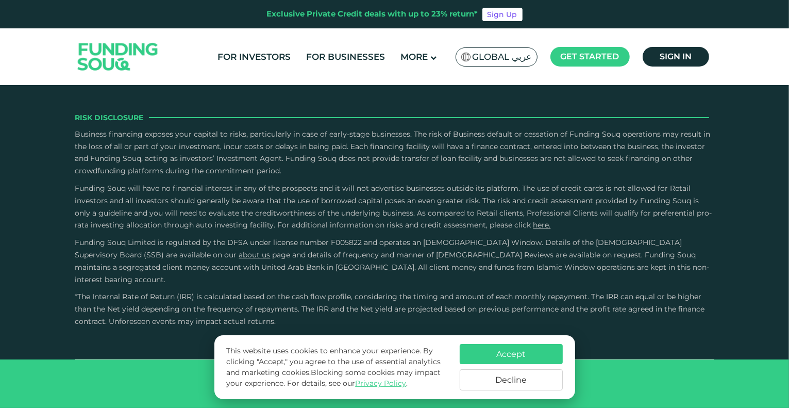
click at [0, 0] on input "External Sources" at bounding box center [0, 0] width 0 height 0
click at [0, 0] on input "Owner Character and Commitment" at bounding box center [0, 0] width 0 height 0
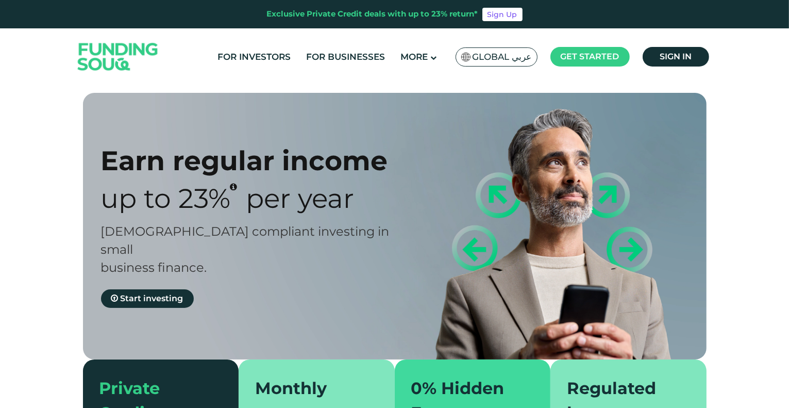
type tc-range-slider "4"
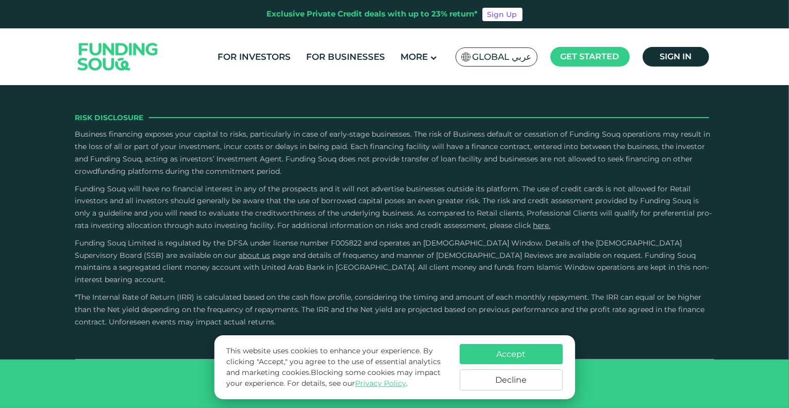
scroll to position [3366, 0]
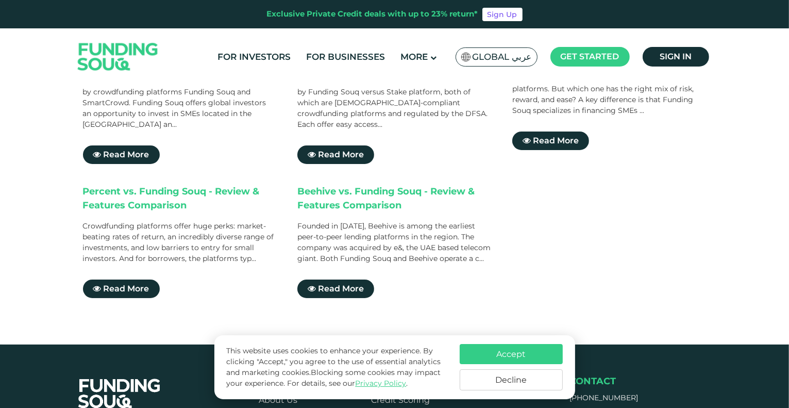
scroll to position [229, 0]
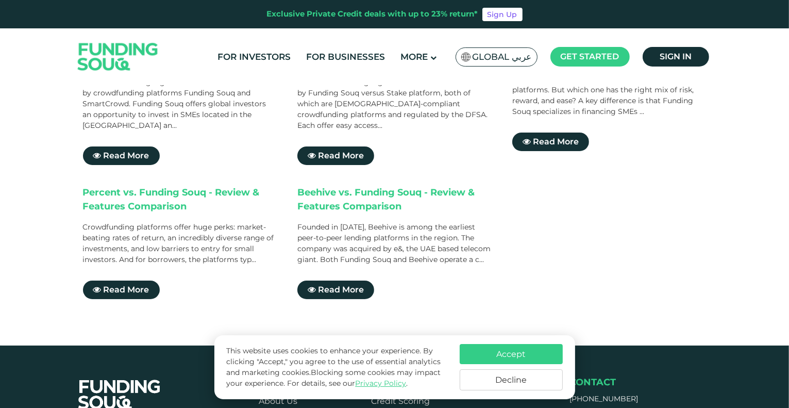
click at [373, 186] on div "Beehive vs. Funding Souq - Review & Features Comparison" at bounding box center [394, 201] width 194 height 31
click at [356, 285] on span "Read More" at bounding box center [341, 290] width 46 height 10
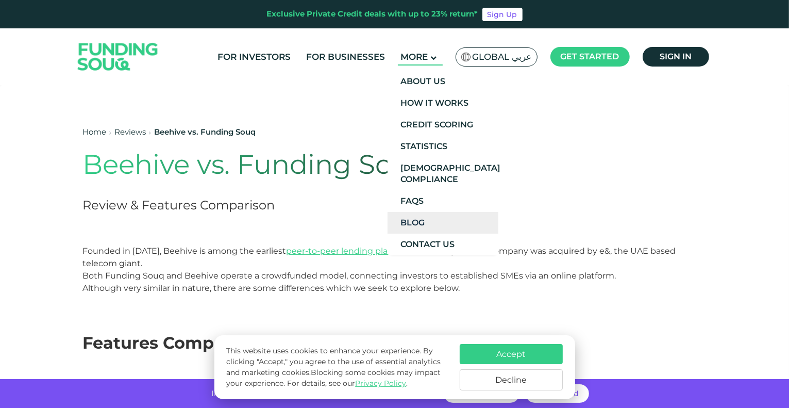
click at [431, 222] on link "Blog" at bounding box center [443, 223] width 111 height 22
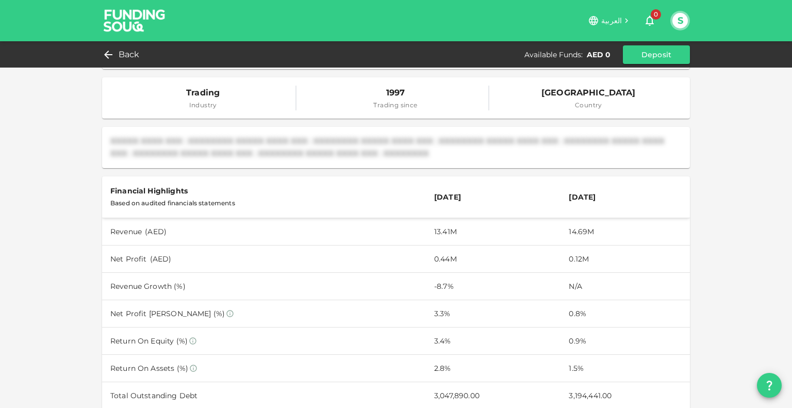
scroll to position [199, 0]
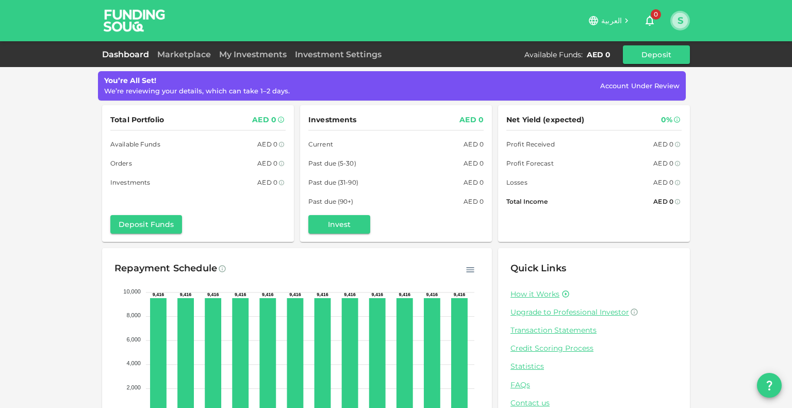
click at [678, 21] on button "S" at bounding box center [679, 20] width 15 height 15
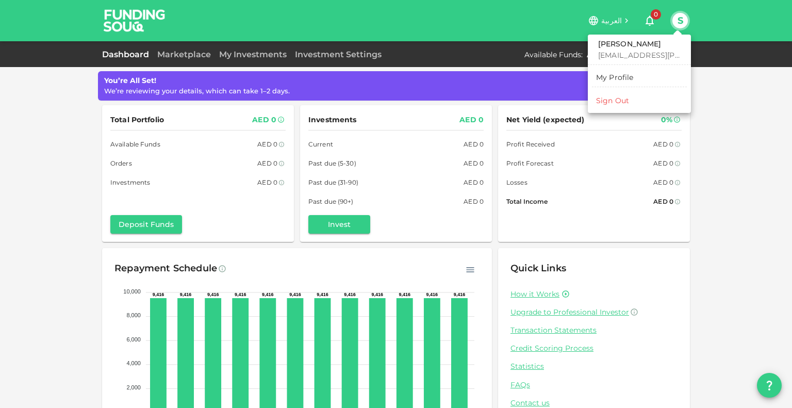
click at [761, 187] on div at bounding box center [396, 204] width 792 height 408
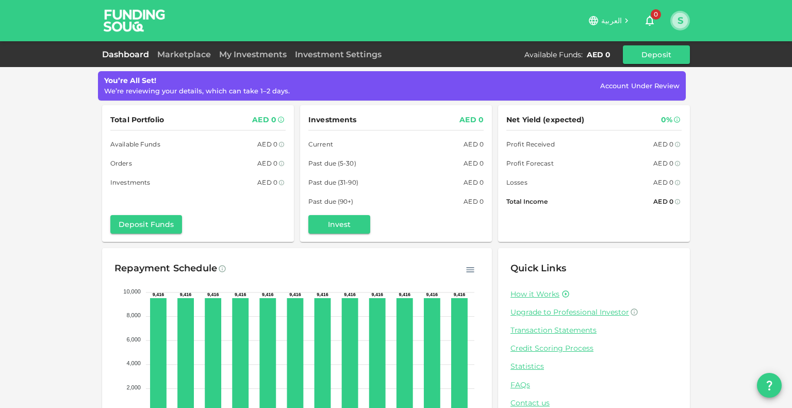
click at [680, 16] on button "S" at bounding box center [679, 20] width 15 height 15
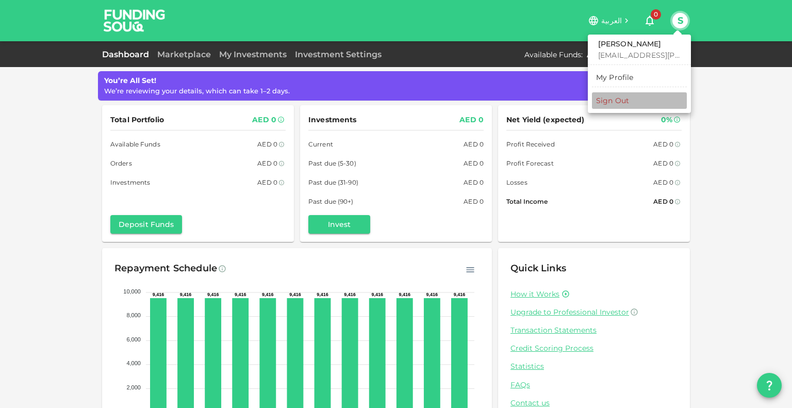
click at [608, 103] on div "Sign Out" at bounding box center [612, 100] width 33 height 10
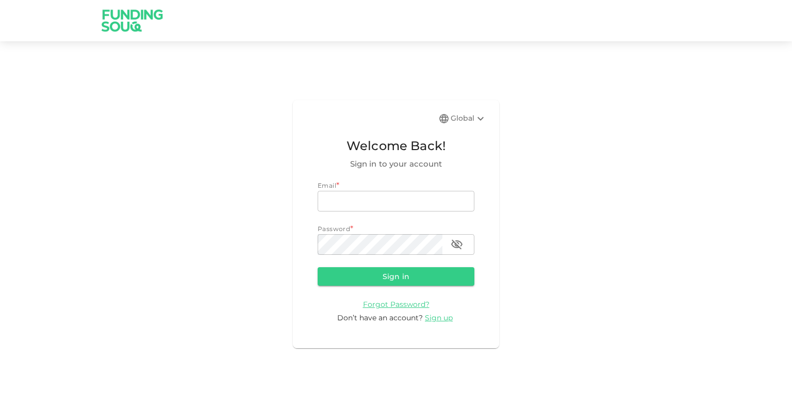
type input "gupta.shorya@sojitz.com"
click at [129, 23] on img at bounding box center [132, 20] width 77 height 41
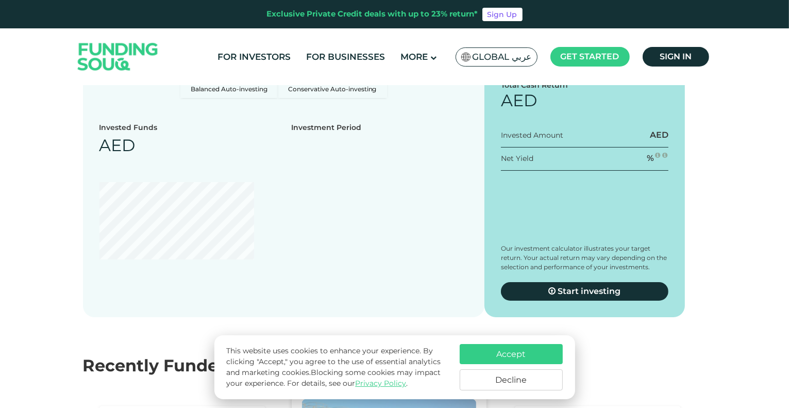
scroll to position [986, 0]
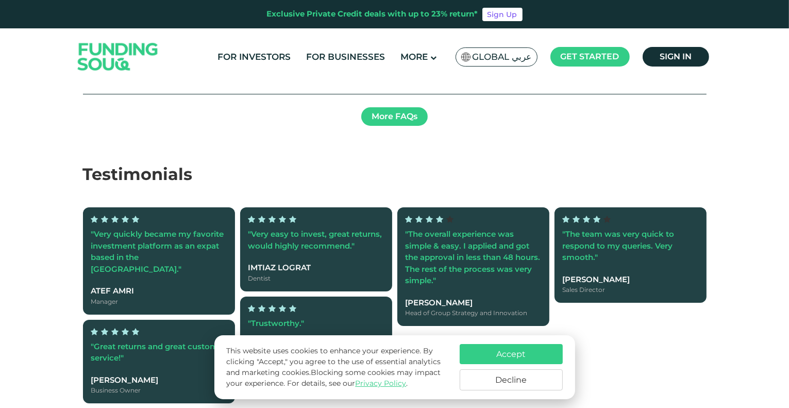
type tc-range-slider "4"
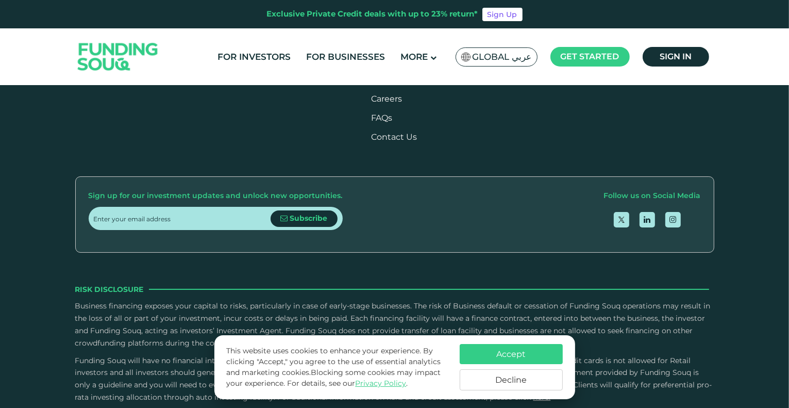
scroll to position [2348, 0]
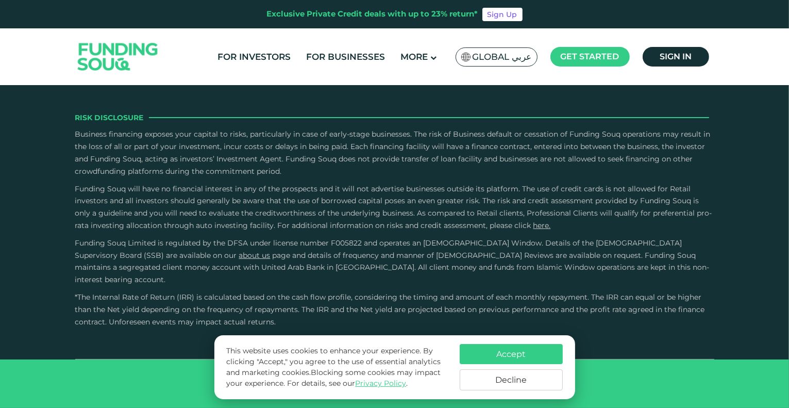
scroll to position [3045, 0]
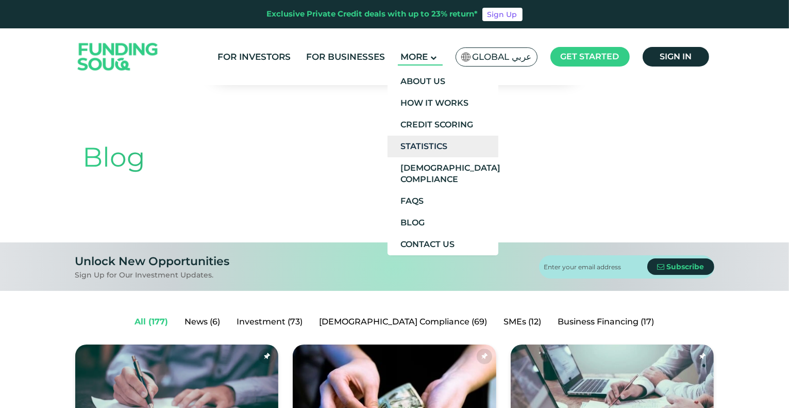
click at [437, 141] on link "Statistics" at bounding box center [443, 147] width 111 height 22
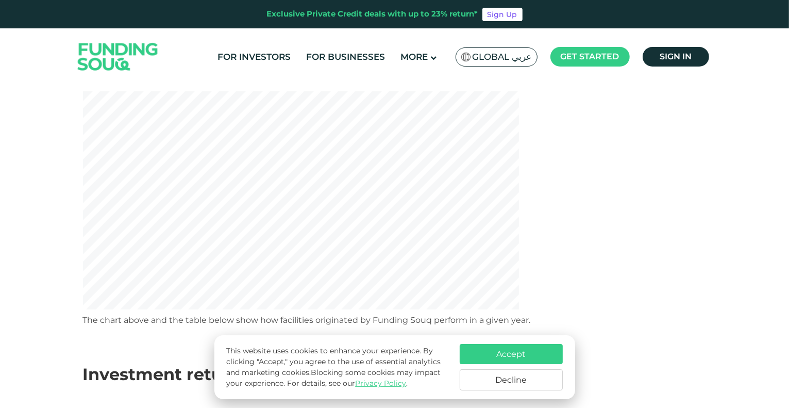
scroll to position [192, 0]
click at [538, 378] on button "Decline" at bounding box center [511, 379] width 103 height 21
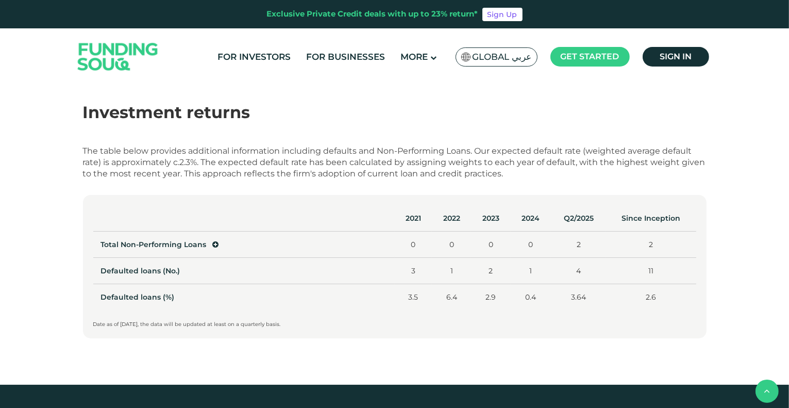
scroll to position [453, 0]
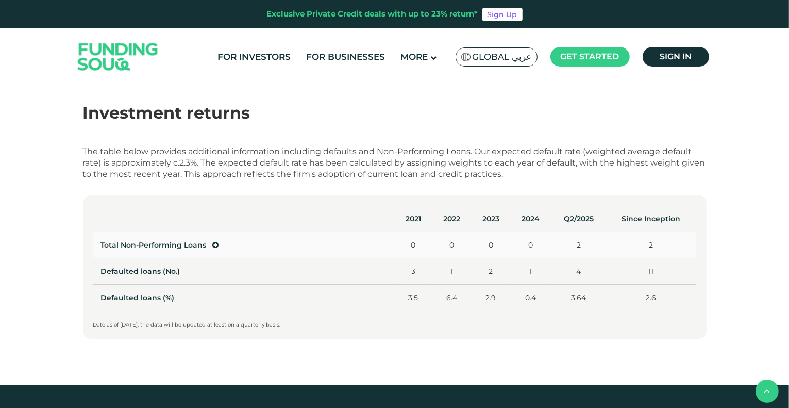
click at [214, 244] on icon at bounding box center [216, 244] width 6 height 7
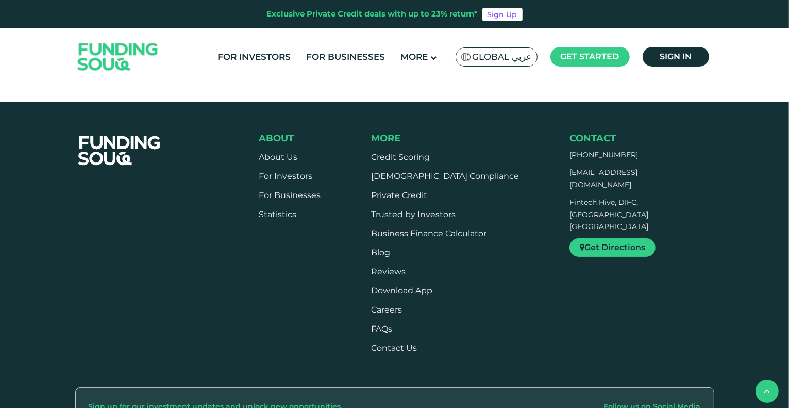
scroll to position [868, 0]
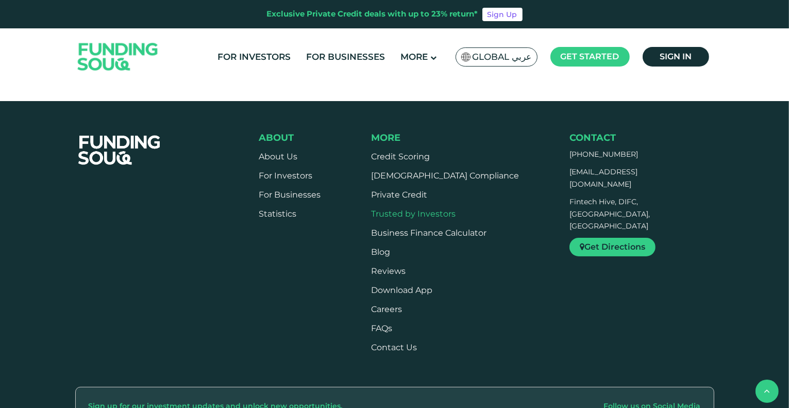
click at [443, 212] on link "Trusted by Investors" at bounding box center [413, 214] width 85 height 10
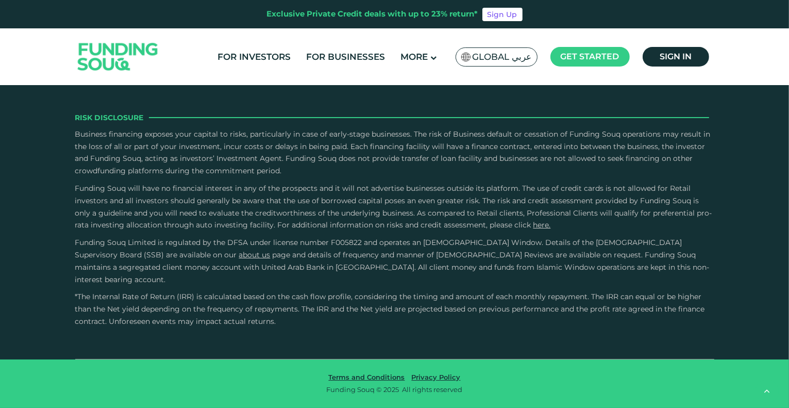
scroll to position [1362, 0]
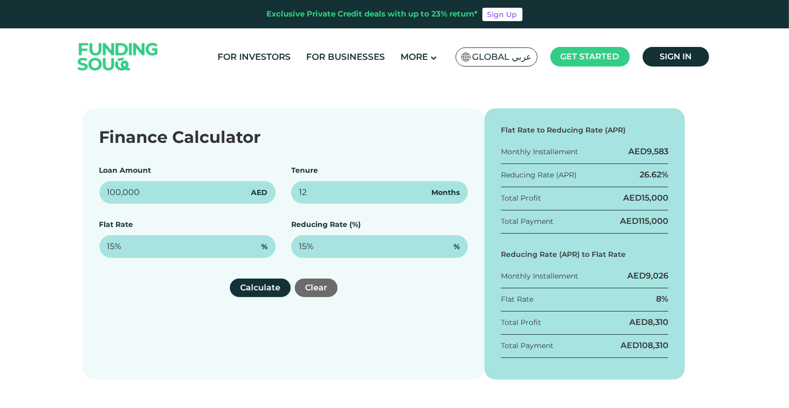
scroll to position [134, 0]
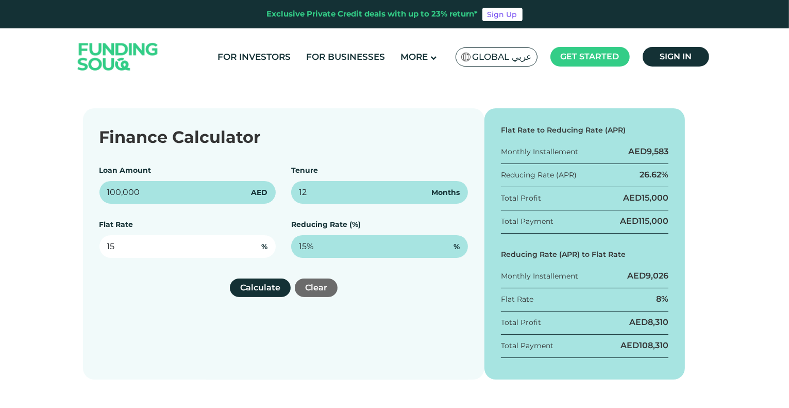
click at [146, 247] on input "15" at bounding box center [187, 246] width 177 height 23
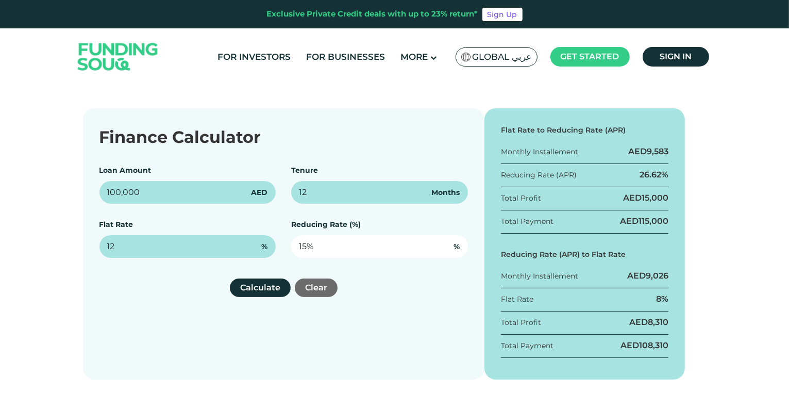
type input "12%"
click at [307, 245] on input "15" at bounding box center [379, 246] width 177 height 23
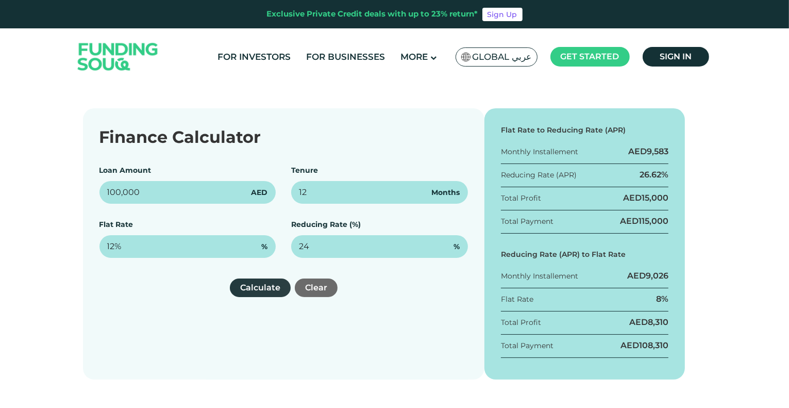
type input "24%"
click at [257, 286] on button "Calculate" at bounding box center [260, 287] width 61 height 19
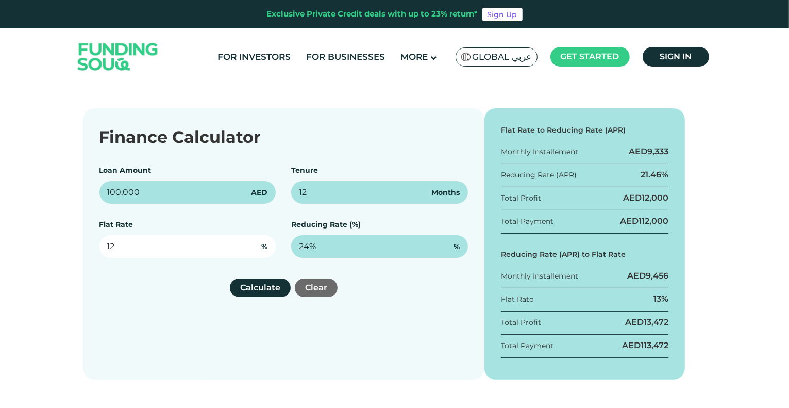
click at [112, 248] on input "12" at bounding box center [187, 246] width 177 height 23
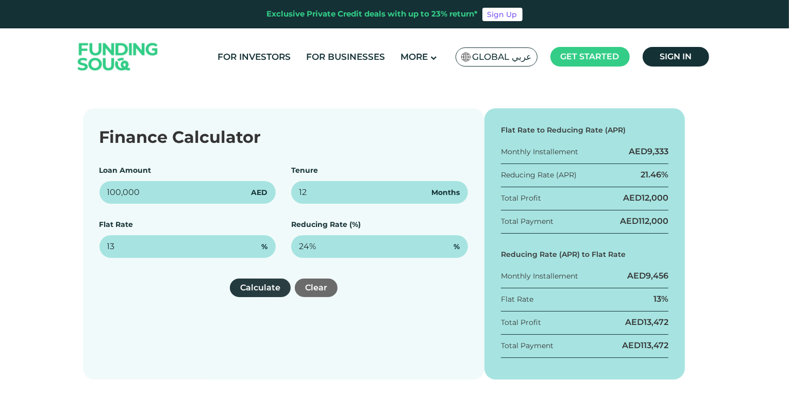
type input "13%"
click at [258, 286] on button "Calculate" at bounding box center [260, 287] width 61 height 19
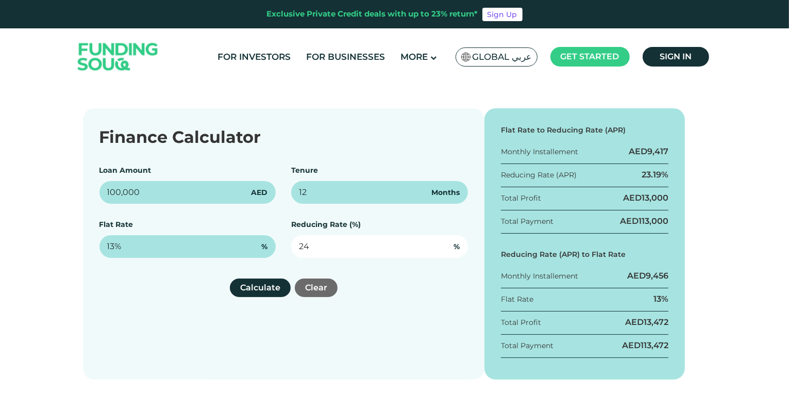
click at [335, 242] on input "24" at bounding box center [379, 246] width 177 height 23
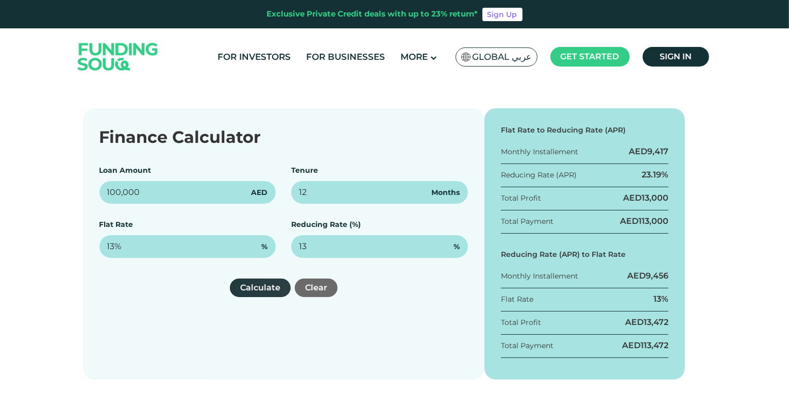
type input "13%"
click at [264, 289] on button "Calculate" at bounding box center [260, 287] width 61 height 19
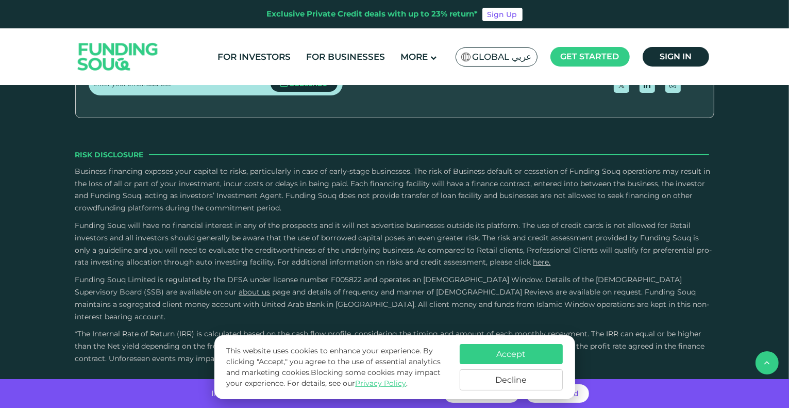
scroll to position [1866, 0]
